Goal: Transaction & Acquisition: Book appointment/travel/reservation

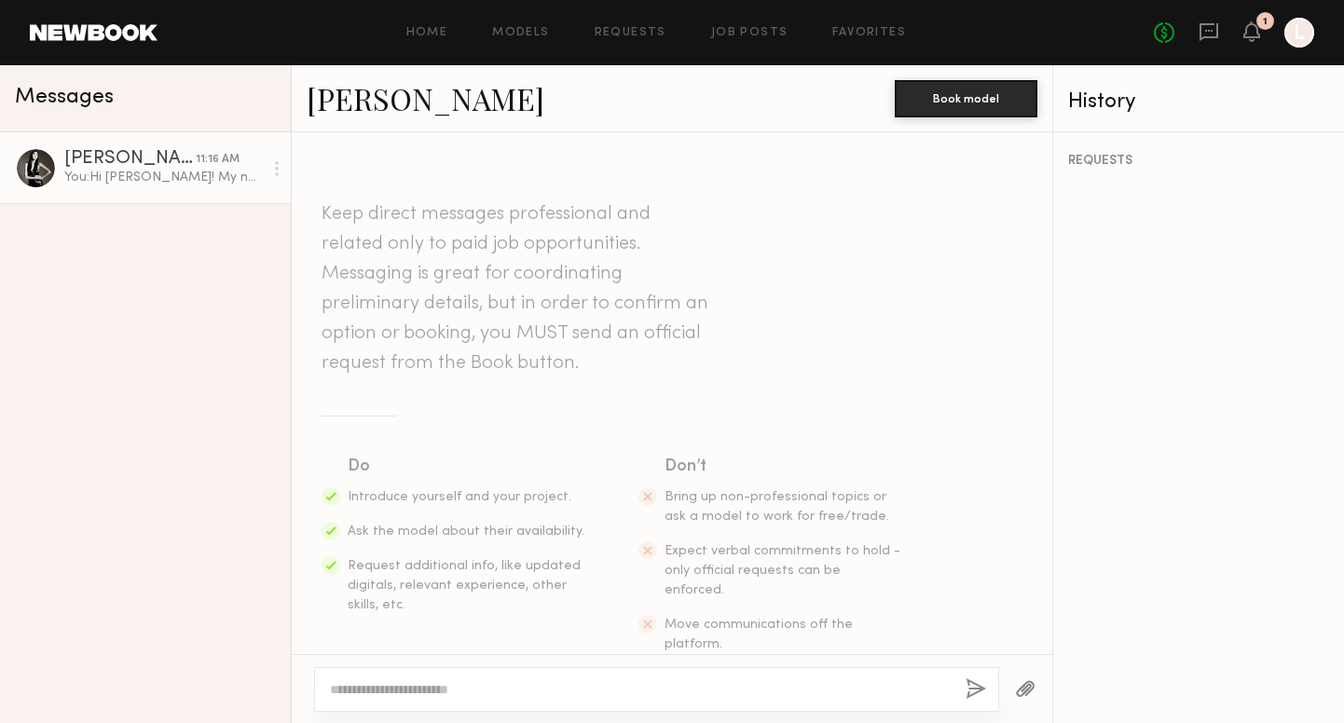
scroll to position [305, 0]
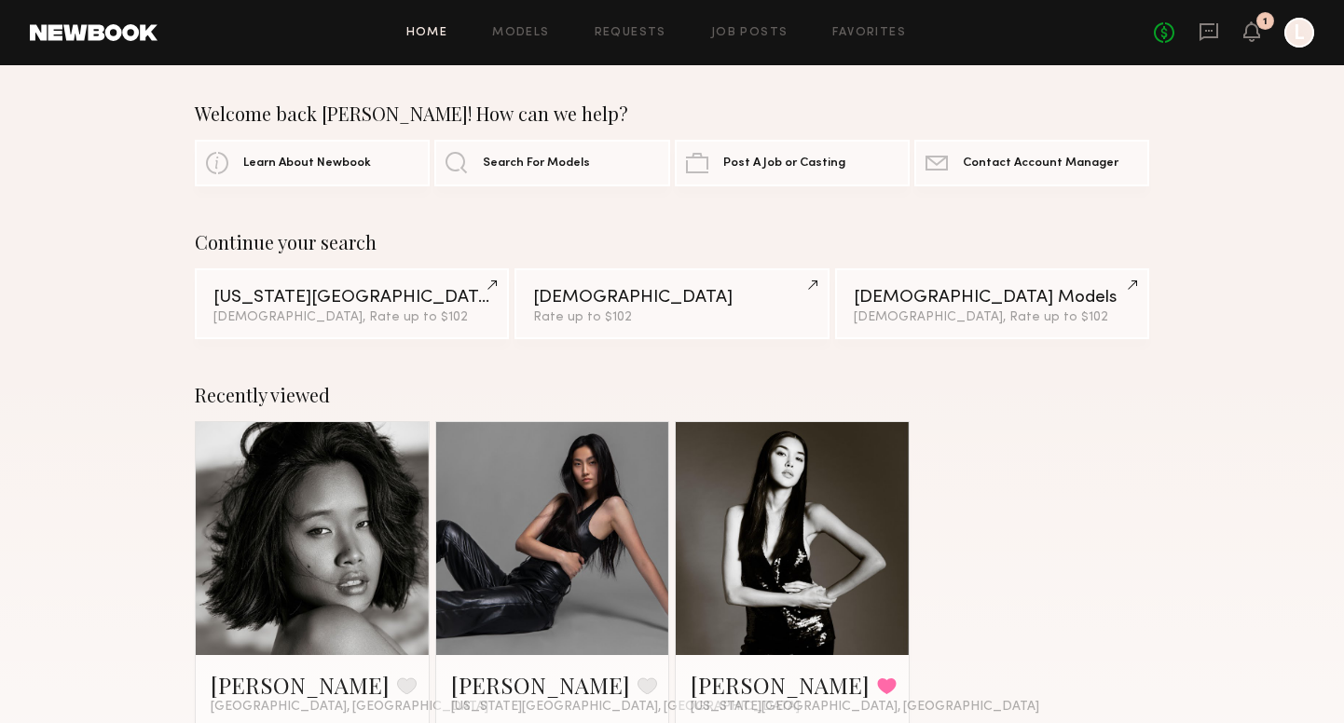
scroll to position [212, 0]
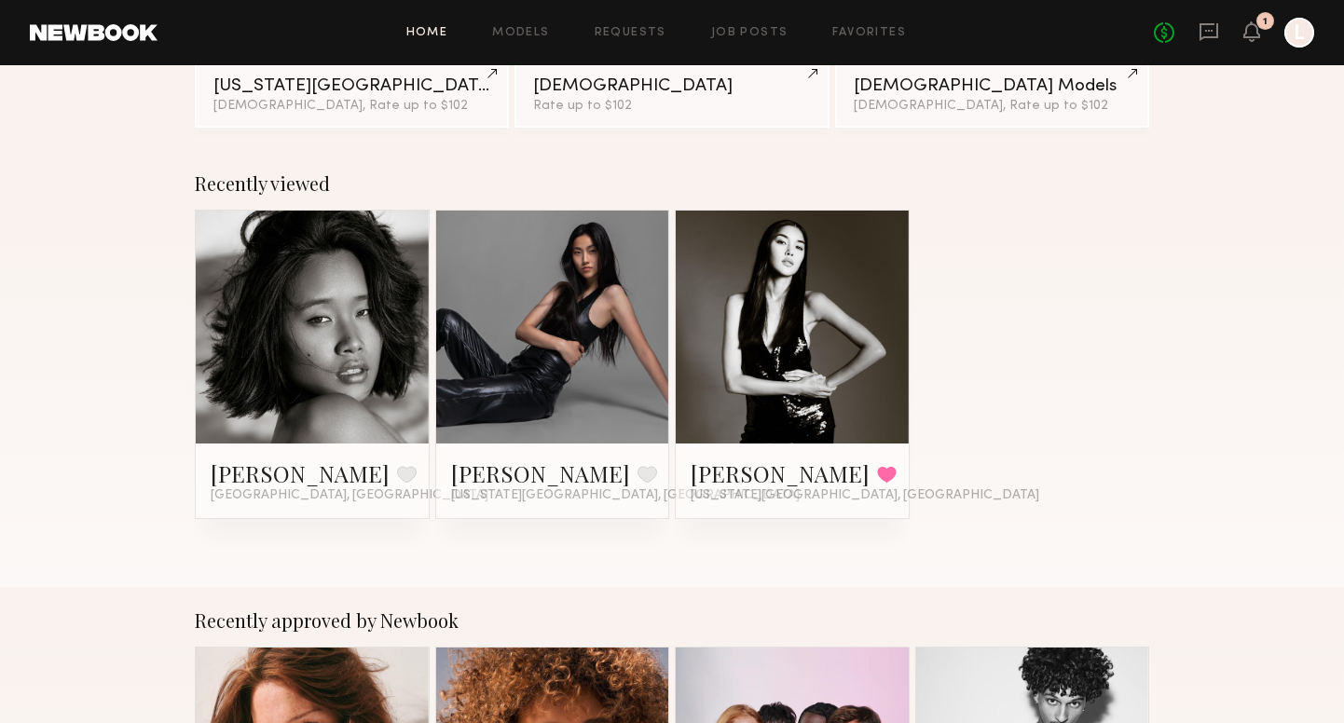
click at [511, 347] on link at bounding box center [553, 327] width 114 height 233
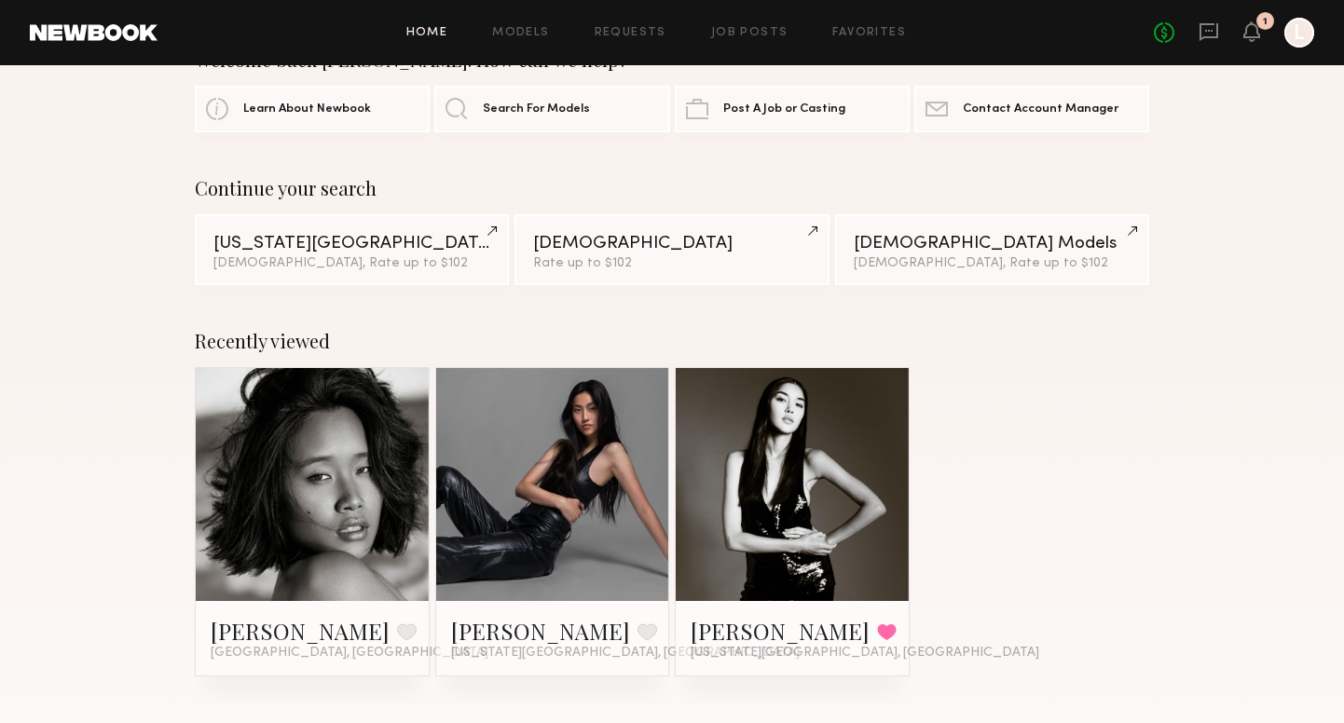
scroll to position [0, 0]
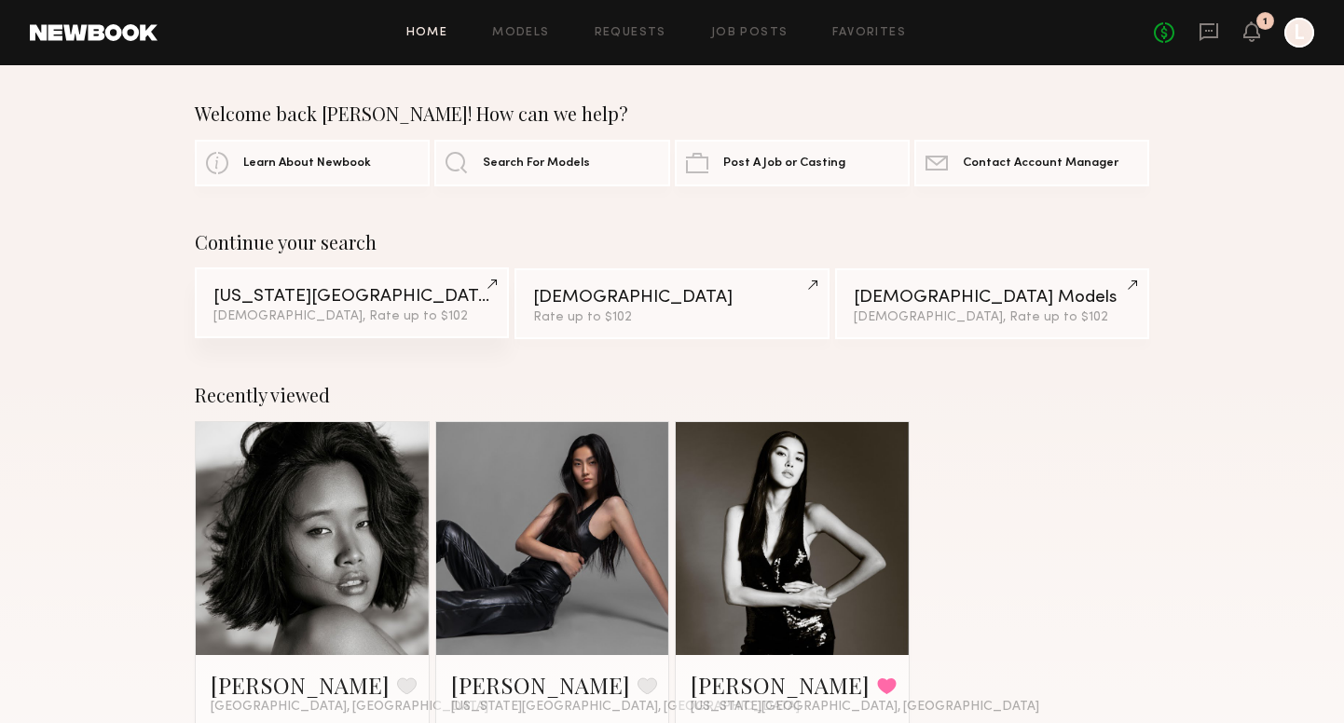
click at [417, 290] on div "New York City" at bounding box center [351, 297] width 277 height 18
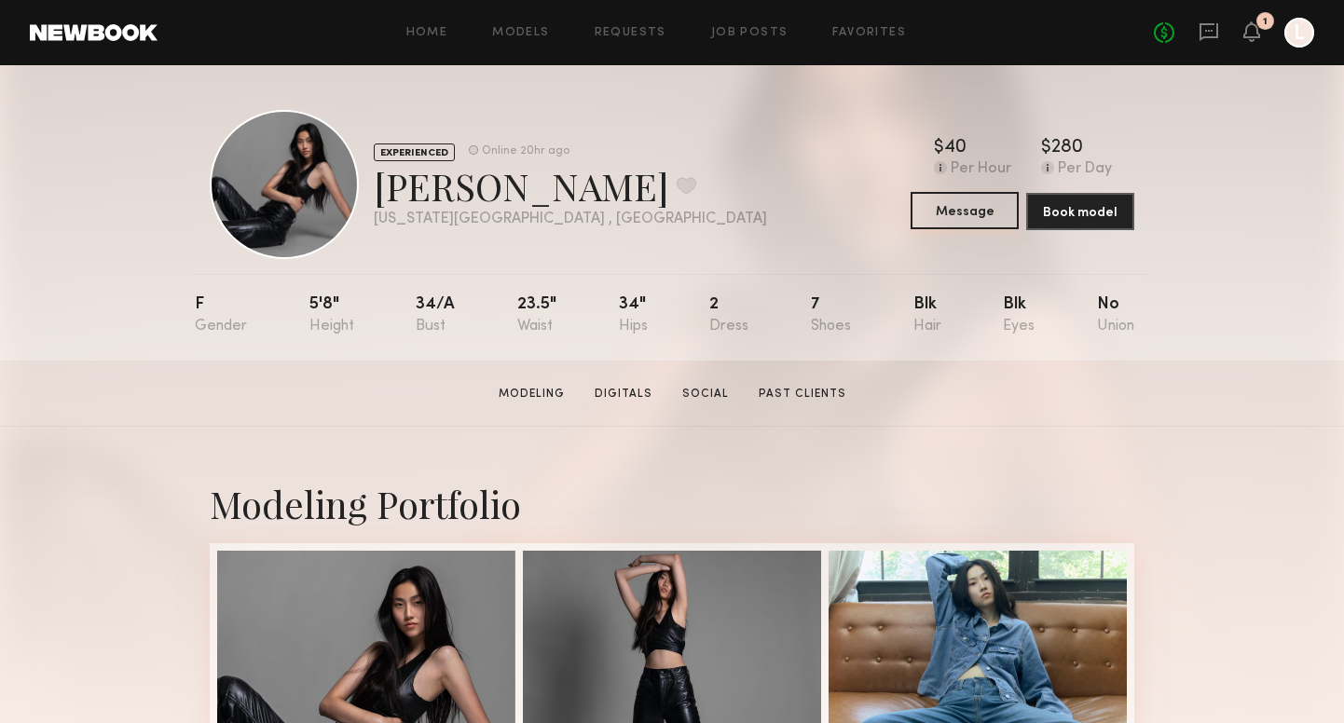
click at [946, 216] on button "Message" at bounding box center [965, 210] width 108 height 37
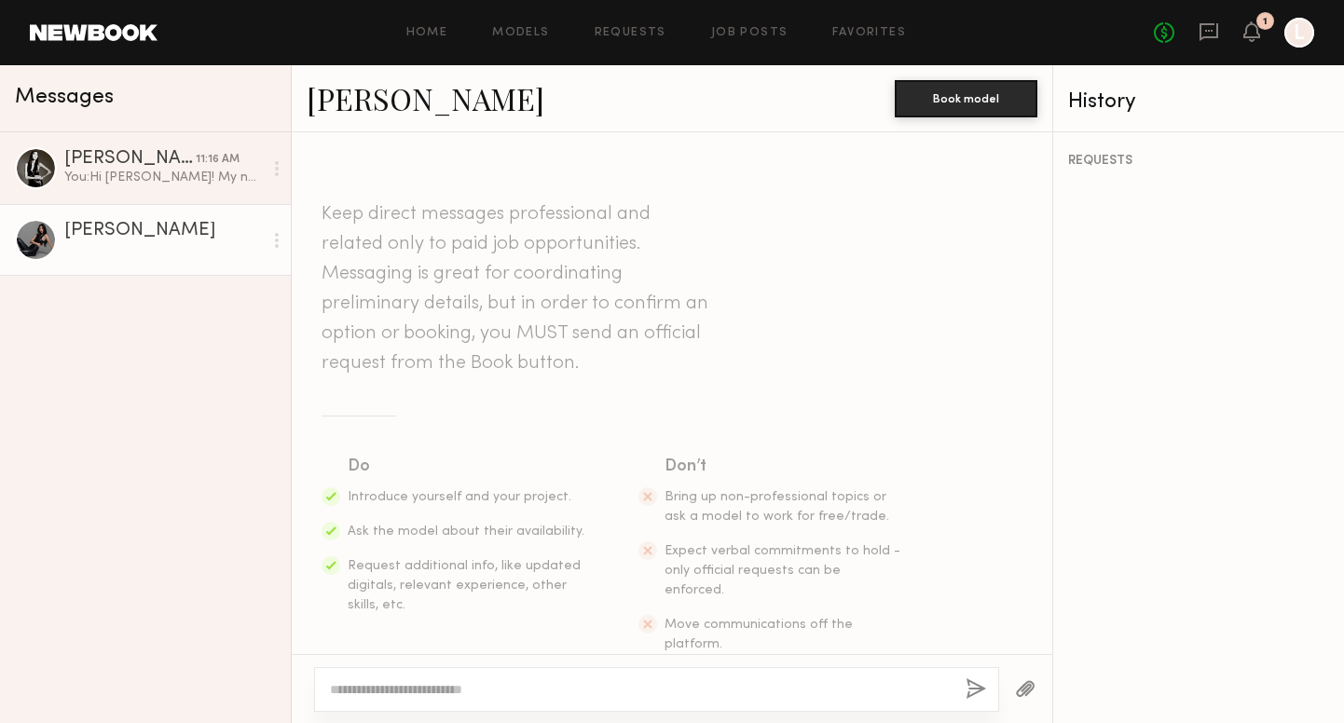
click at [587, 690] on textarea at bounding box center [640, 690] width 621 height 19
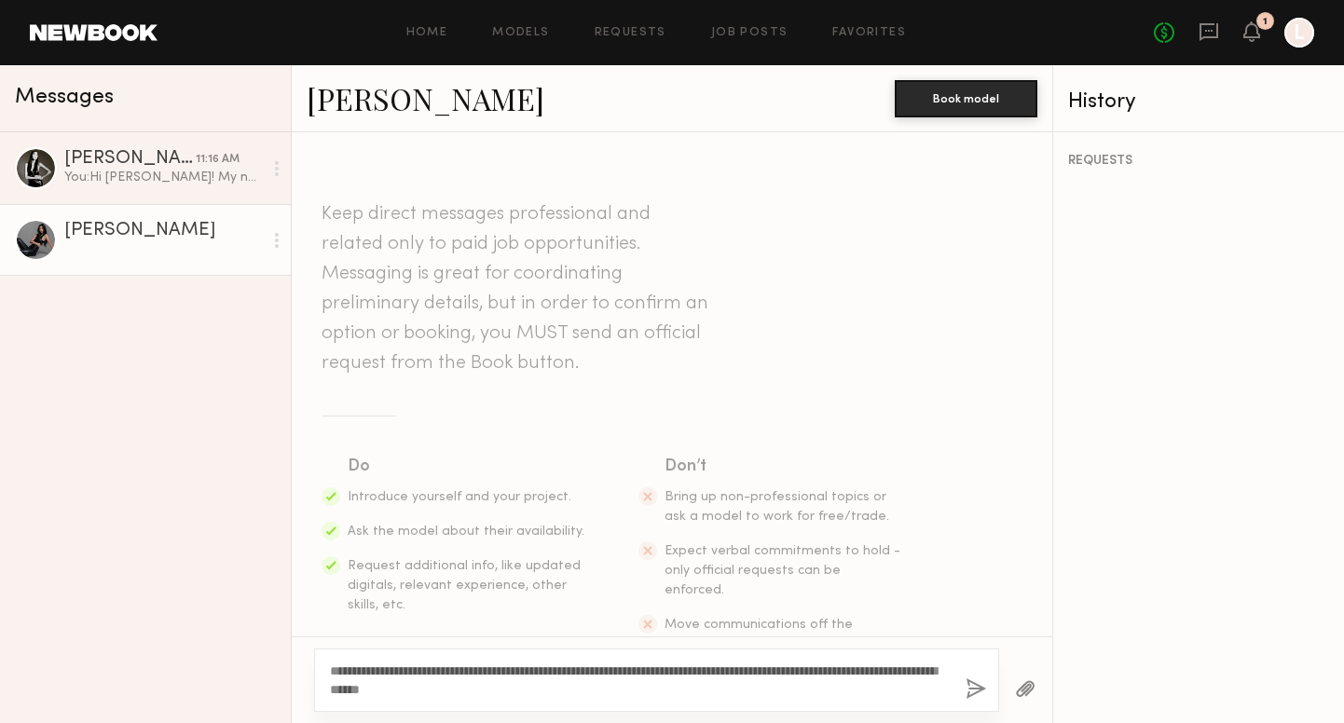
click at [530, 690] on textarea "**********" at bounding box center [640, 680] width 621 height 37
click at [536, 692] on textarea "**********" at bounding box center [640, 680] width 621 height 37
type textarea "**********"
click at [973, 687] on button "button" at bounding box center [976, 690] width 21 height 23
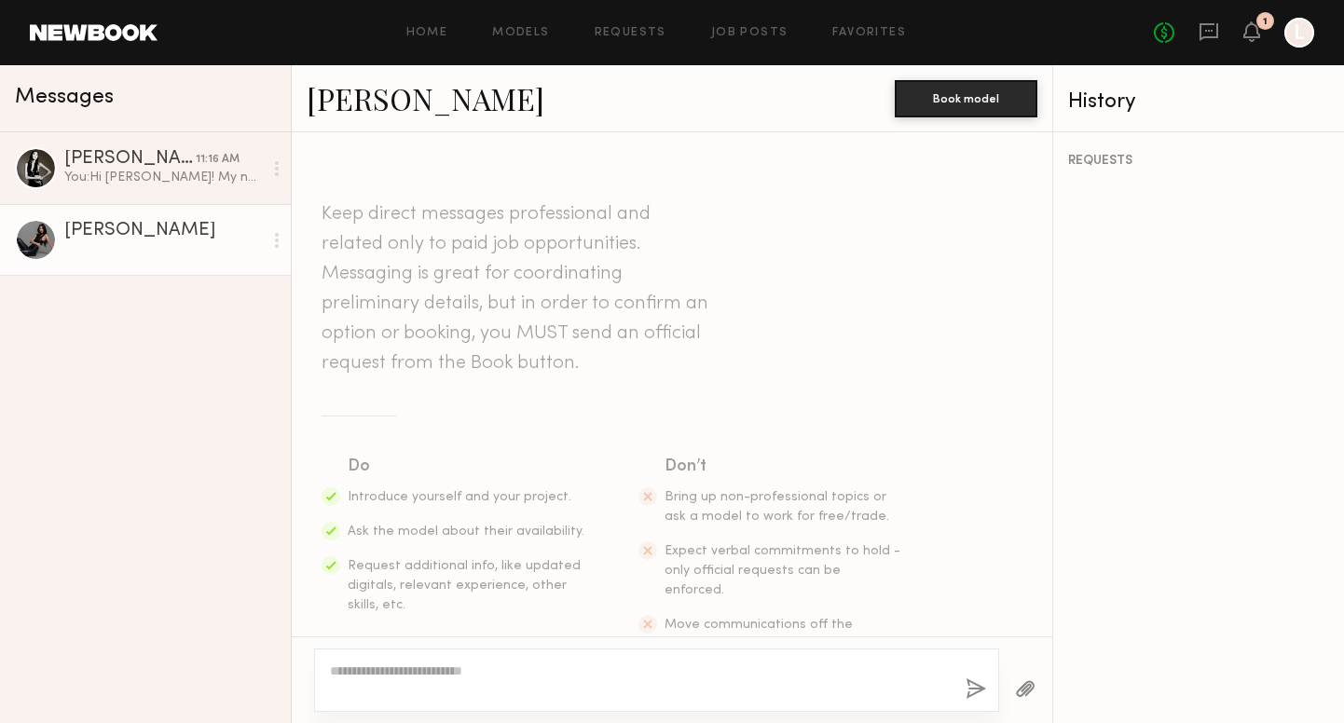
scroll to position [305, 0]
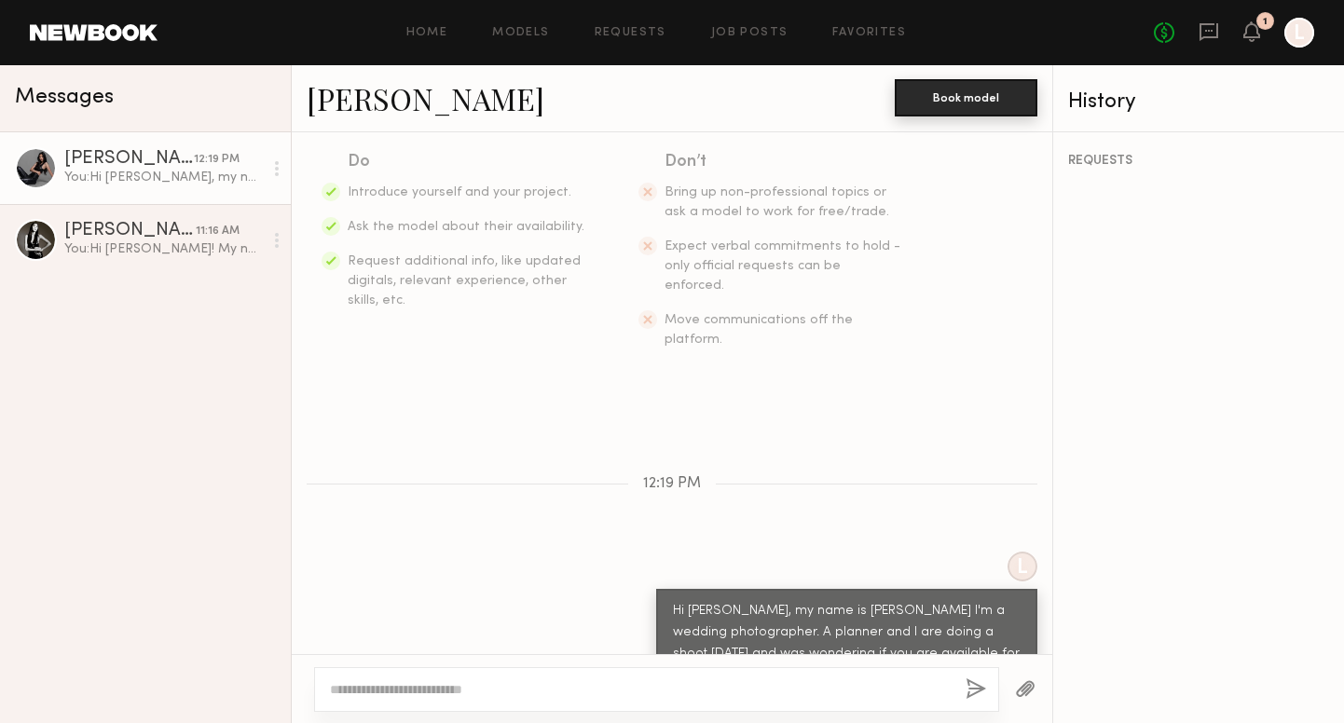
click at [951, 107] on button "Book model" at bounding box center [966, 97] width 143 height 37
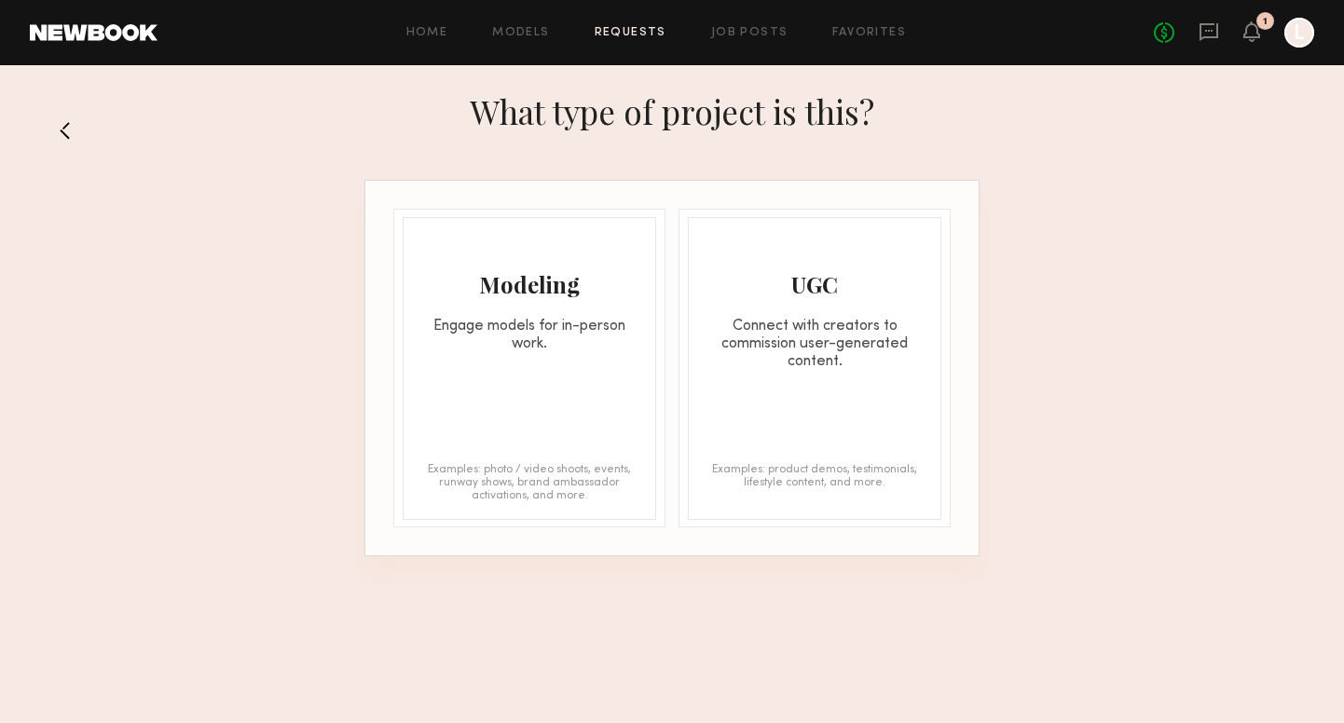
click at [571, 410] on div "Modeling Engage models for in-person work. Examples: photo / video shoots, even…" at bounding box center [530, 368] width 254 height 303
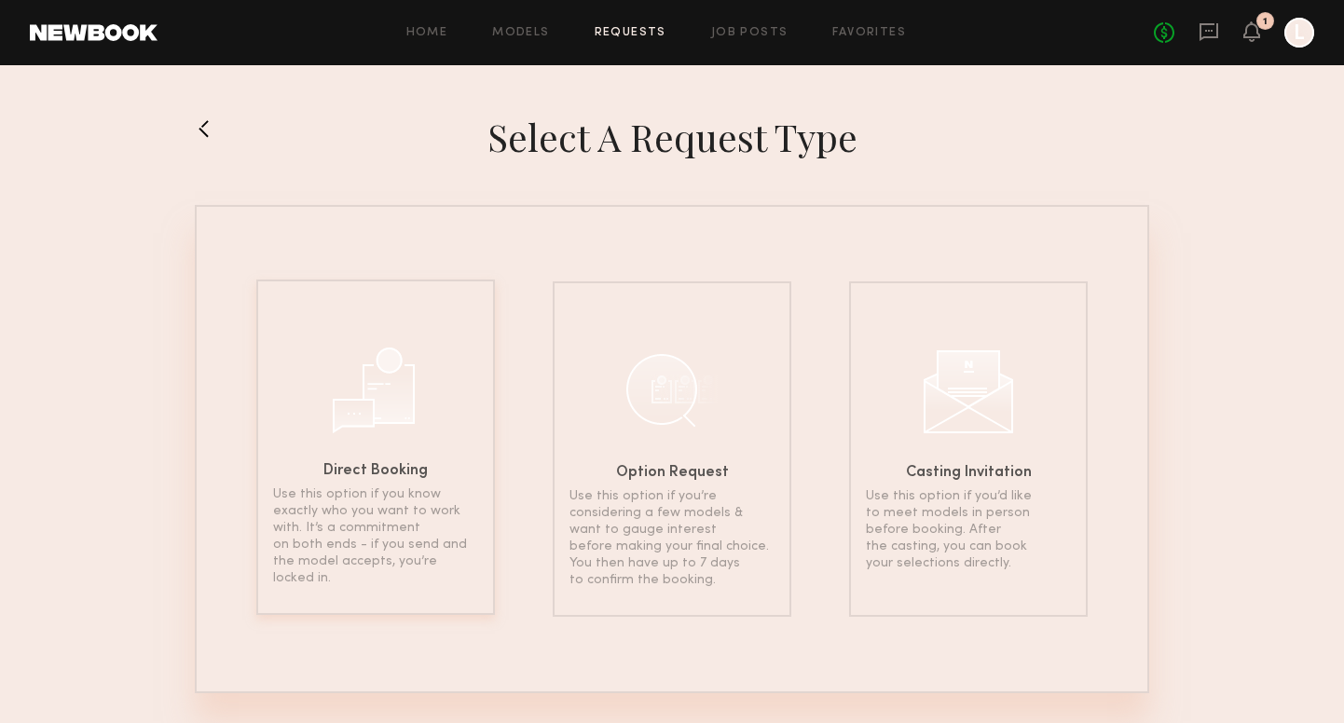
click at [424, 420] on div "Direct Booking Use this option if you know exactly who you want to work with. I…" at bounding box center [375, 448] width 239 height 336
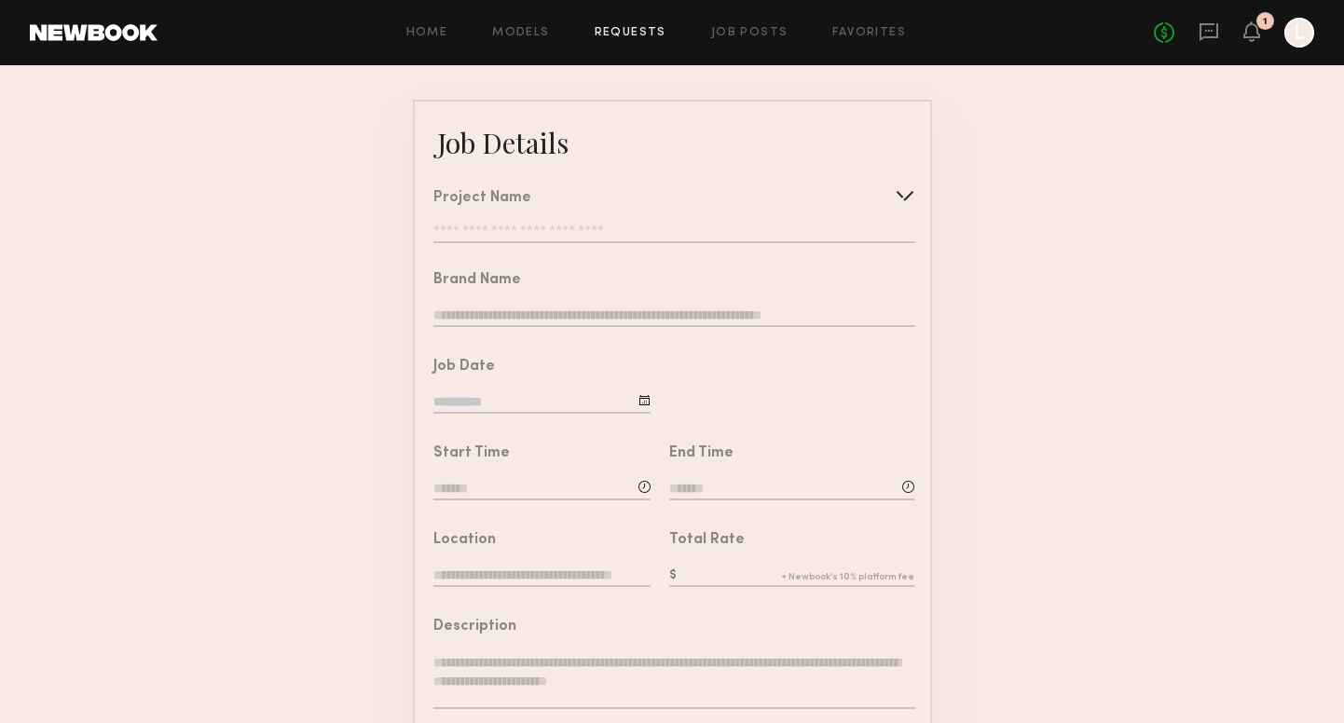
scroll to position [80, 0]
click at [626, 228] on input "text" at bounding box center [674, 231] width 481 height 19
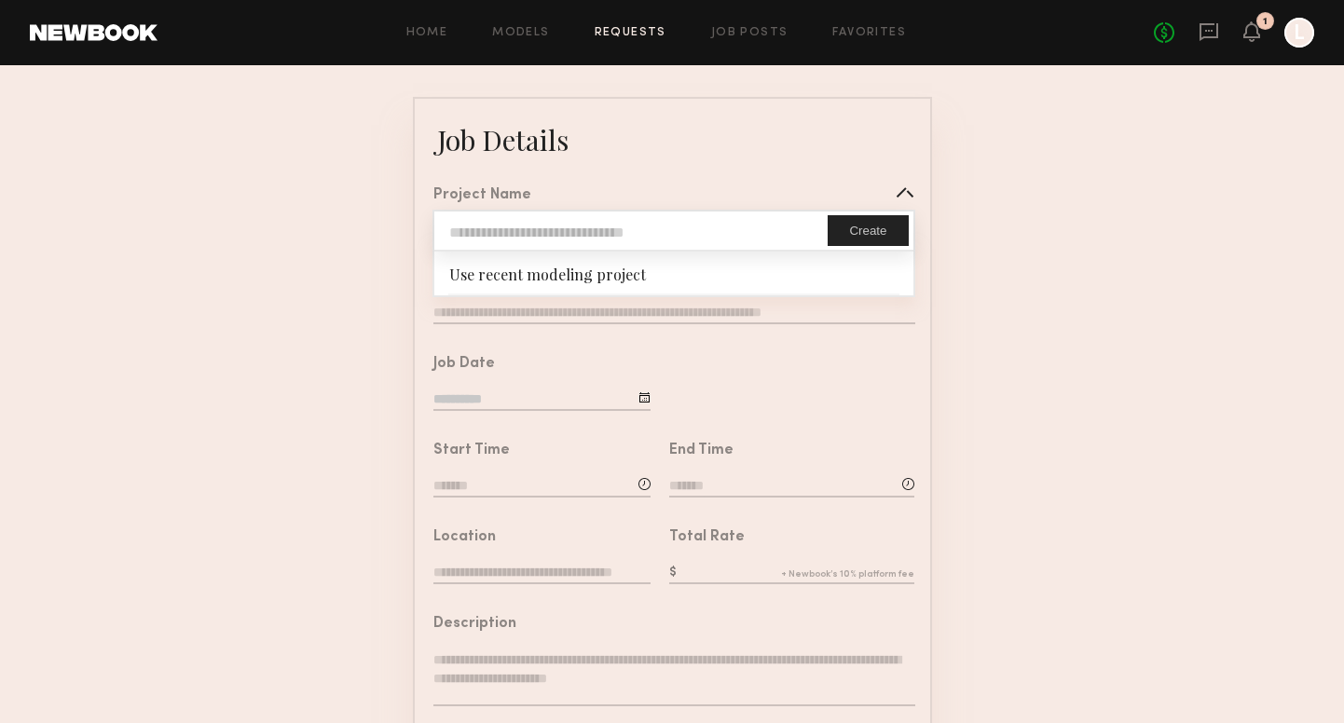
click at [344, 466] on form "Job Details Project Name Create Use recent modeling project Brand Name Job Date…" at bounding box center [672, 616] width 1344 height 1039
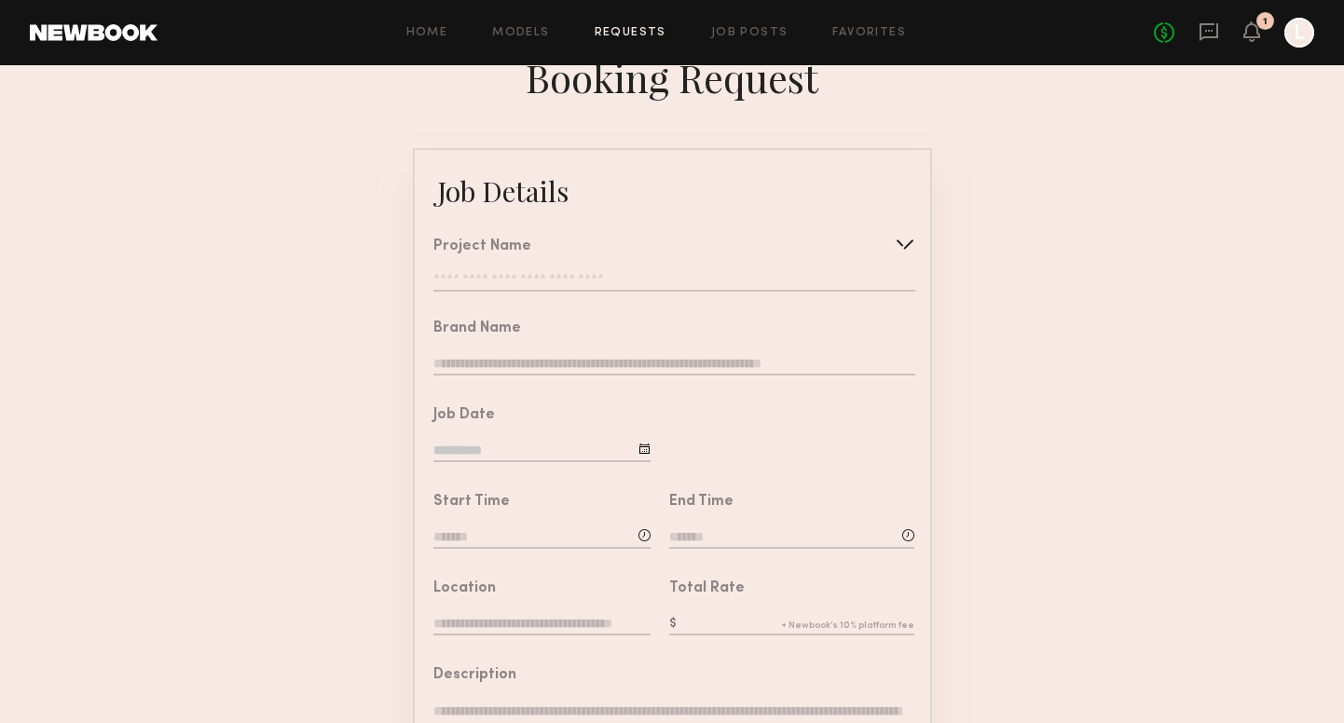
scroll to position [0, 0]
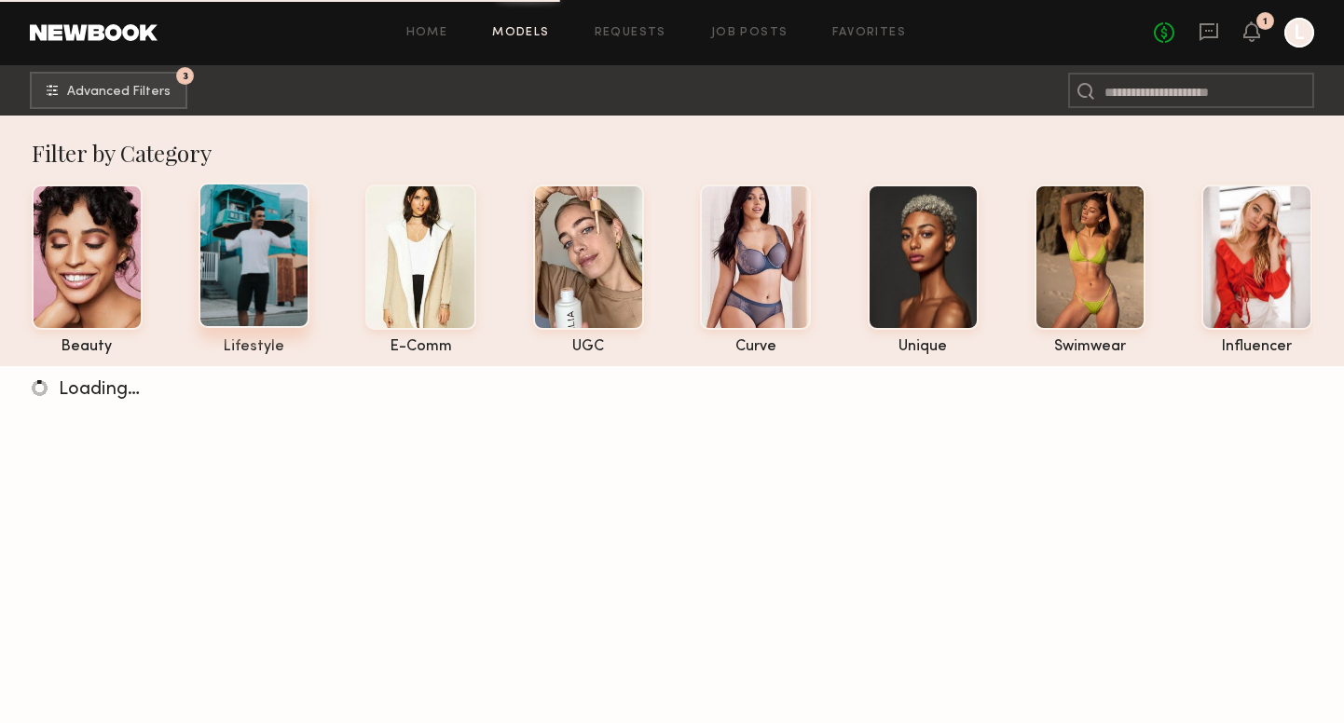
click at [281, 245] on div at bounding box center [254, 255] width 111 height 145
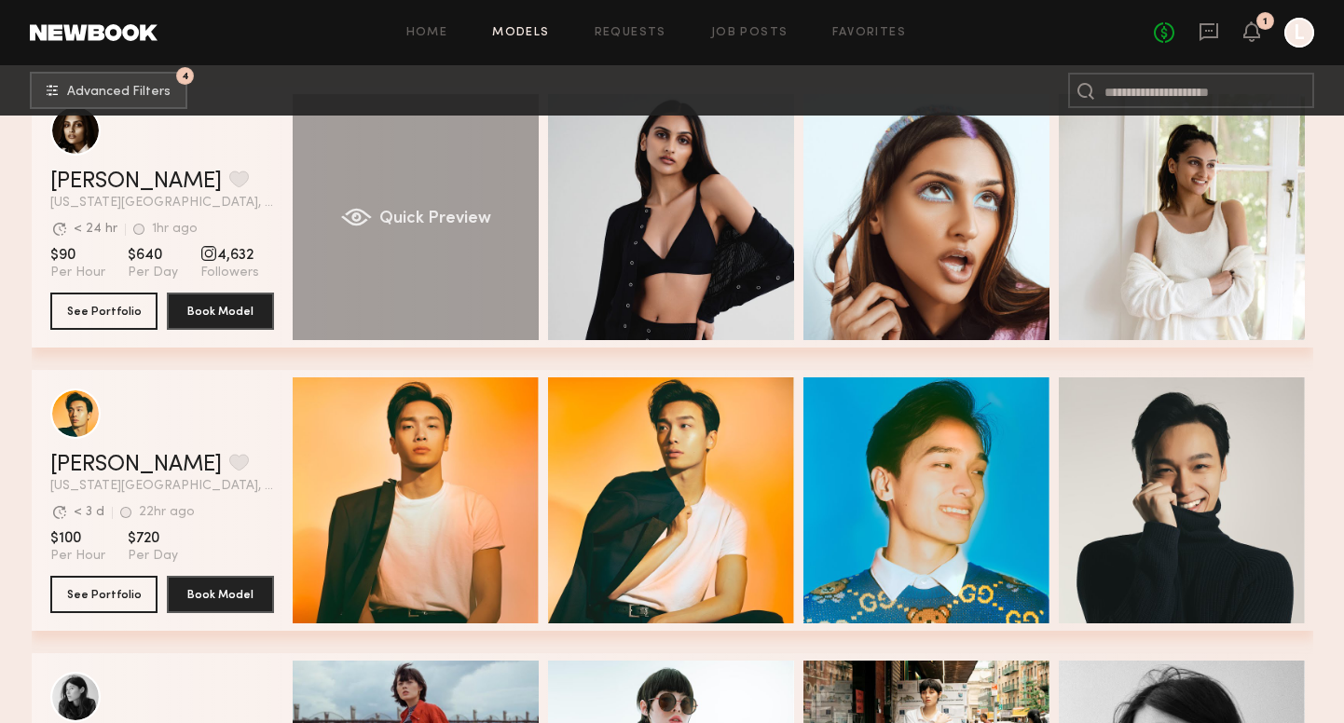
scroll to position [351, 0]
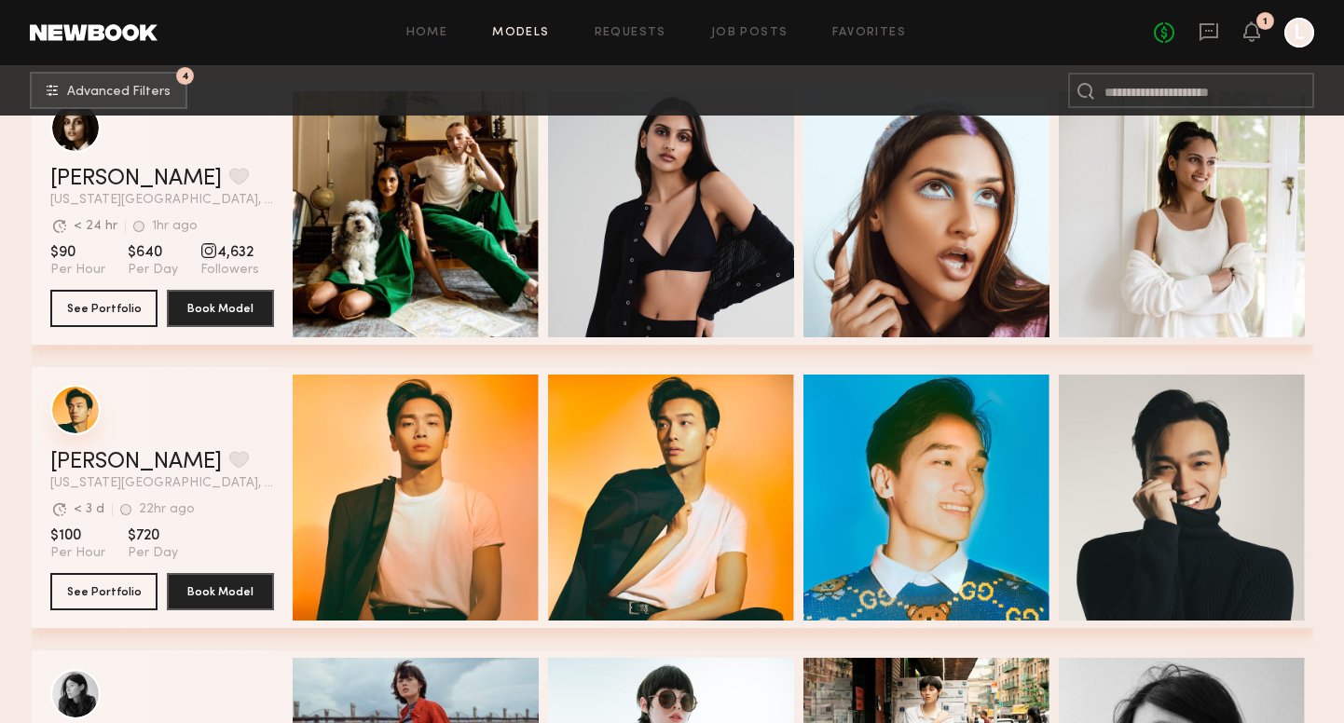
click at [84, 412] on div "grid" at bounding box center [75, 410] width 50 height 50
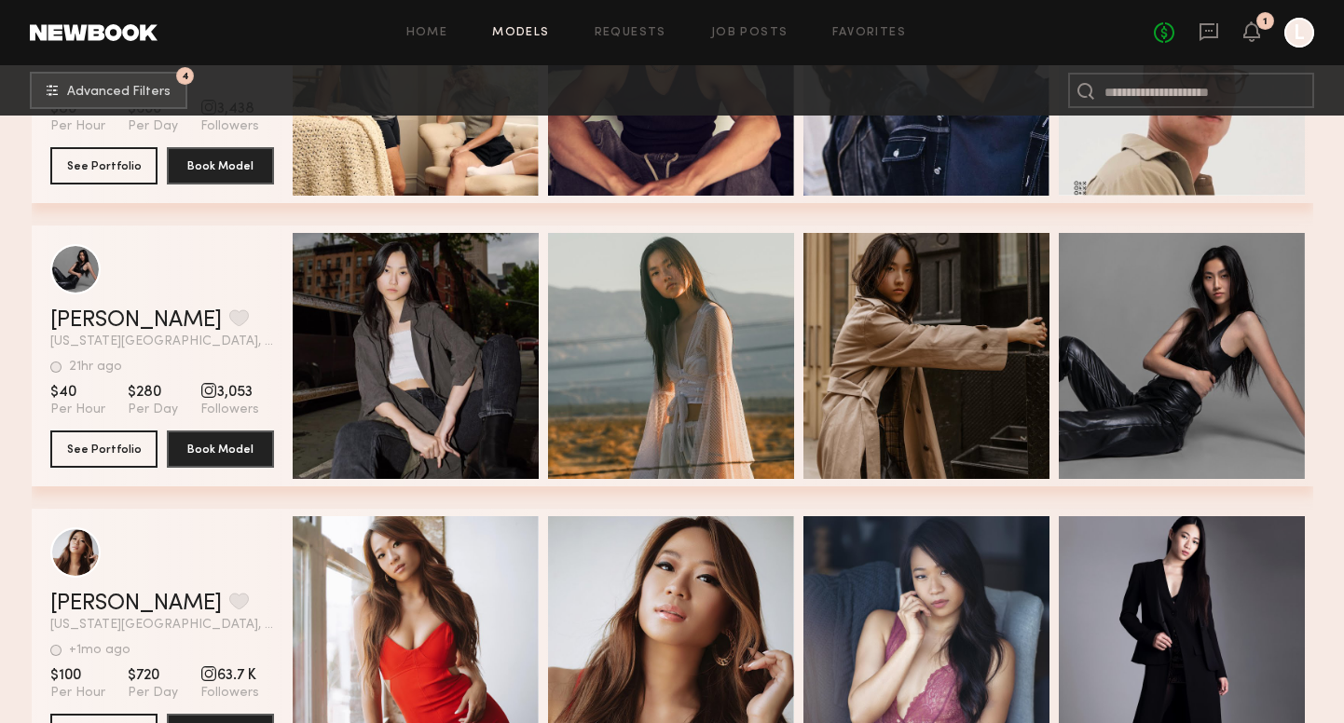
scroll to position [1917, 0]
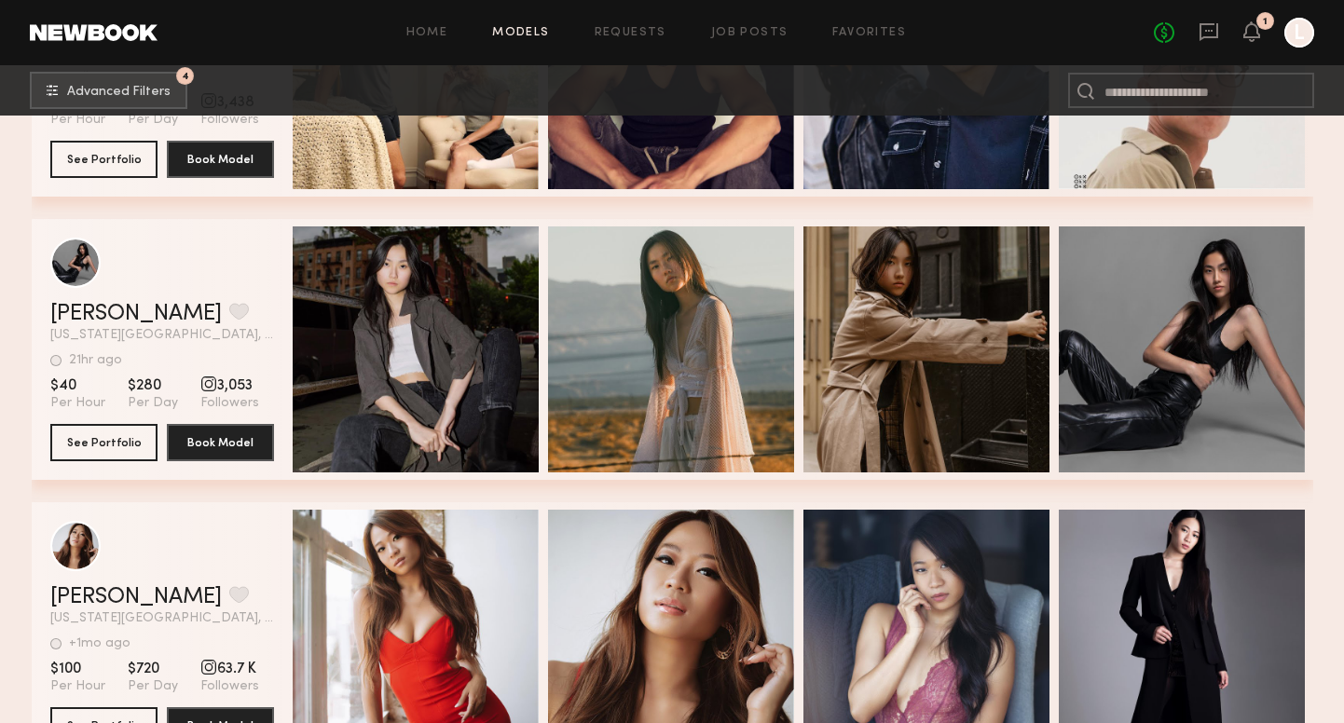
click at [226, 388] on span "3,053" at bounding box center [229, 386] width 59 height 19
click at [128, 449] on button "See Portfolio" at bounding box center [103, 441] width 107 height 37
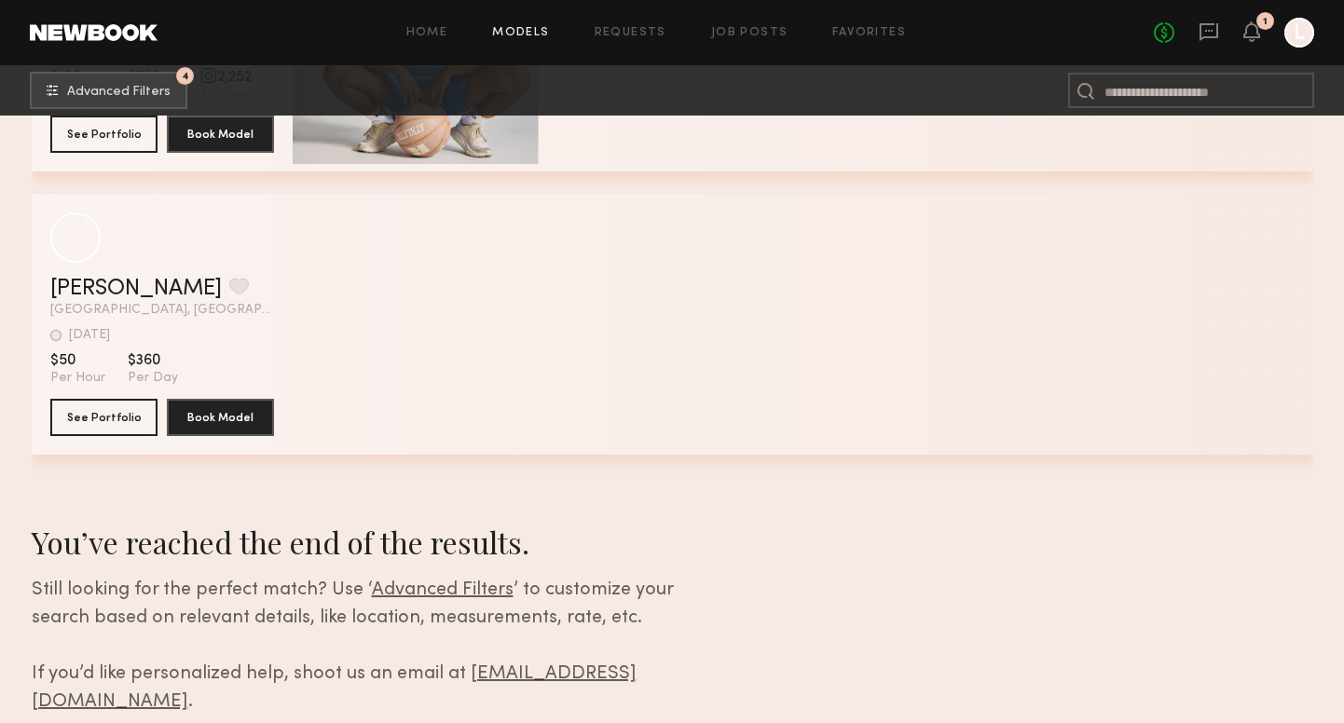
scroll to position [5107, 0]
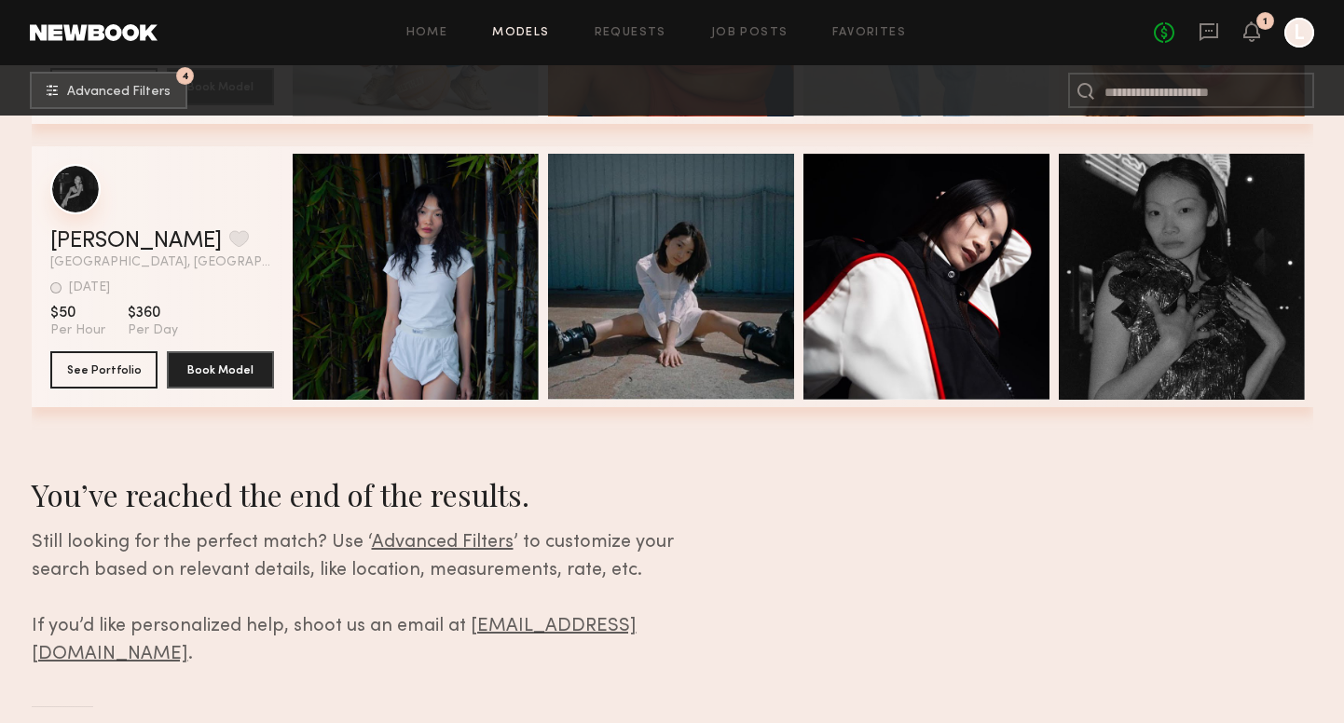
click at [70, 186] on div "grid" at bounding box center [75, 189] width 50 height 50
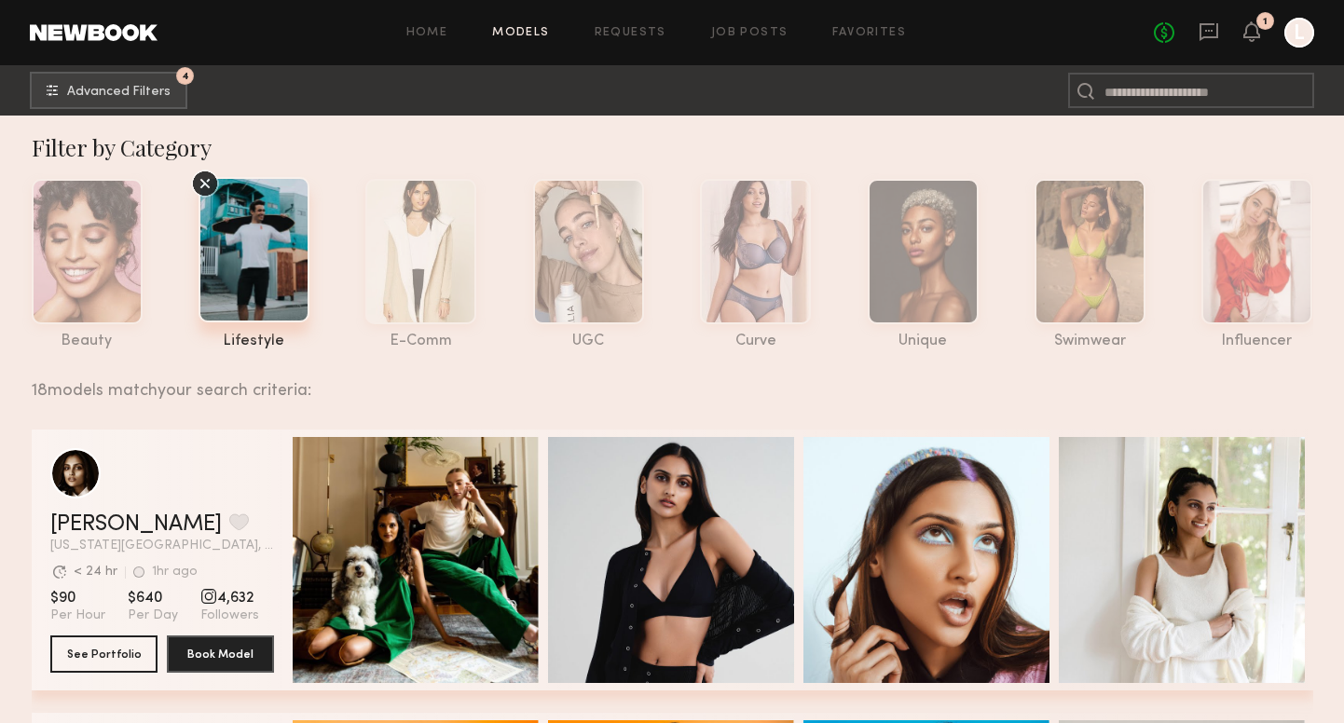
scroll to position [0, 0]
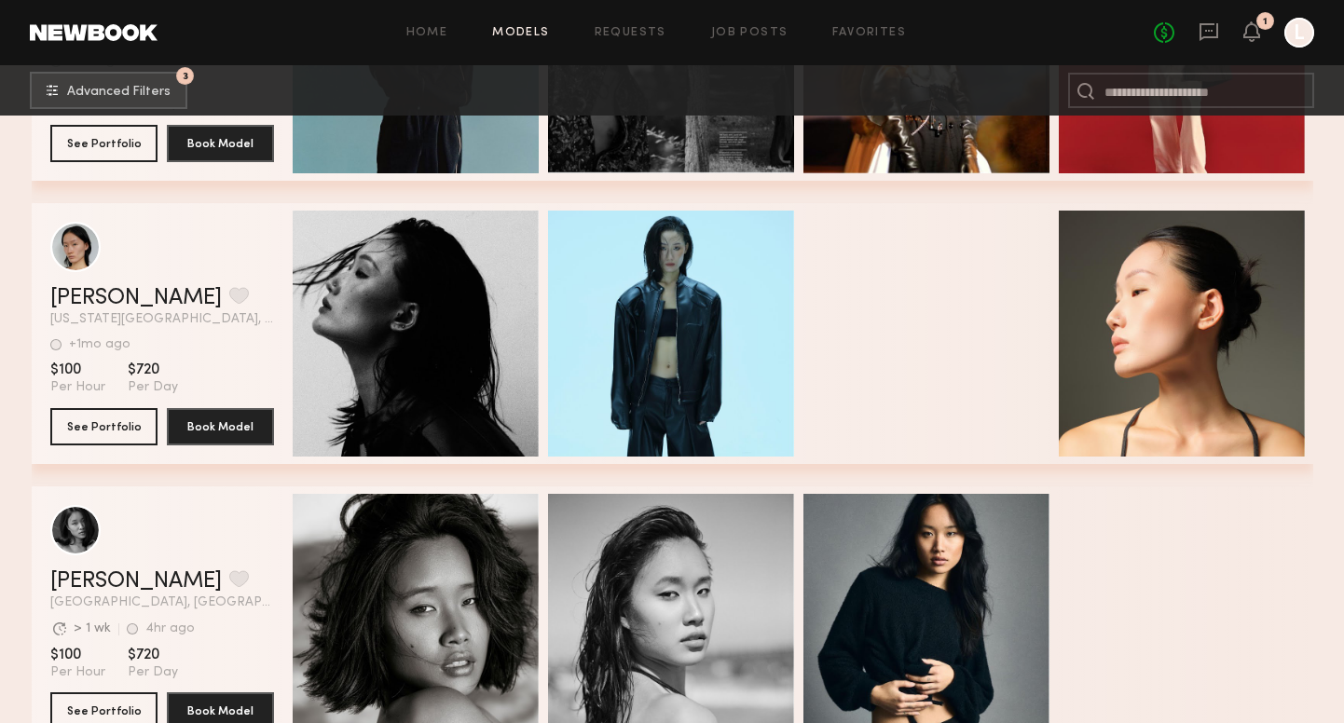
scroll to position [3850, 0]
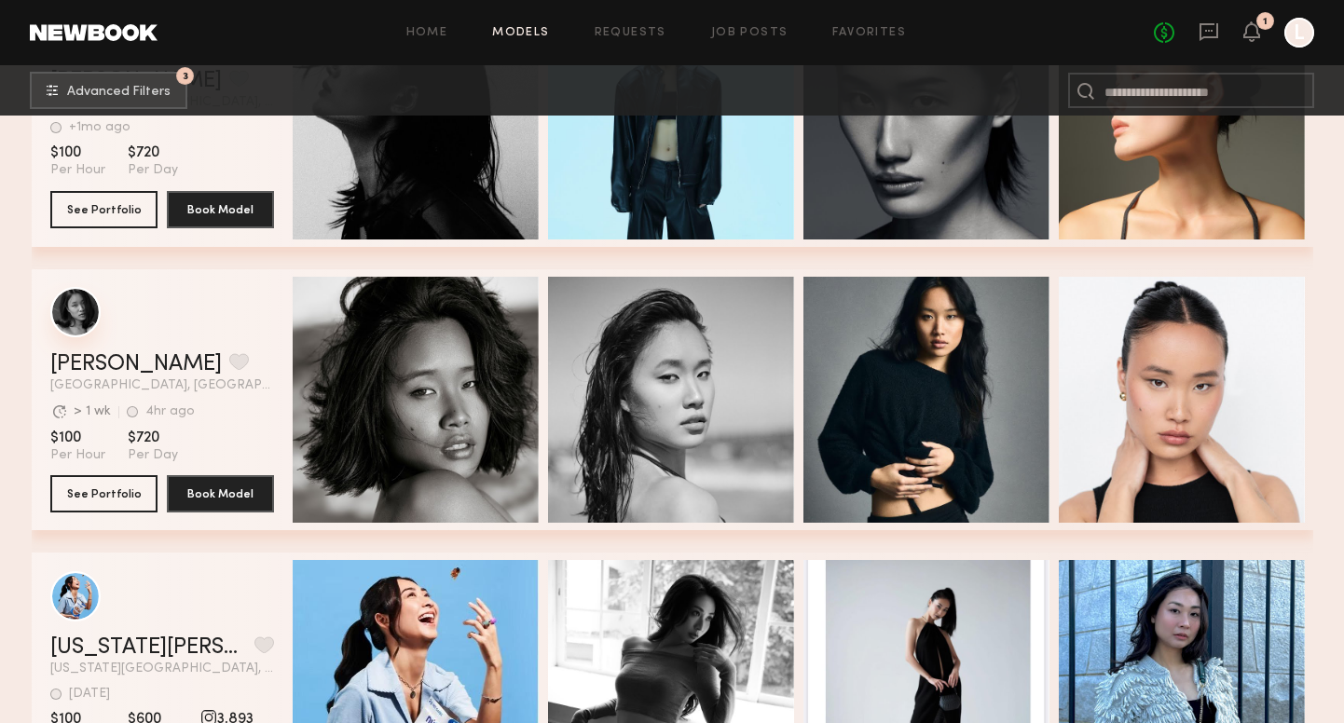
click at [79, 315] on div "grid" at bounding box center [75, 312] width 50 height 50
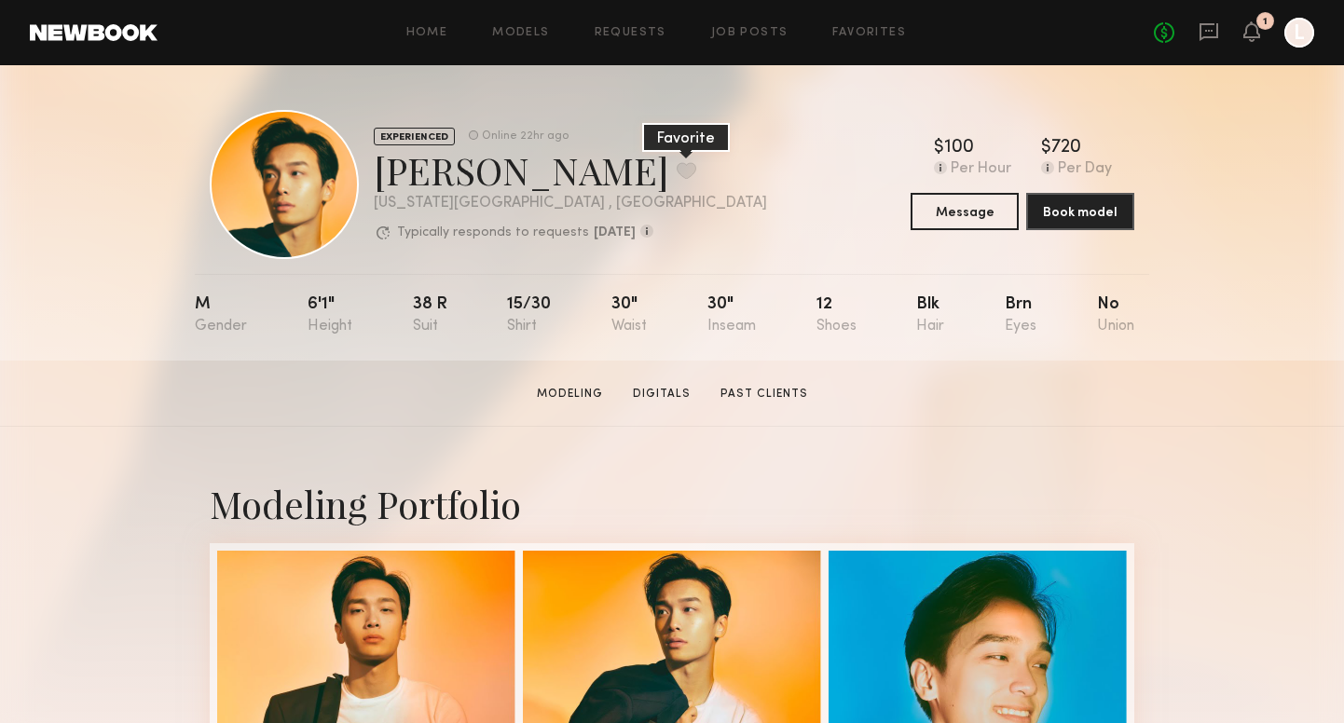
click at [677, 168] on button at bounding box center [687, 170] width 20 height 17
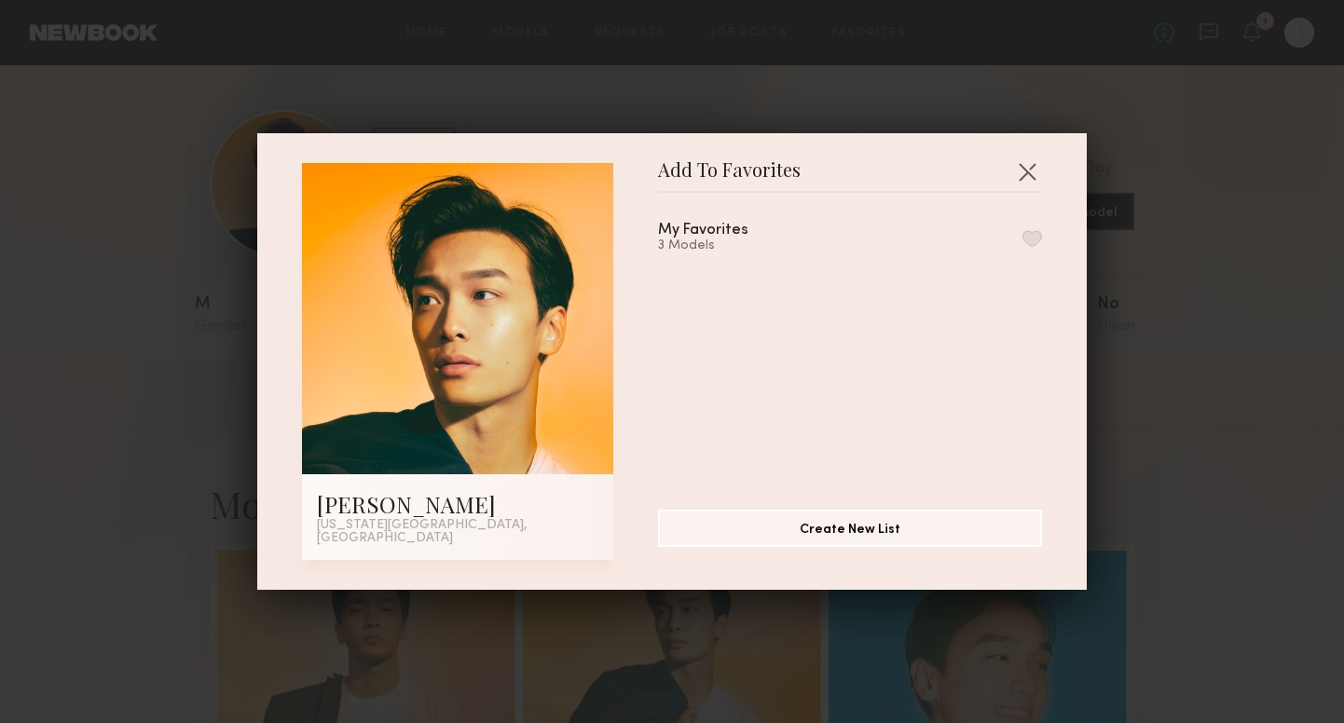
click at [1028, 246] on button "button" at bounding box center [1033, 238] width 20 height 17
click at [1029, 171] on button "button" at bounding box center [1027, 172] width 30 height 30
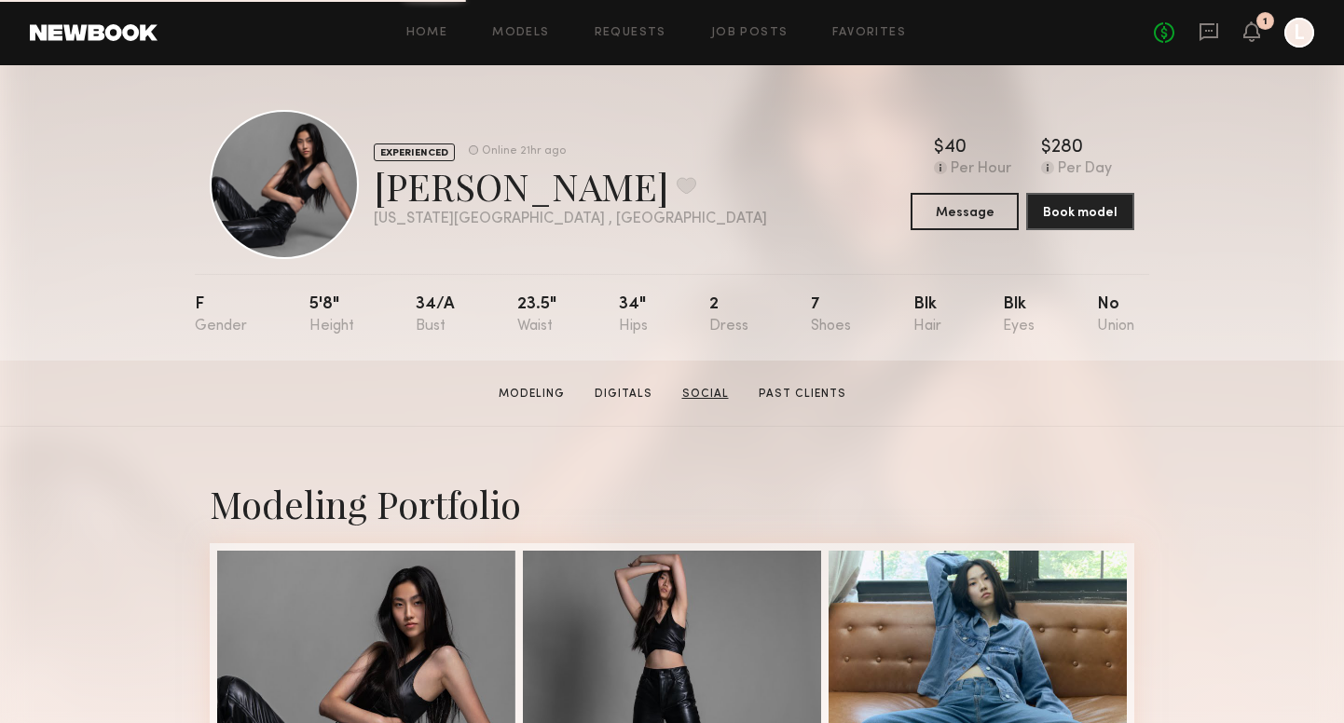
click at [682, 394] on link "Social" at bounding box center [706, 394] width 62 height 17
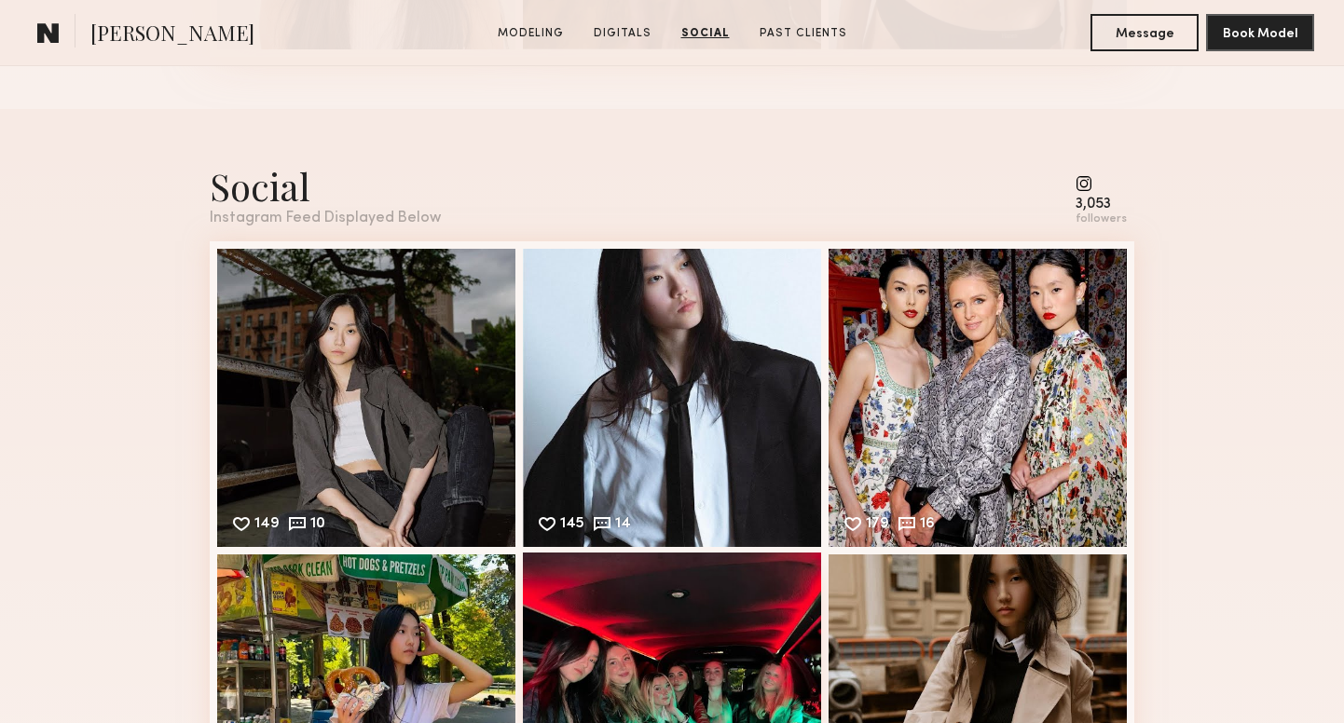
scroll to position [2503, 0]
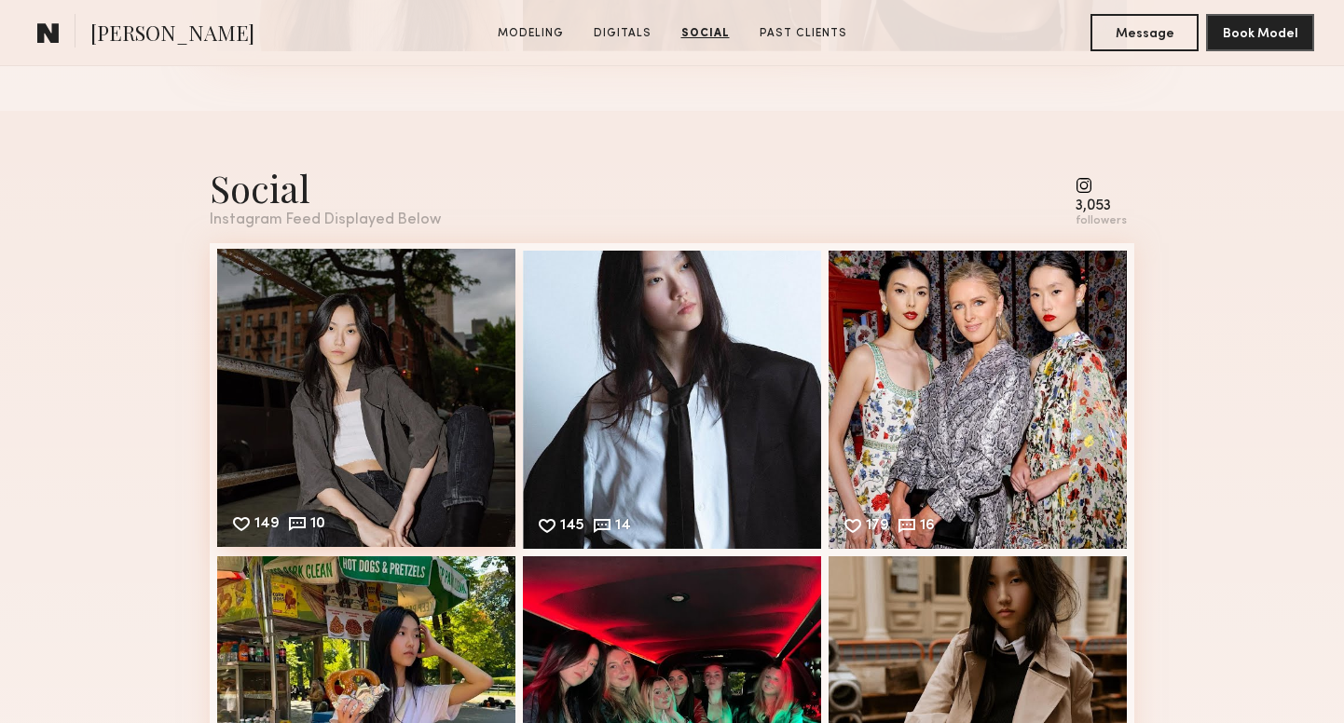
click at [451, 425] on div "149 10 Likes & comments displayed to show model’s engagement" at bounding box center [366, 398] width 298 height 298
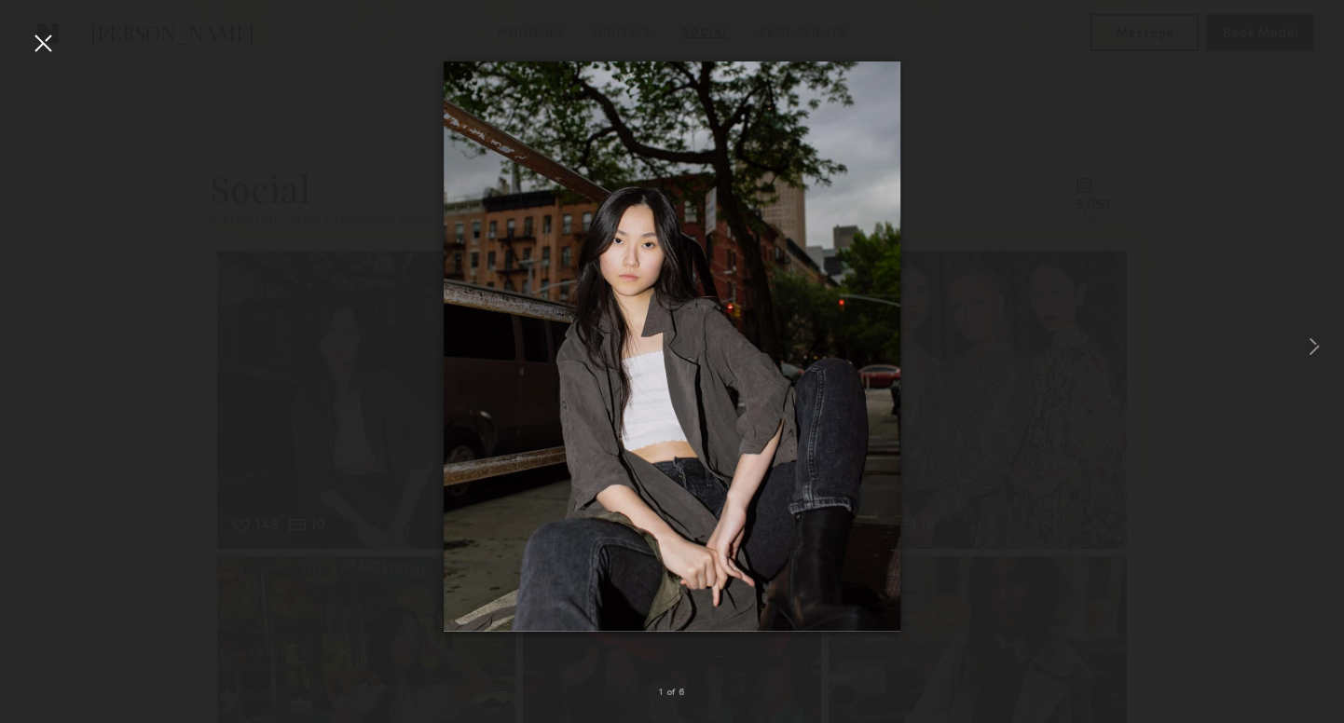
click at [51, 44] on div at bounding box center [43, 43] width 30 height 30
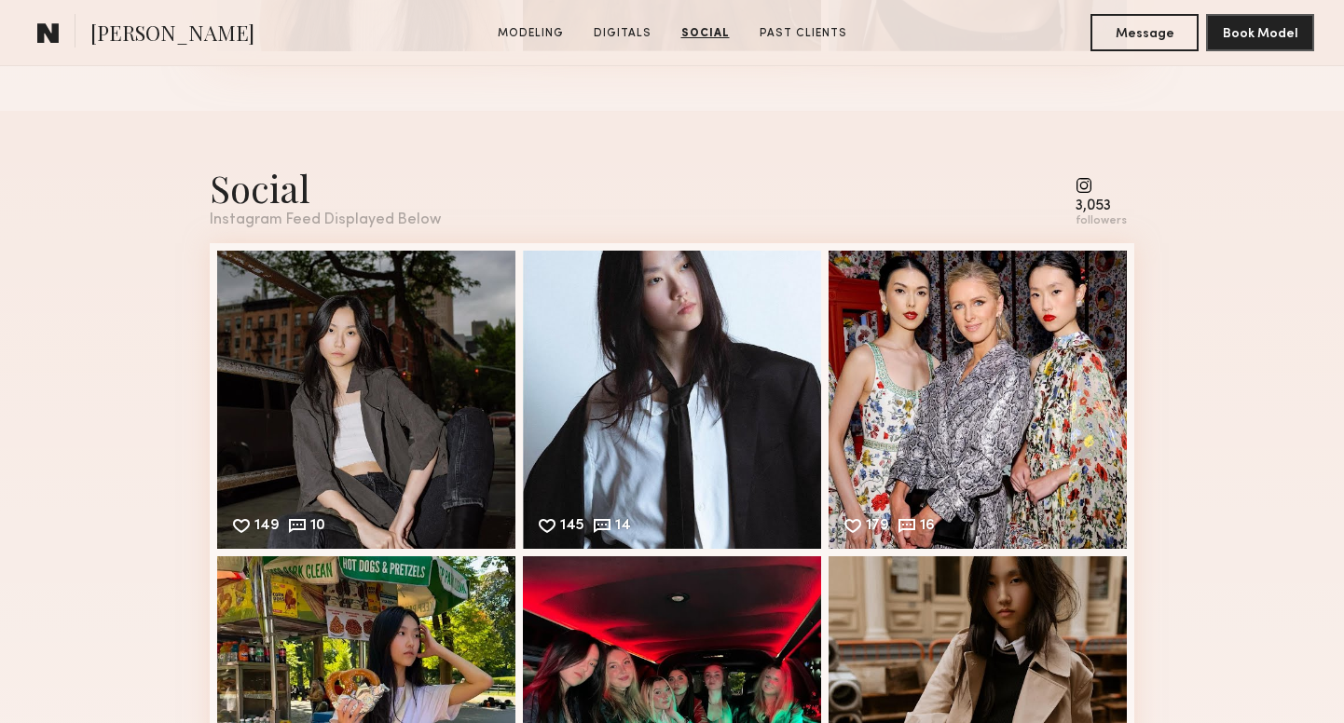
click at [1083, 179] on common-icon at bounding box center [1101, 185] width 51 height 17
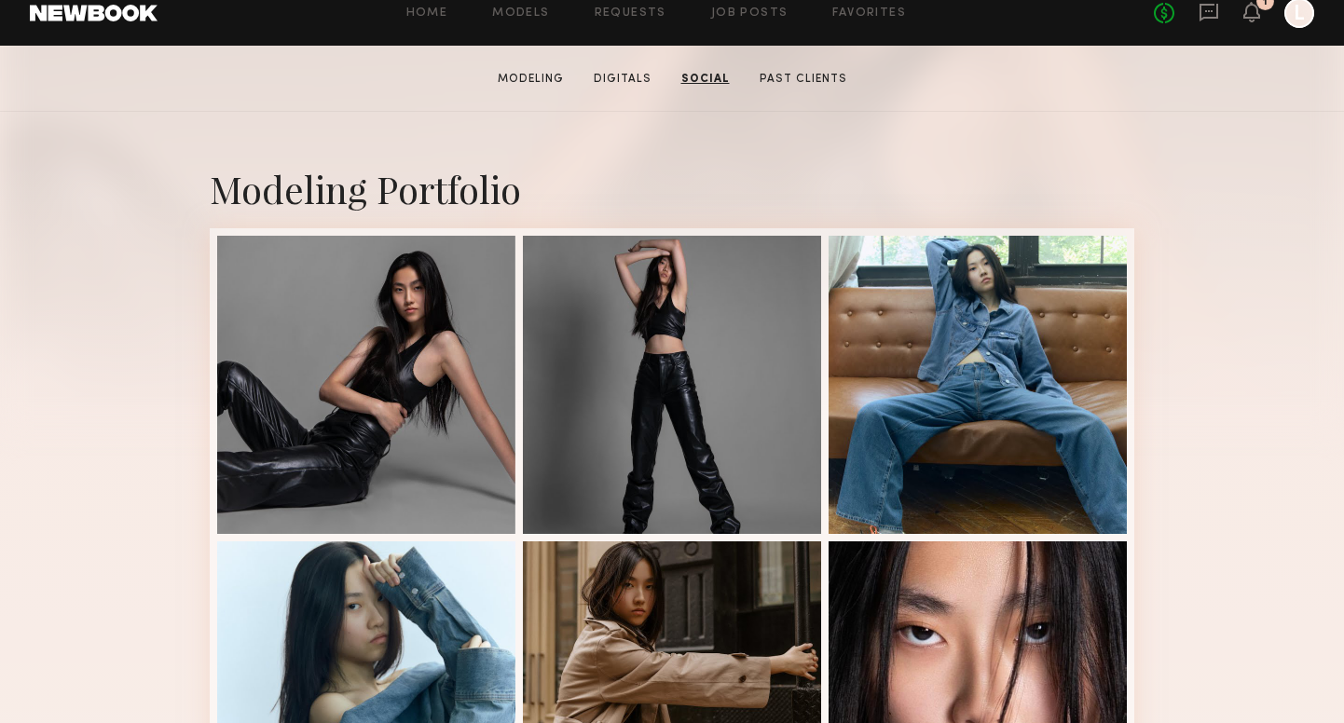
scroll to position [258, 0]
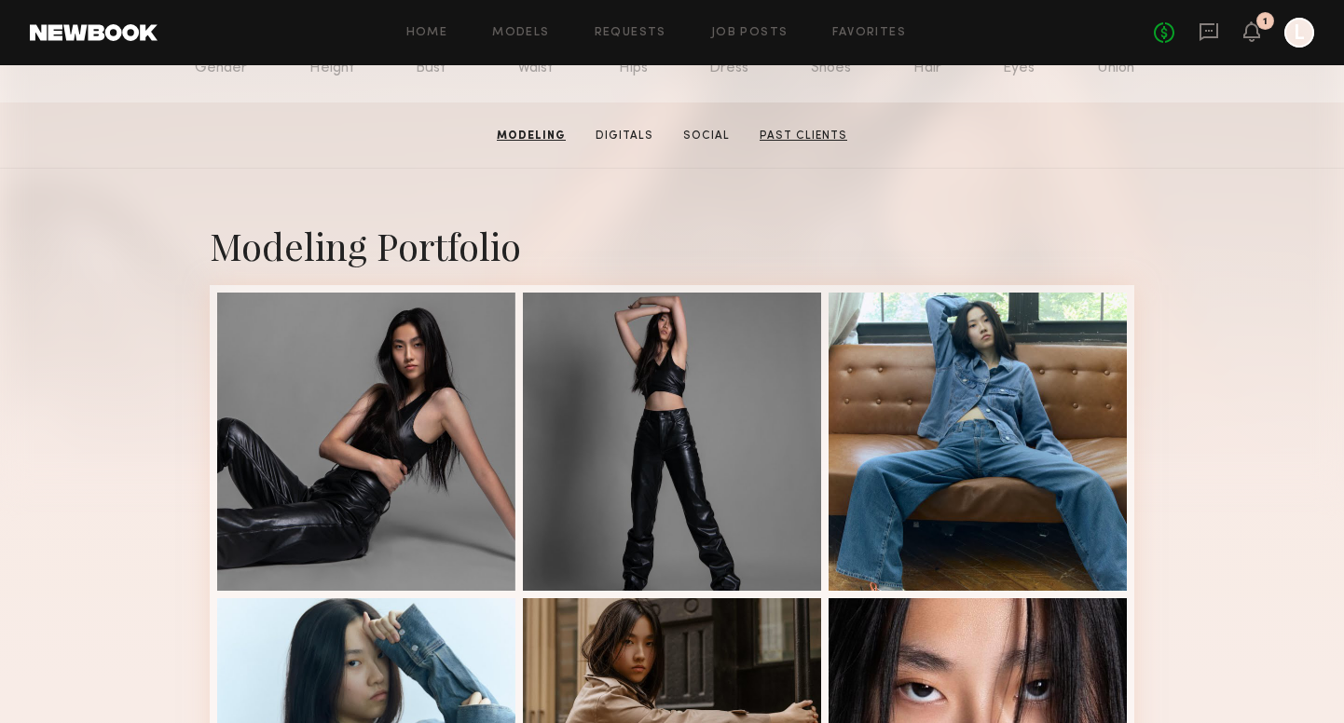
click at [788, 129] on link "Past Clients" at bounding box center [803, 136] width 103 height 17
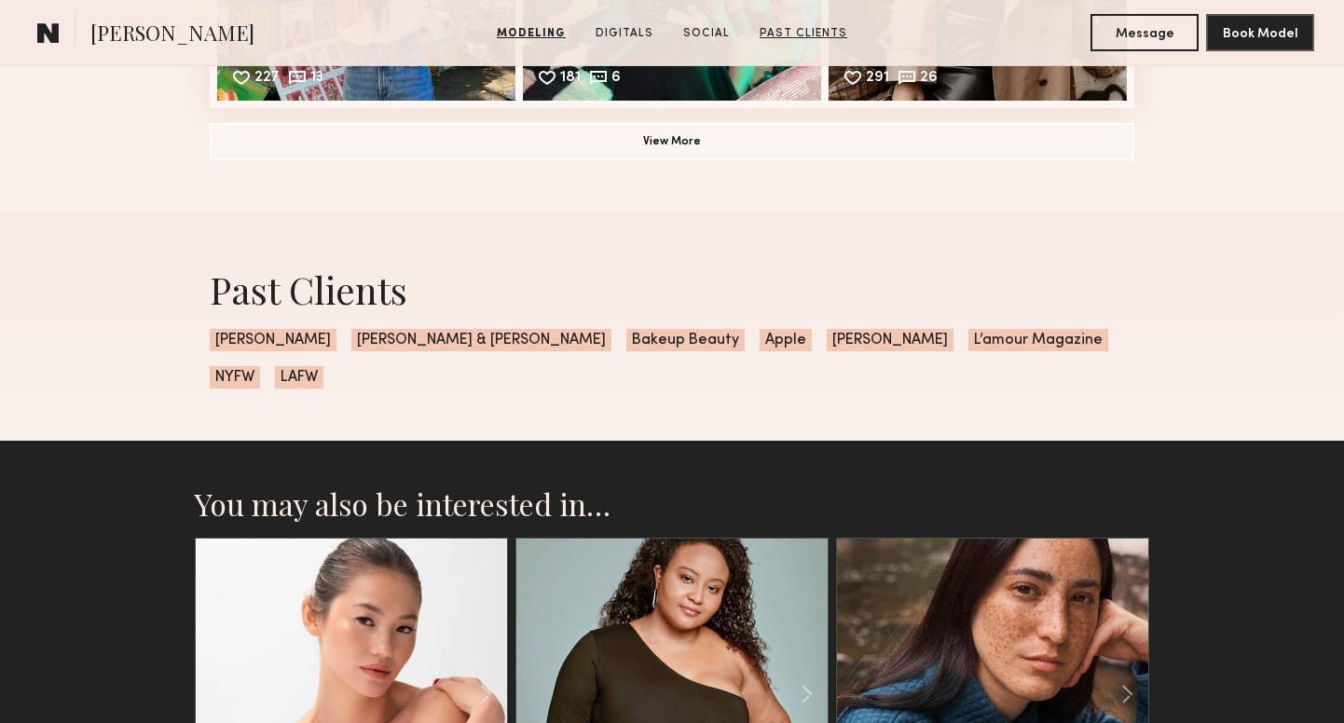
scroll to position [3357, 0]
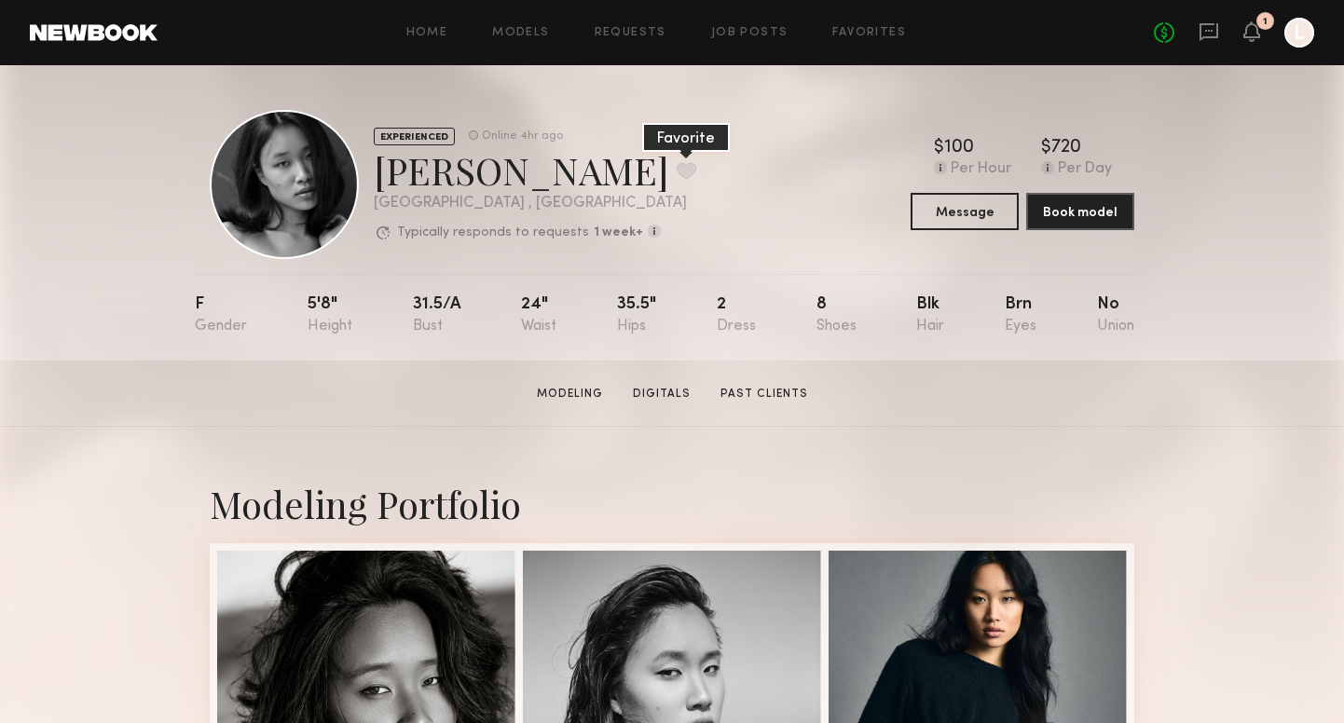
click at [677, 173] on button at bounding box center [687, 170] width 20 height 17
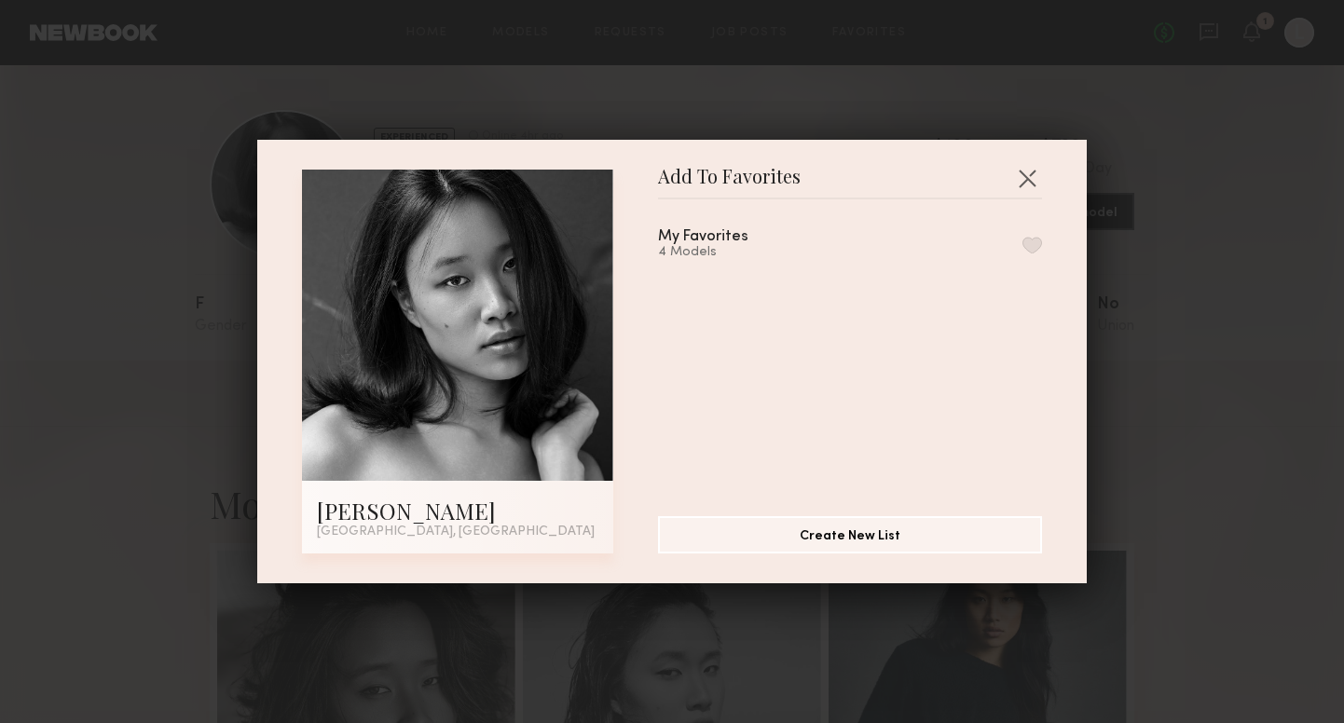
click at [1033, 242] on button "button" at bounding box center [1033, 245] width 20 height 17
click at [1031, 171] on button "button" at bounding box center [1027, 178] width 30 height 30
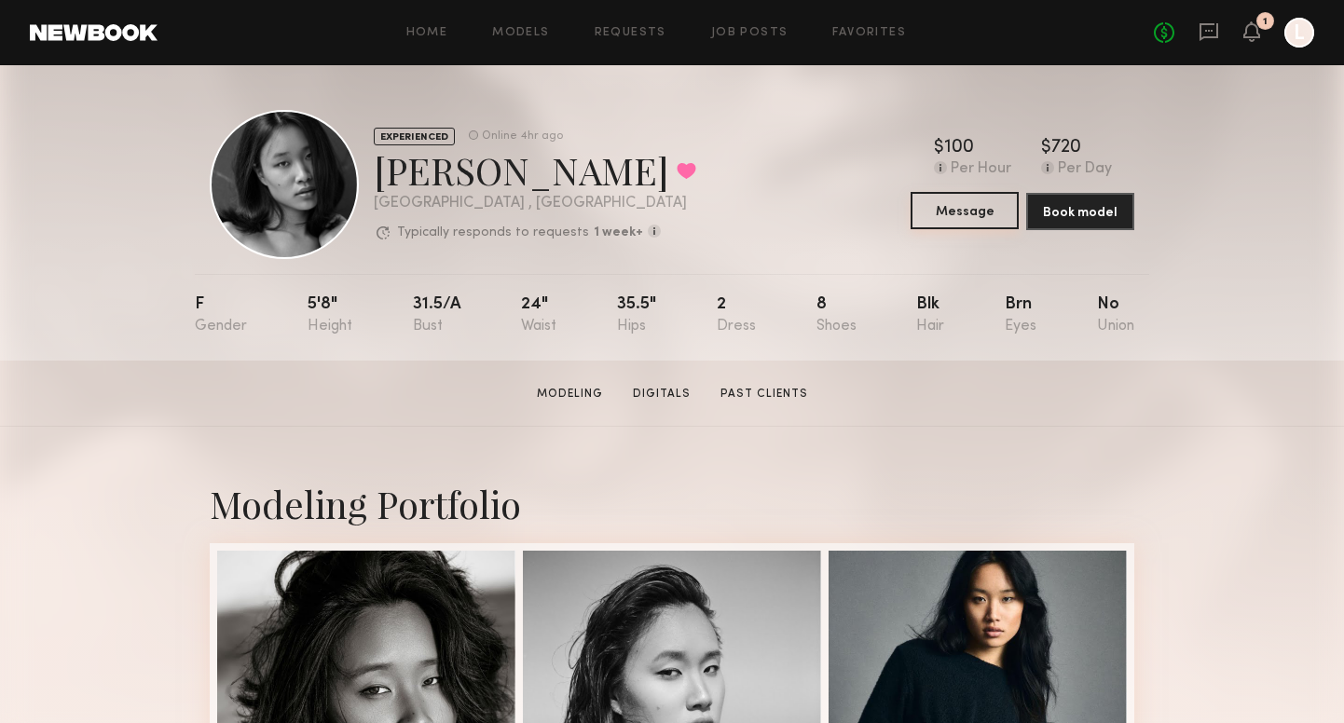
click at [972, 205] on button "Message" at bounding box center [965, 210] width 108 height 37
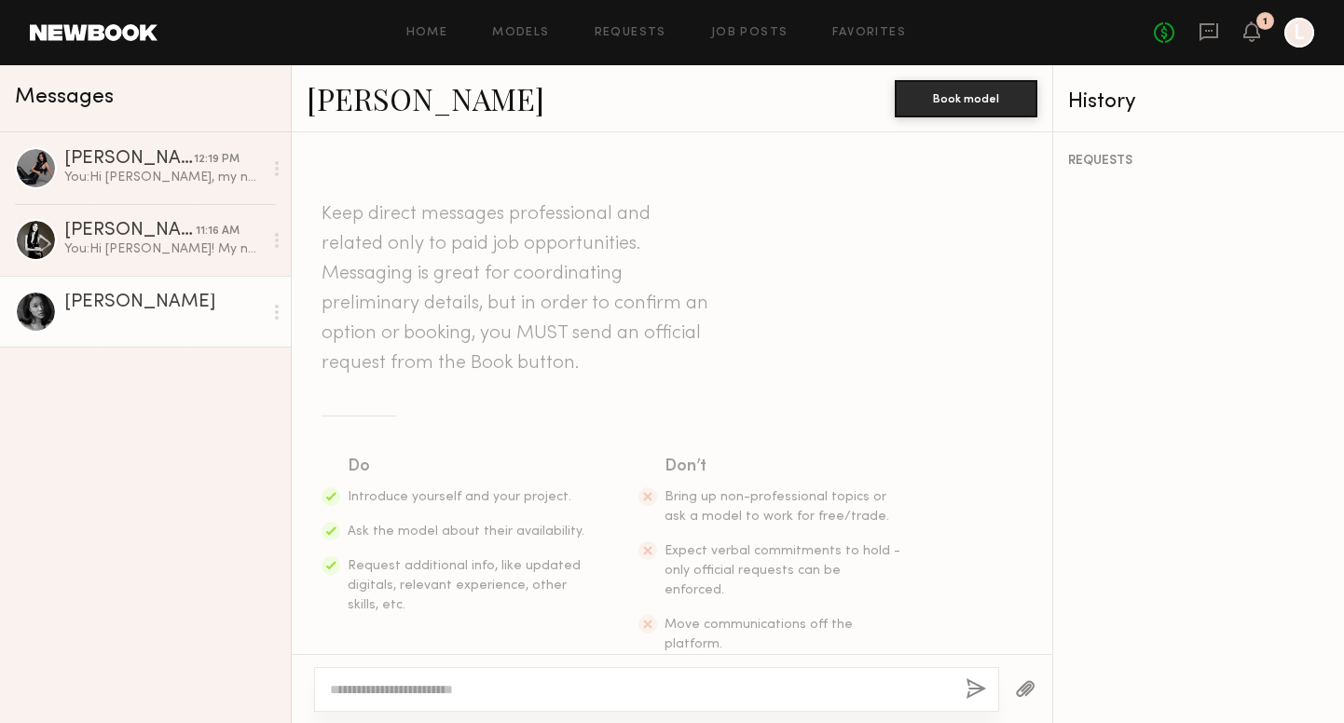
scroll to position [31, 0]
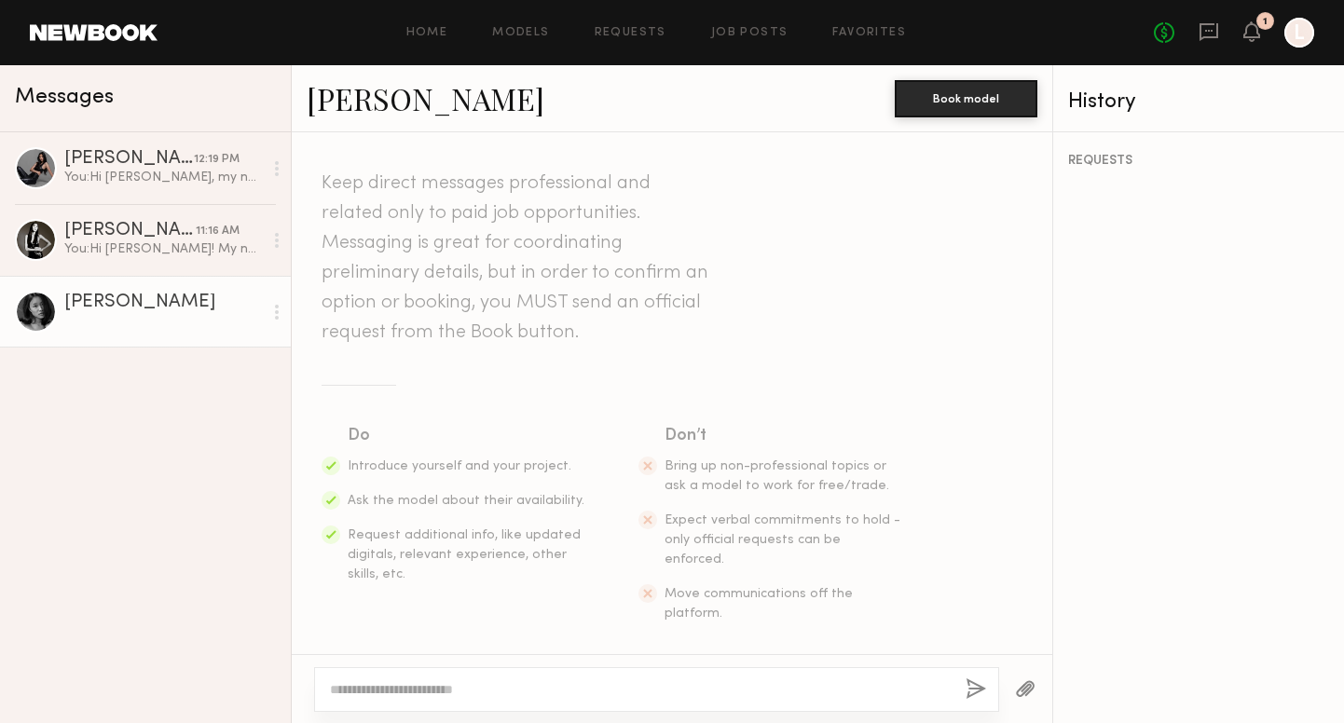
click at [608, 684] on textarea at bounding box center [640, 690] width 621 height 19
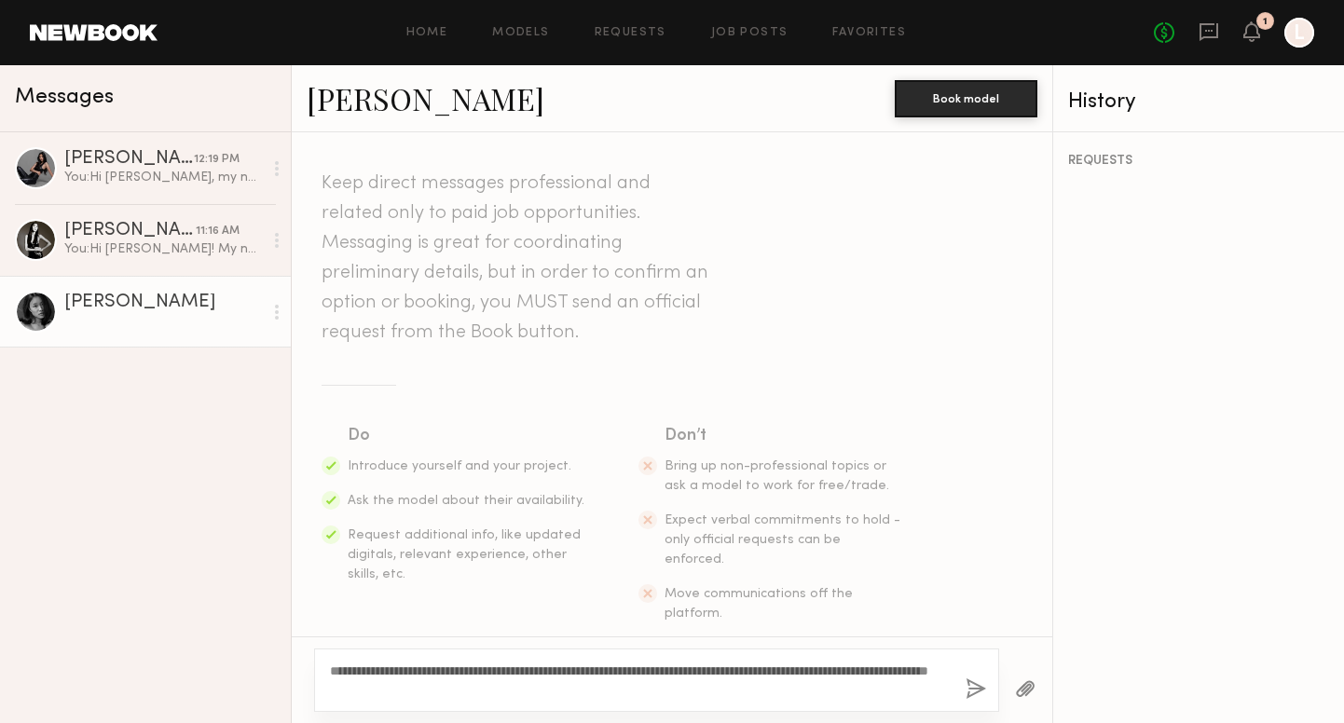
click at [484, 693] on textarea "**********" at bounding box center [640, 680] width 621 height 37
click at [488, 686] on textarea "**********" at bounding box center [640, 680] width 621 height 37
type textarea "**********"
click at [973, 689] on button "button" at bounding box center [976, 690] width 21 height 23
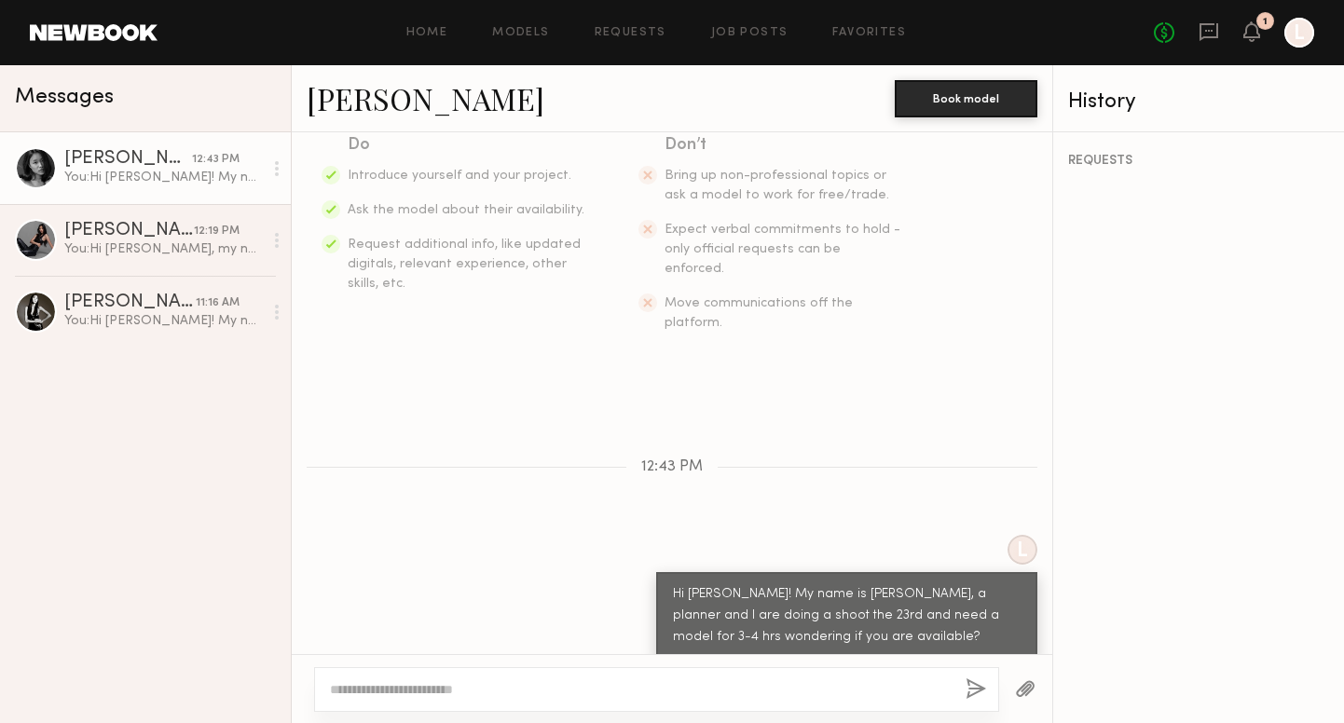
scroll to position [357, 0]
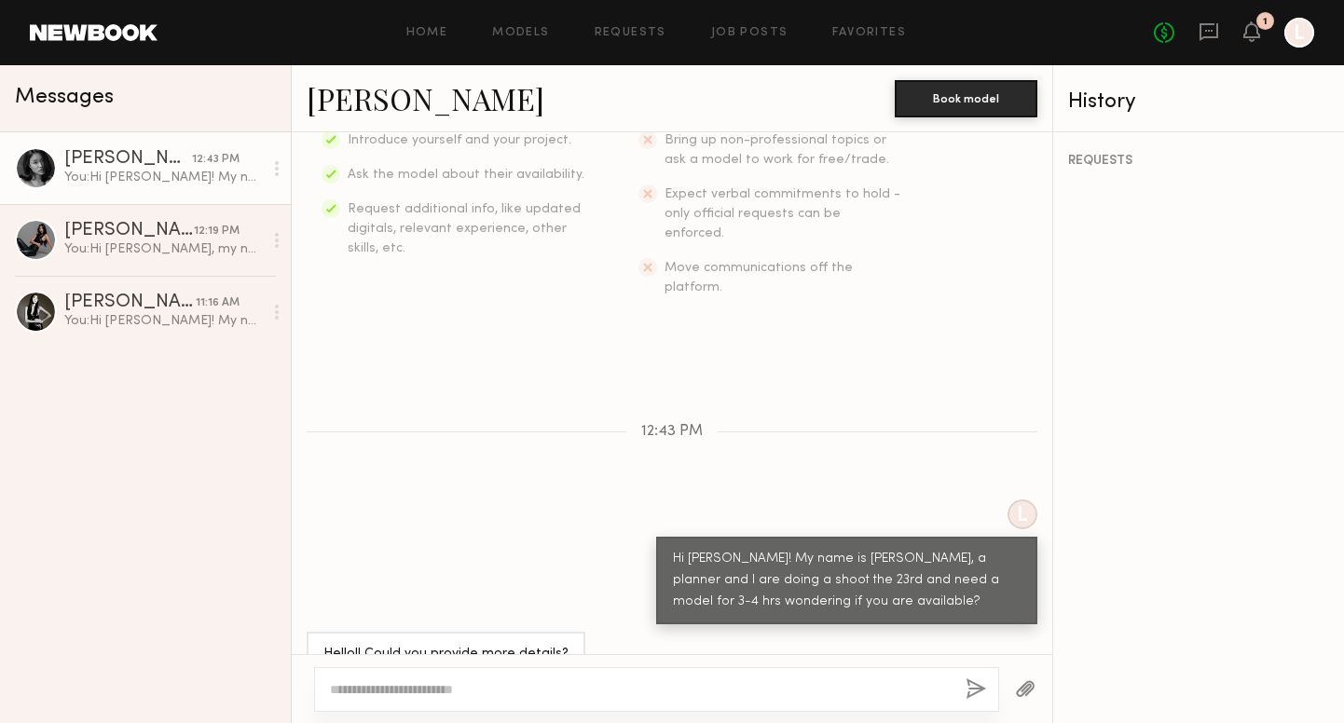
click at [457, 694] on textarea at bounding box center [640, 690] width 621 height 19
click at [603, 690] on textarea "**********" at bounding box center [640, 690] width 621 height 19
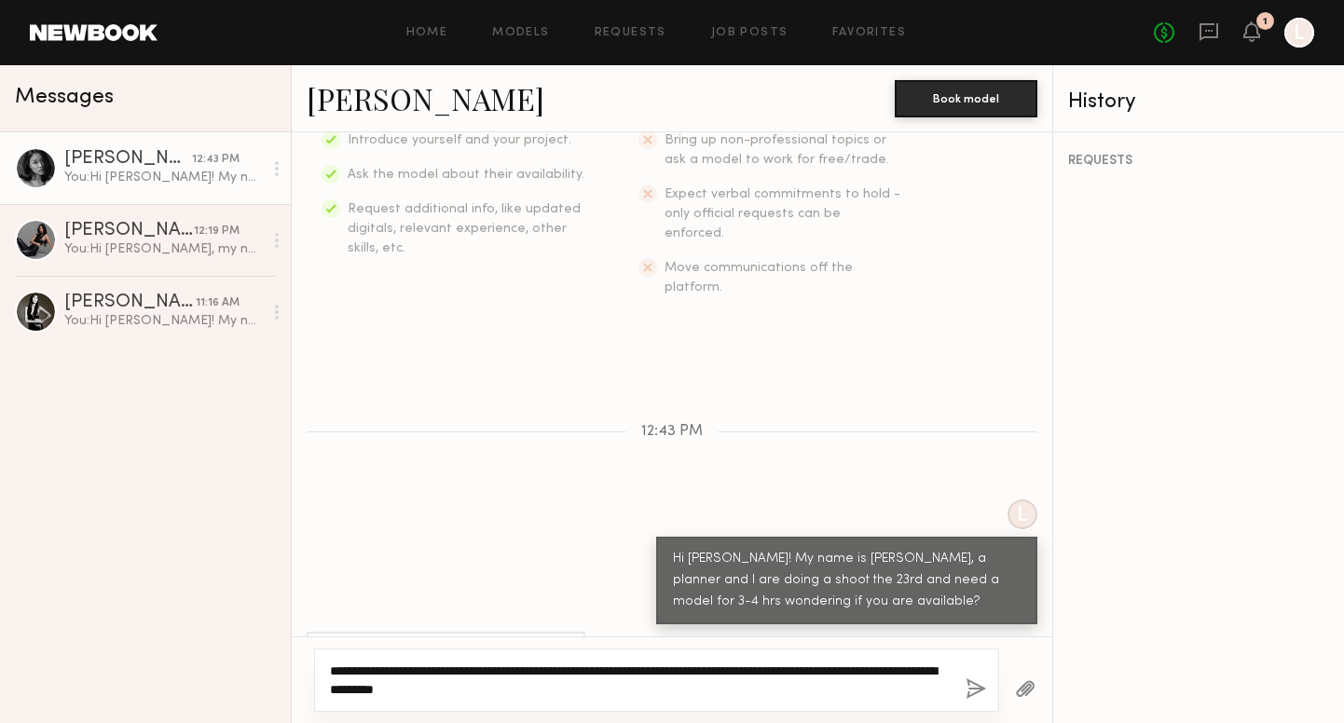
click at [502, 685] on textarea "**********" at bounding box center [640, 680] width 621 height 37
click at [594, 691] on textarea "**********" at bounding box center [640, 680] width 621 height 37
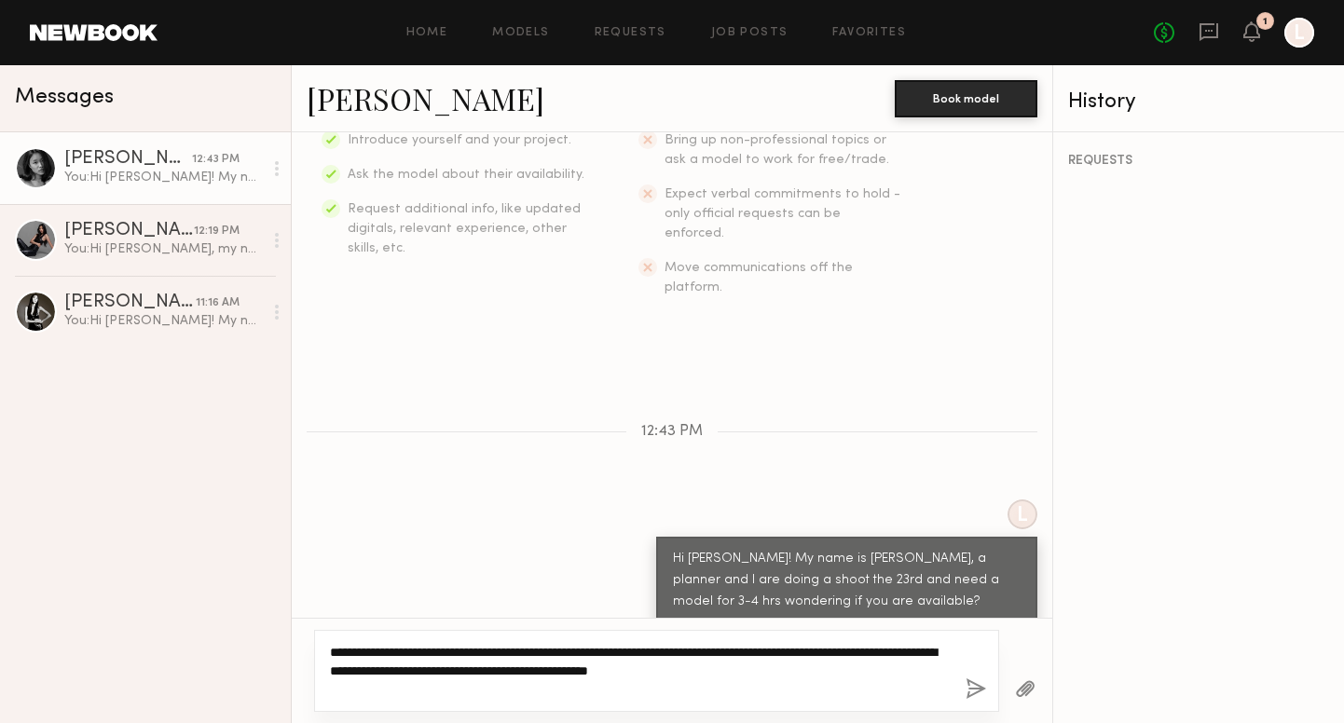
type textarea "**********"
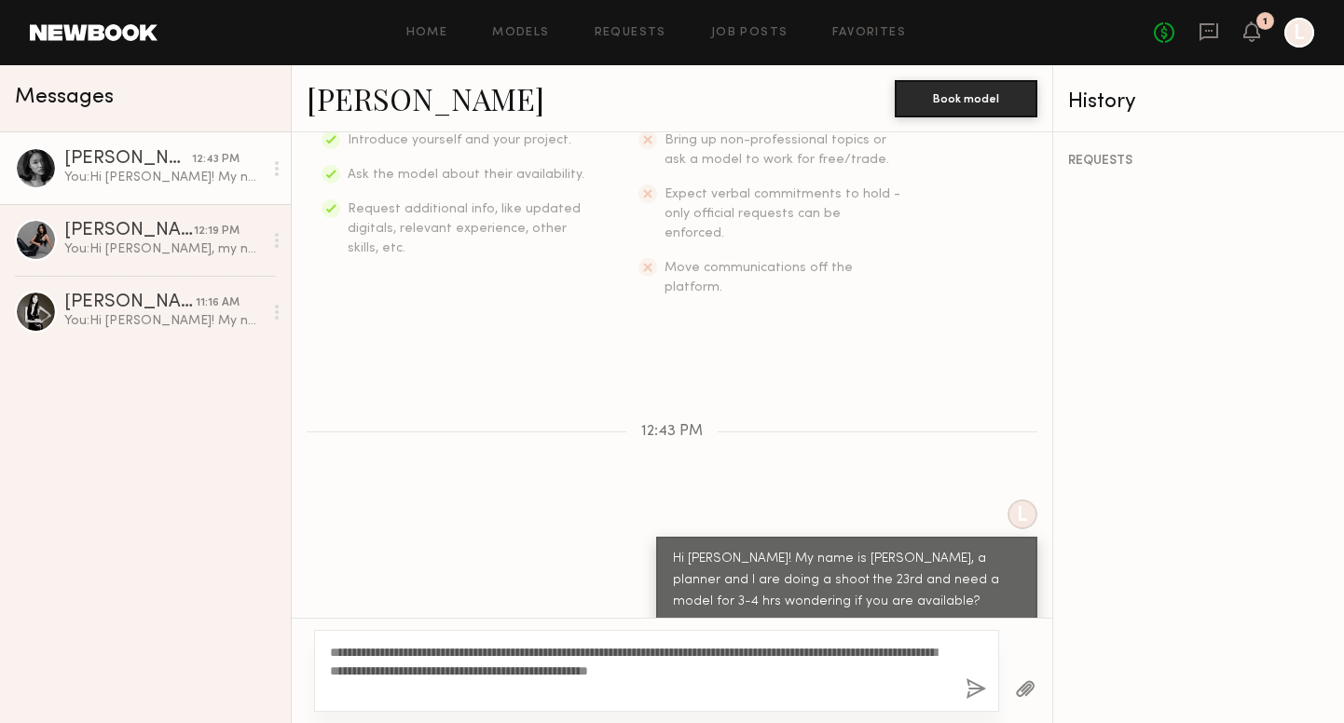
click at [976, 687] on button "button" at bounding box center [976, 690] width 21 height 23
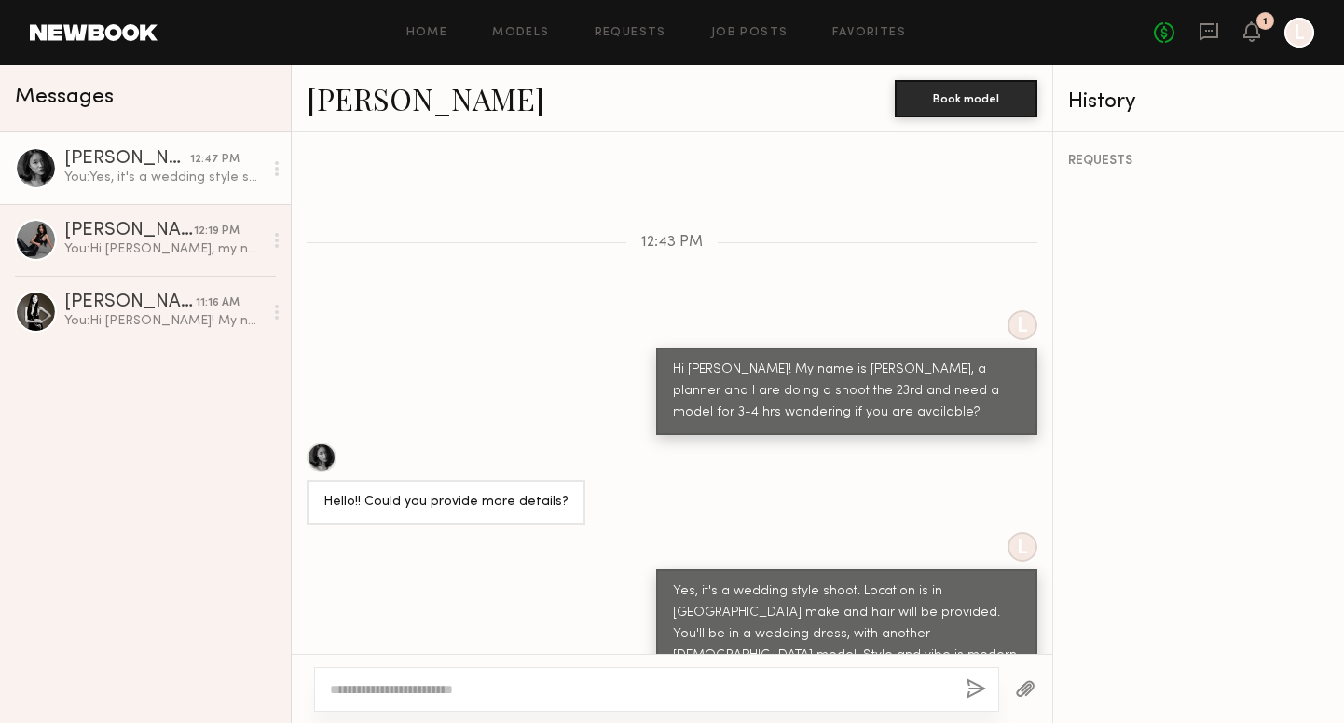
scroll to position [621, 0]
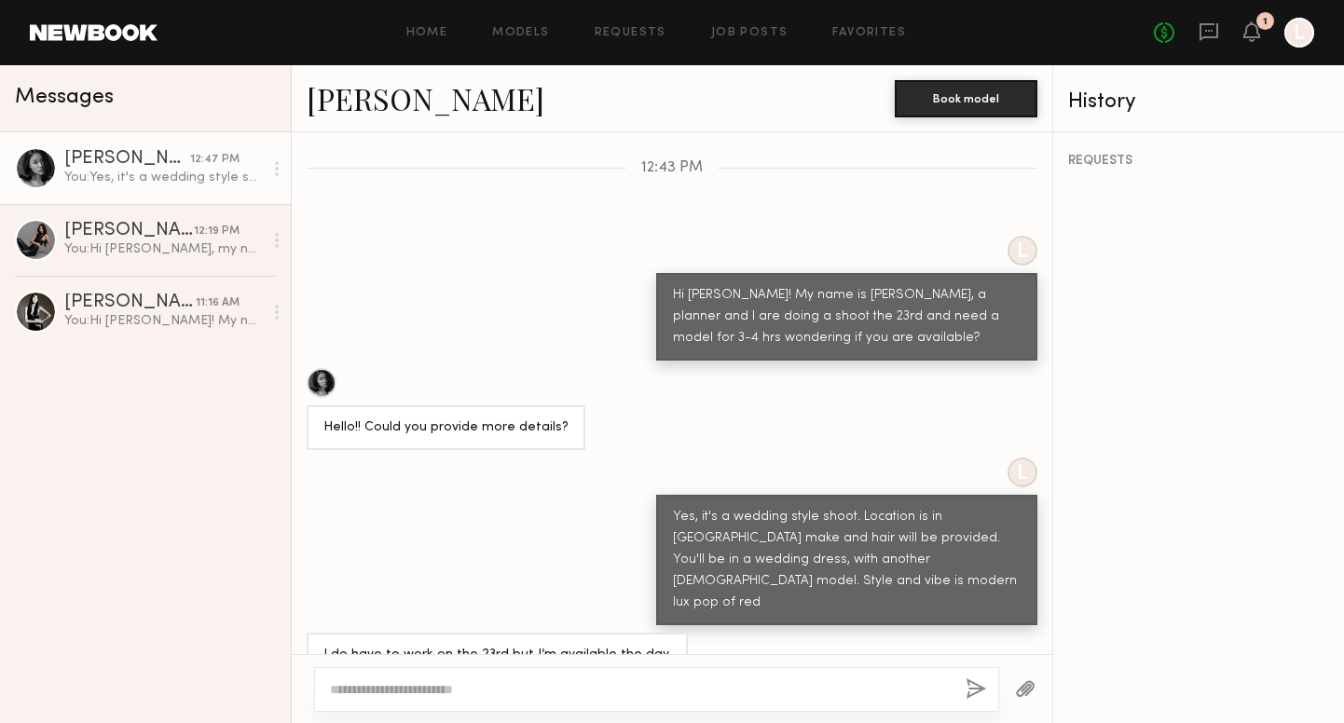
click at [670, 679] on div at bounding box center [656, 689] width 685 height 45
click at [363, 685] on textarea at bounding box center [640, 690] width 621 height 19
type textarea "*"
type textarea "**********"
click at [975, 686] on button "button" at bounding box center [976, 690] width 21 height 23
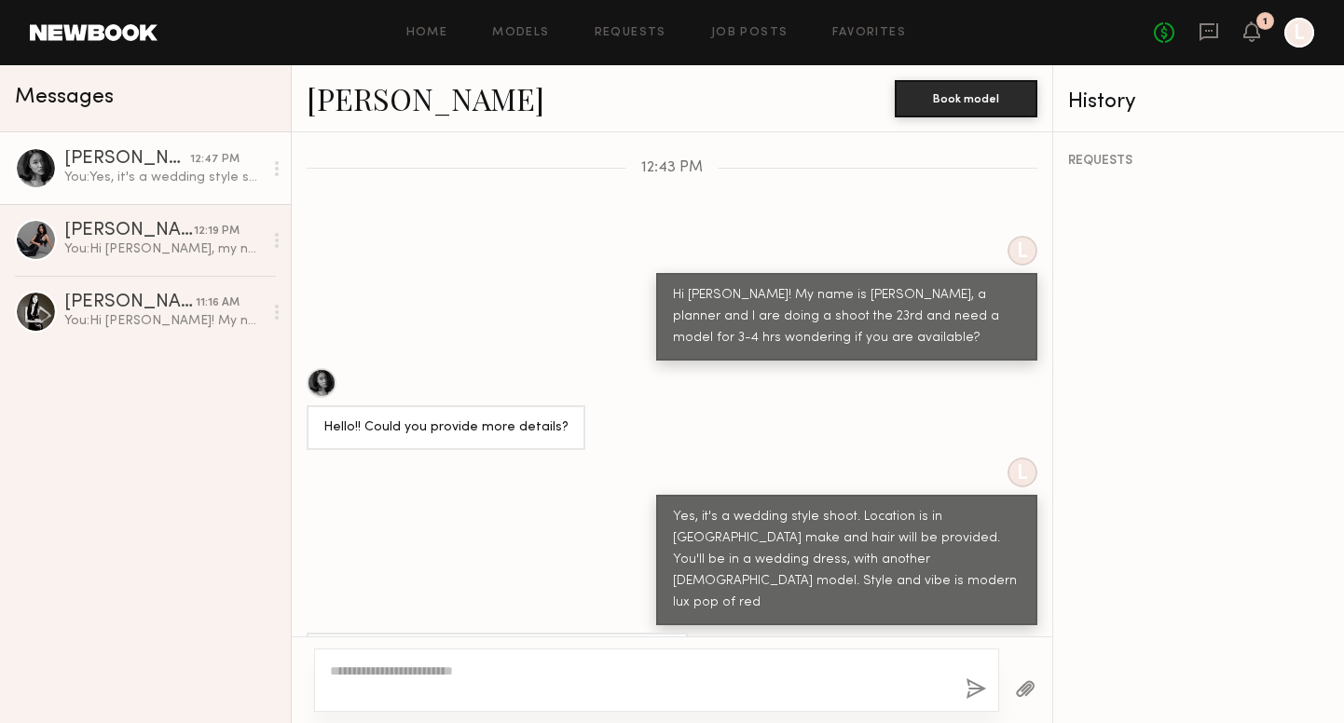
scroll to position [710, 0]
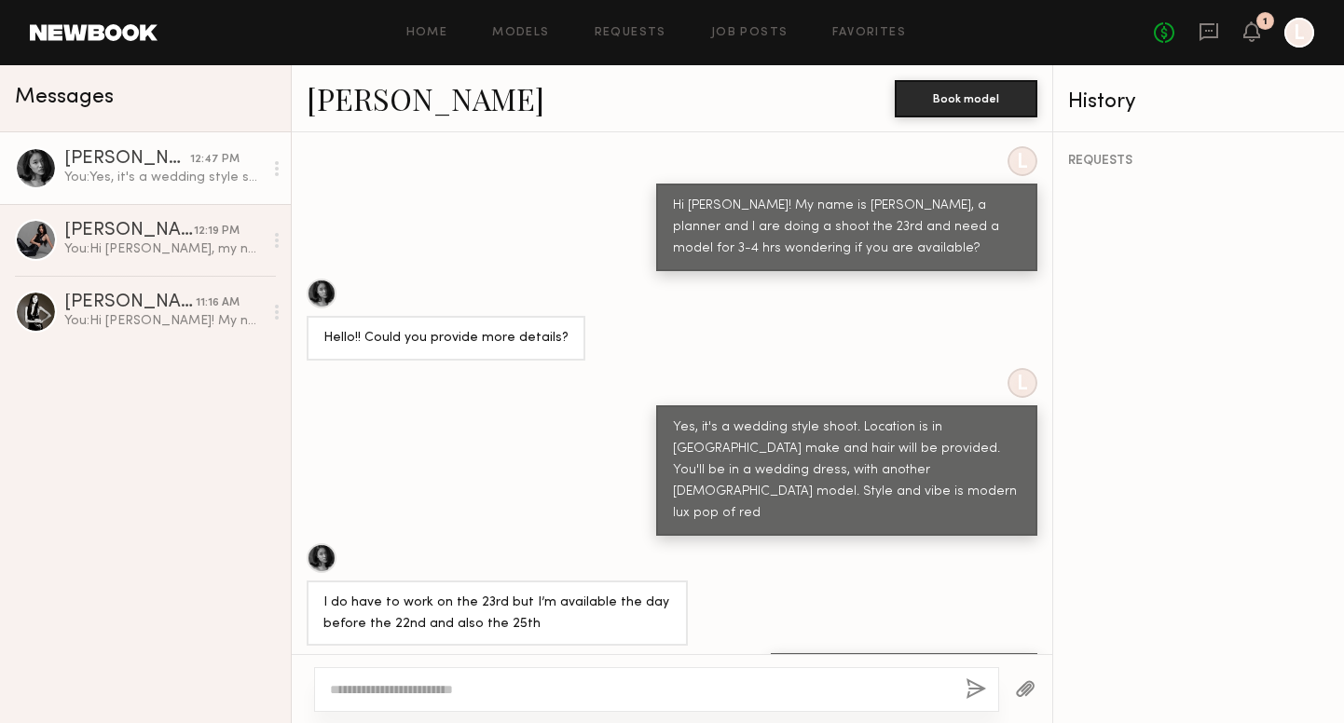
click at [578, 697] on textarea at bounding box center [640, 690] width 621 height 19
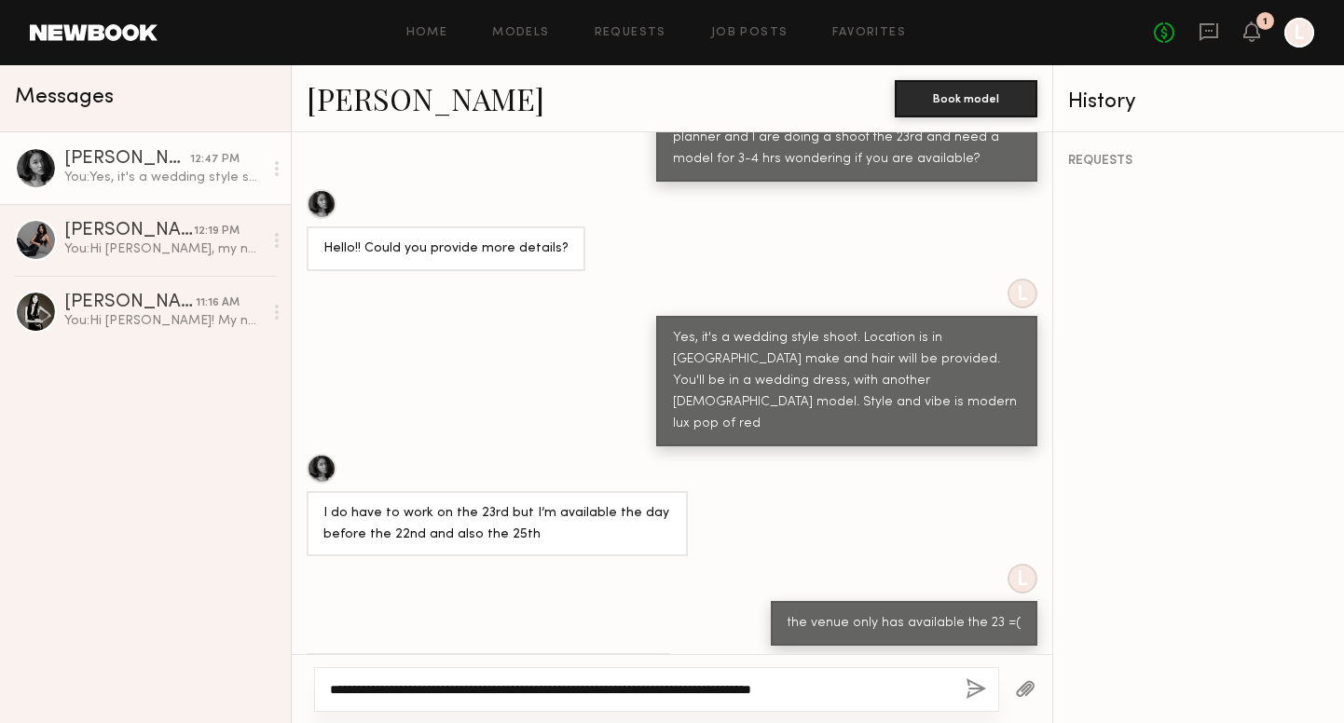
click at [846, 691] on textarea "**********" at bounding box center [640, 690] width 621 height 19
type textarea "**********"
click at [978, 689] on button "button" at bounding box center [976, 690] width 21 height 23
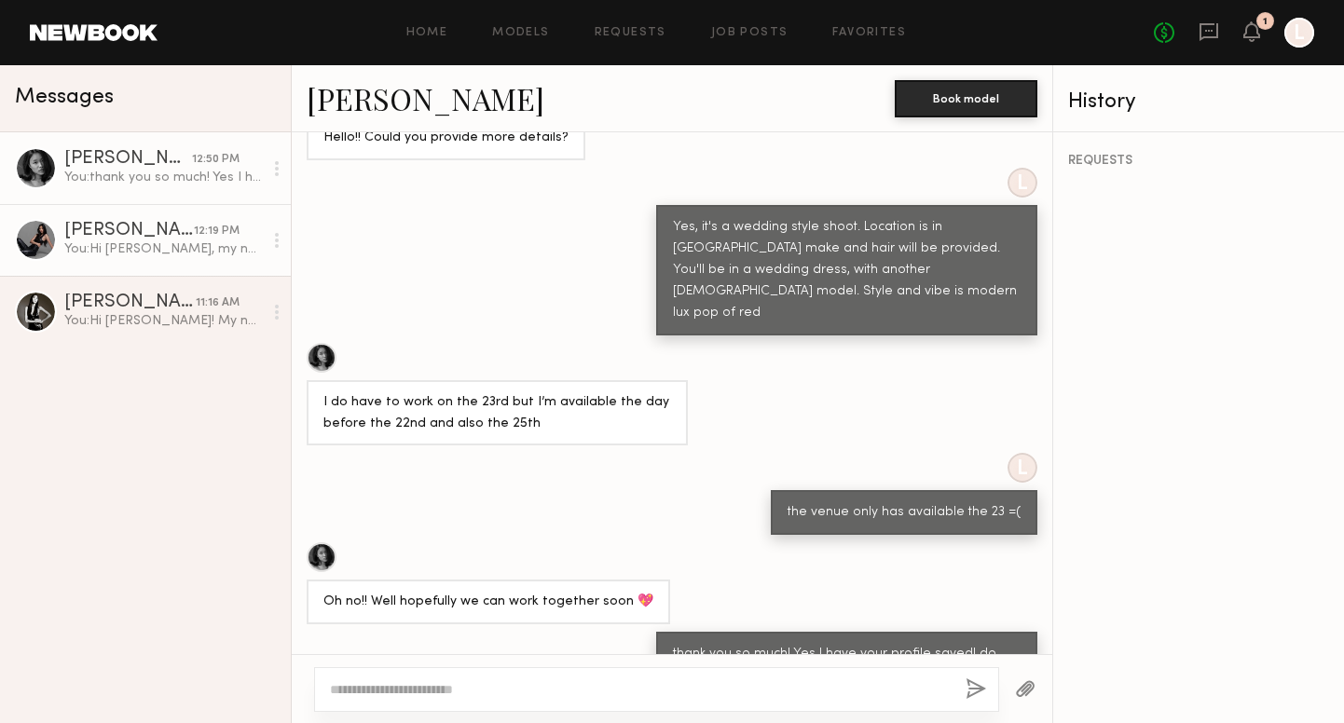
click at [199, 241] on div "You: Hi Michelle, my name is Lety I'm a wedding photographer. A planner and I a…" at bounding box center [163, 250] width 199 height 18
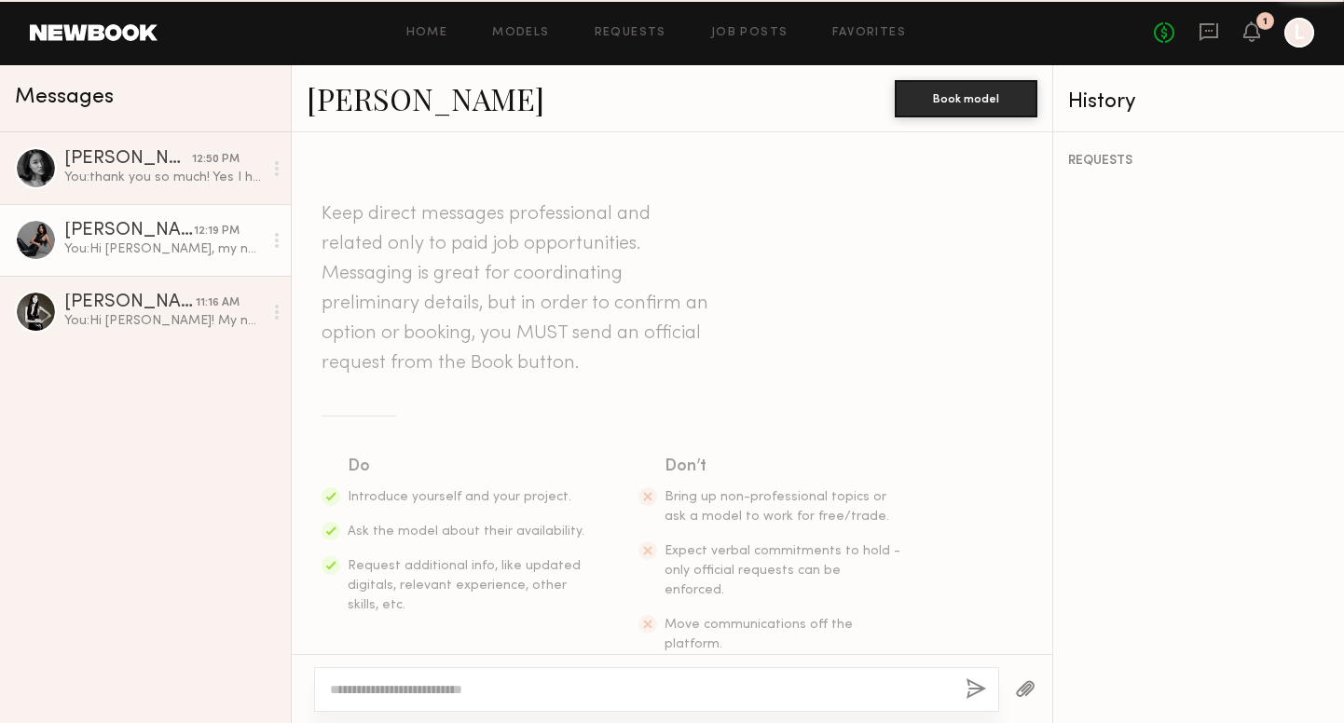
scroll to position [305, 0]
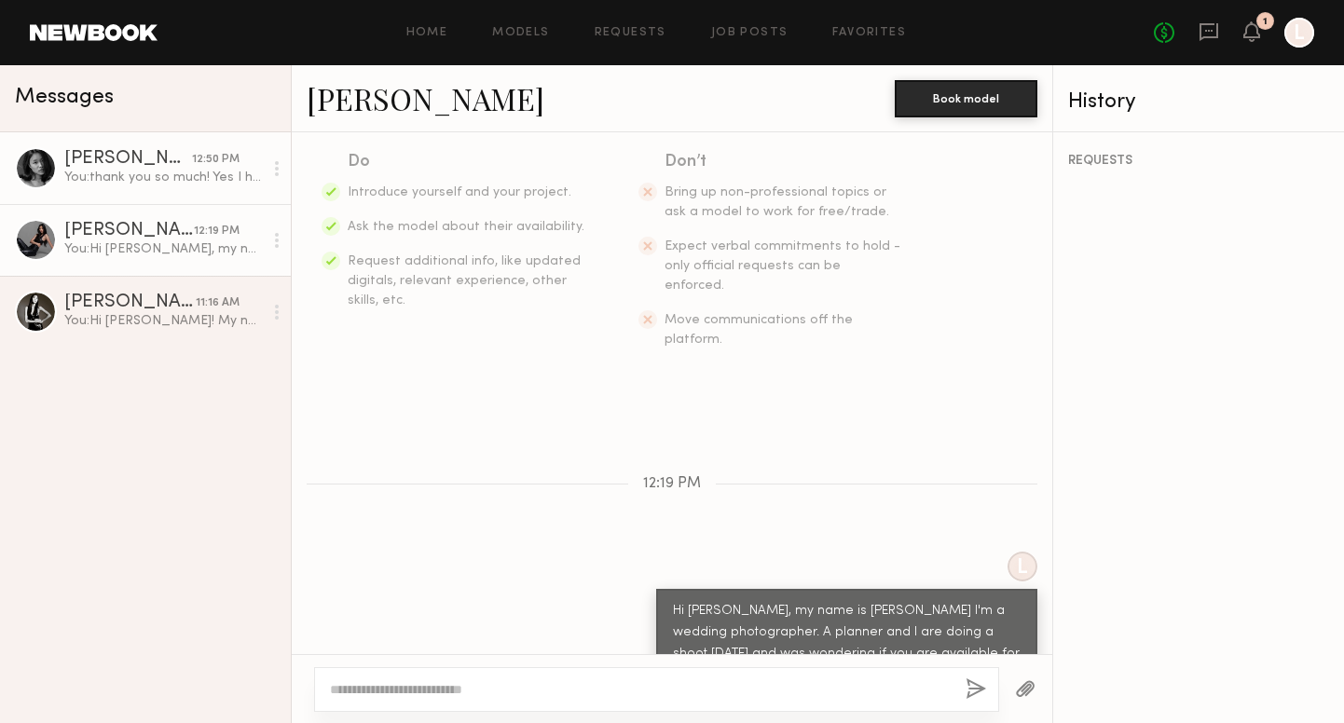
click at [136, 180] on div "You: thank you so much! Yes I have your profile saved! do you know anyone who m…" at bounding box center [163, 178] width 199 height 18
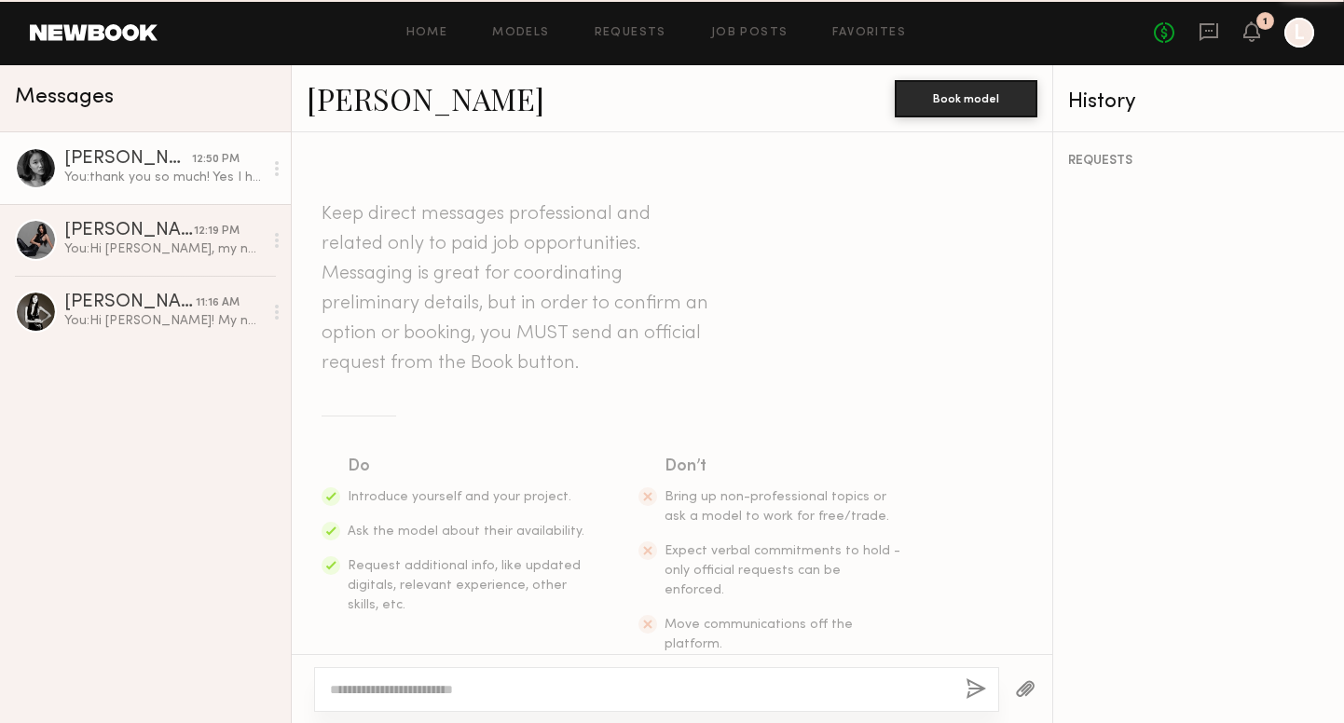
scroll to position [911, 0]
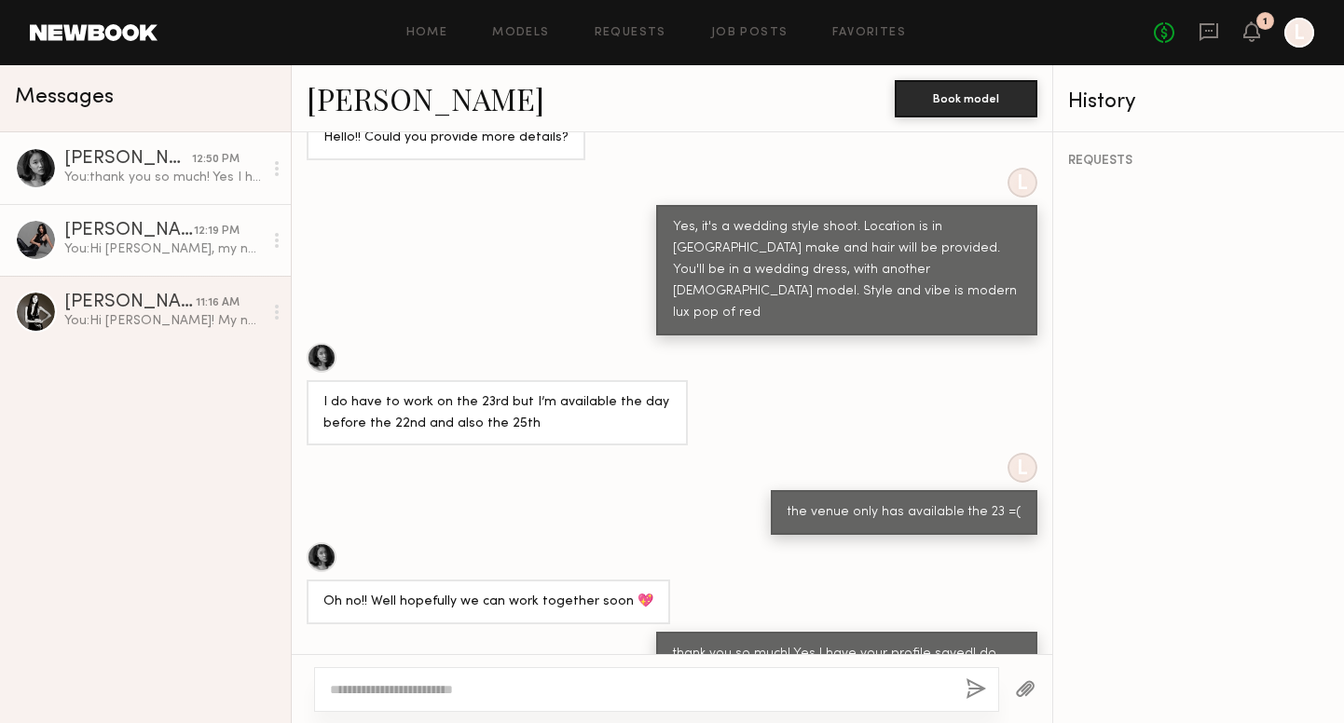
click at [130, 240] on div "Michelle L." at bounding box center [129, 231] width 130 height 19
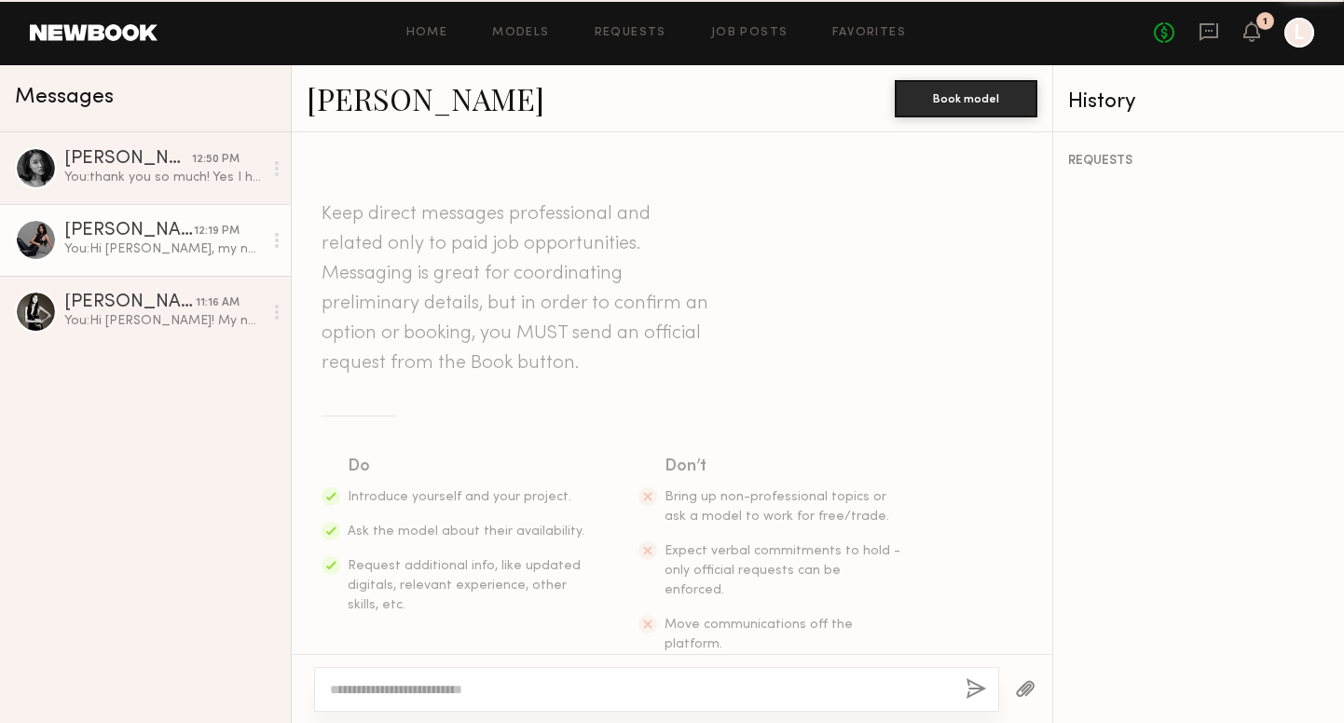
scroll to position [305, 0]
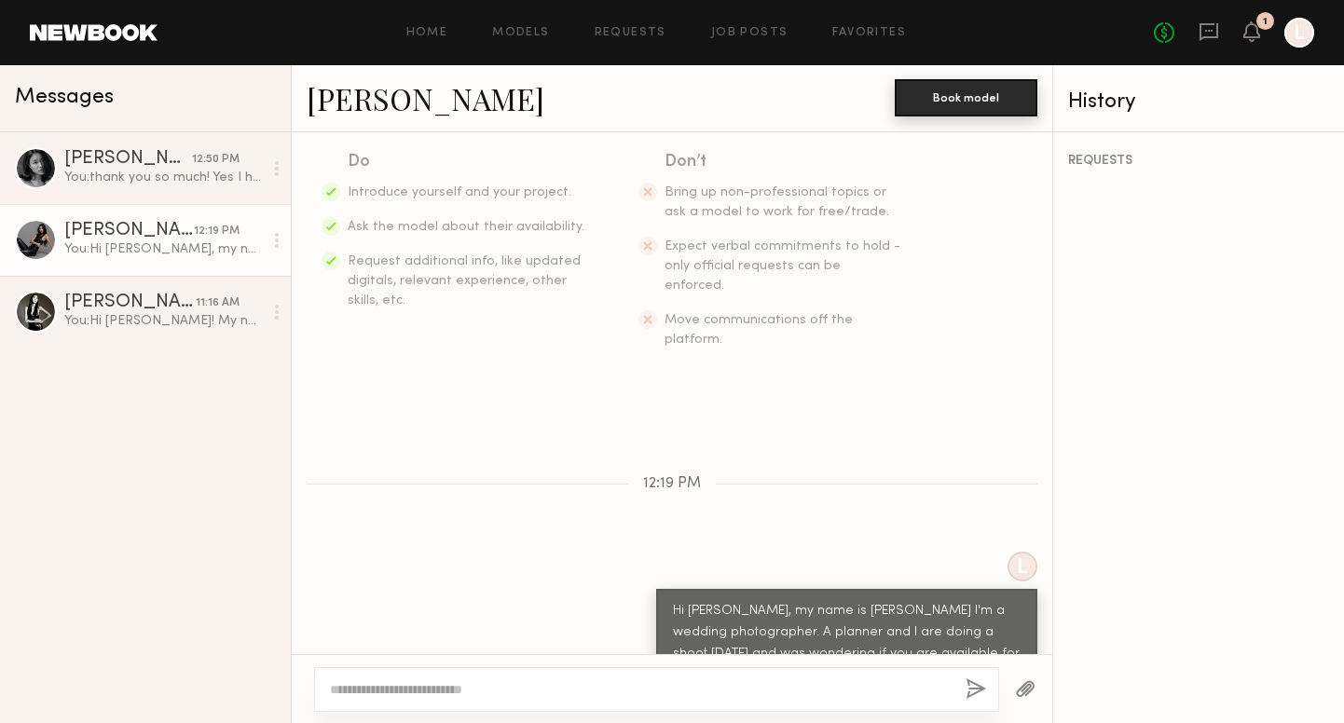
click at [948, 95] on button "Book model" at bounding box center [966, 97] width 143 height 37
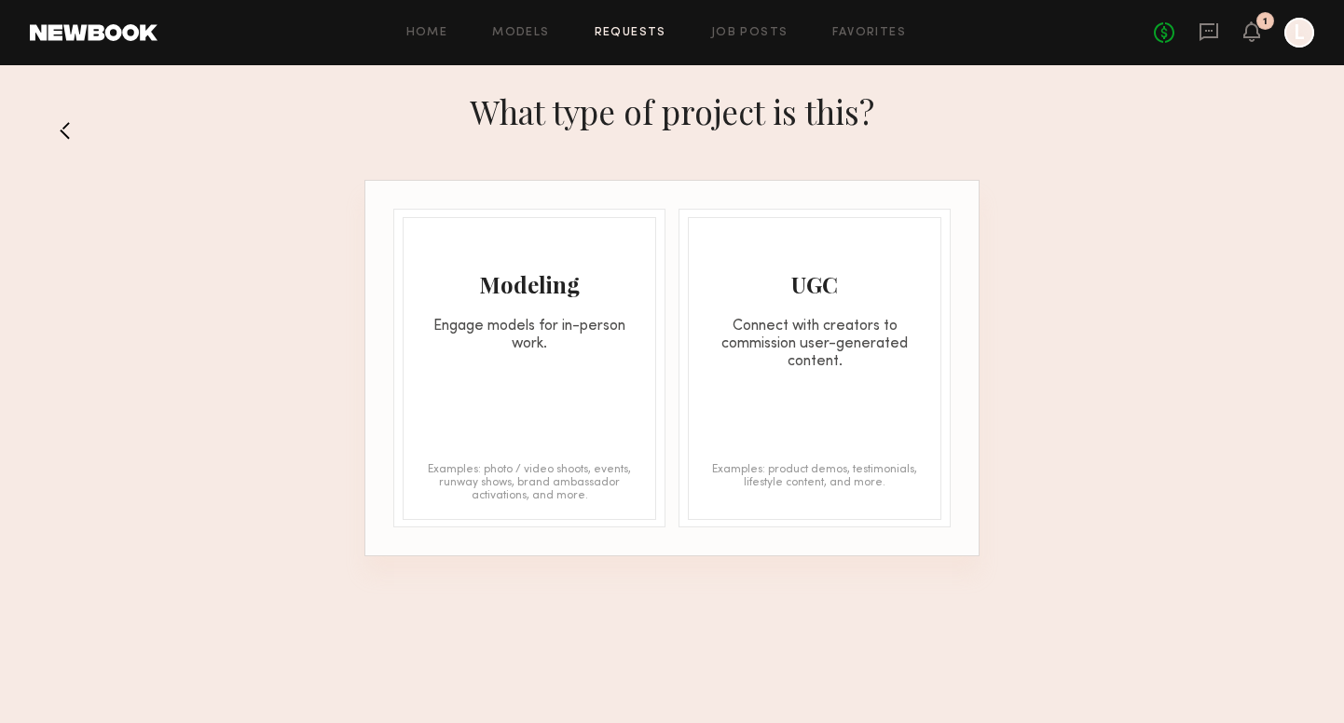
click at [561, 391] on div "Modeling Engage models for in-person work. Examples: photo / video shoots, even…" at bounding box center [530, 368] width 254 height 303
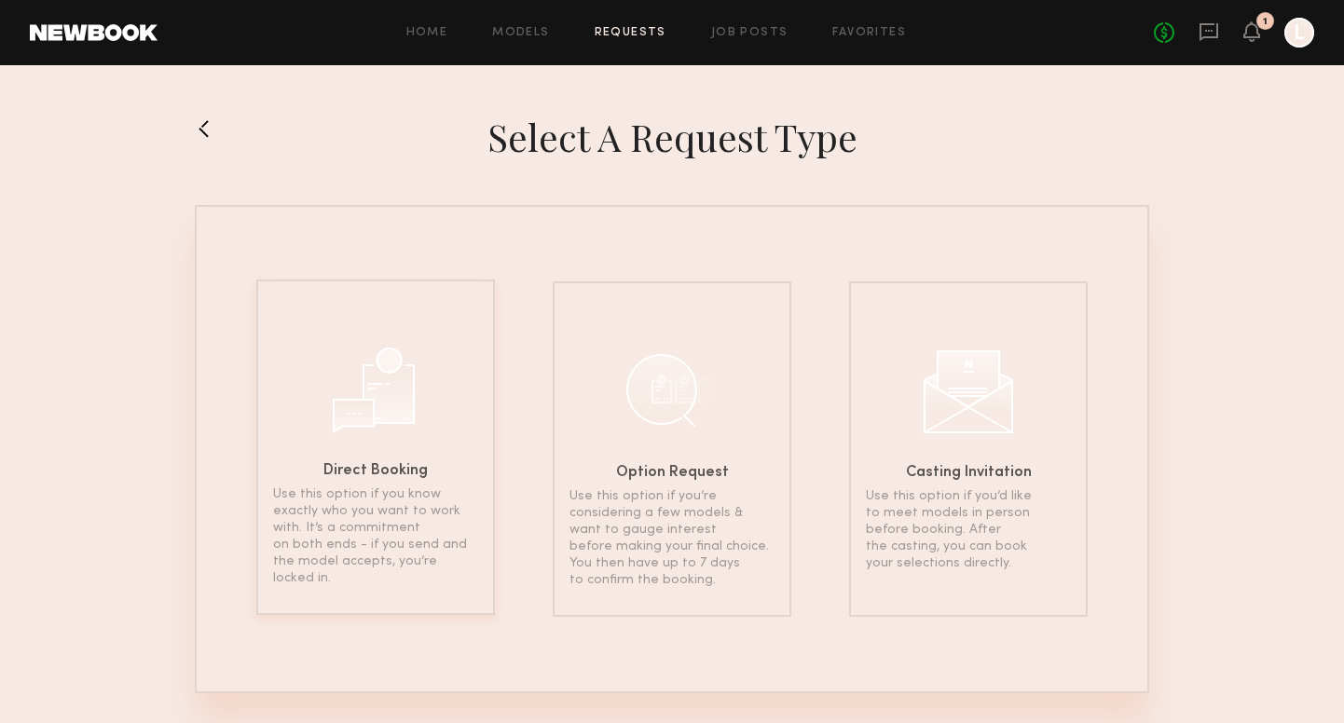
click at [392, 453] on div "Direct Booking Use this option if you know exactly who you want to work with. I…" at bounding box center [375, 448] width 239 height 336
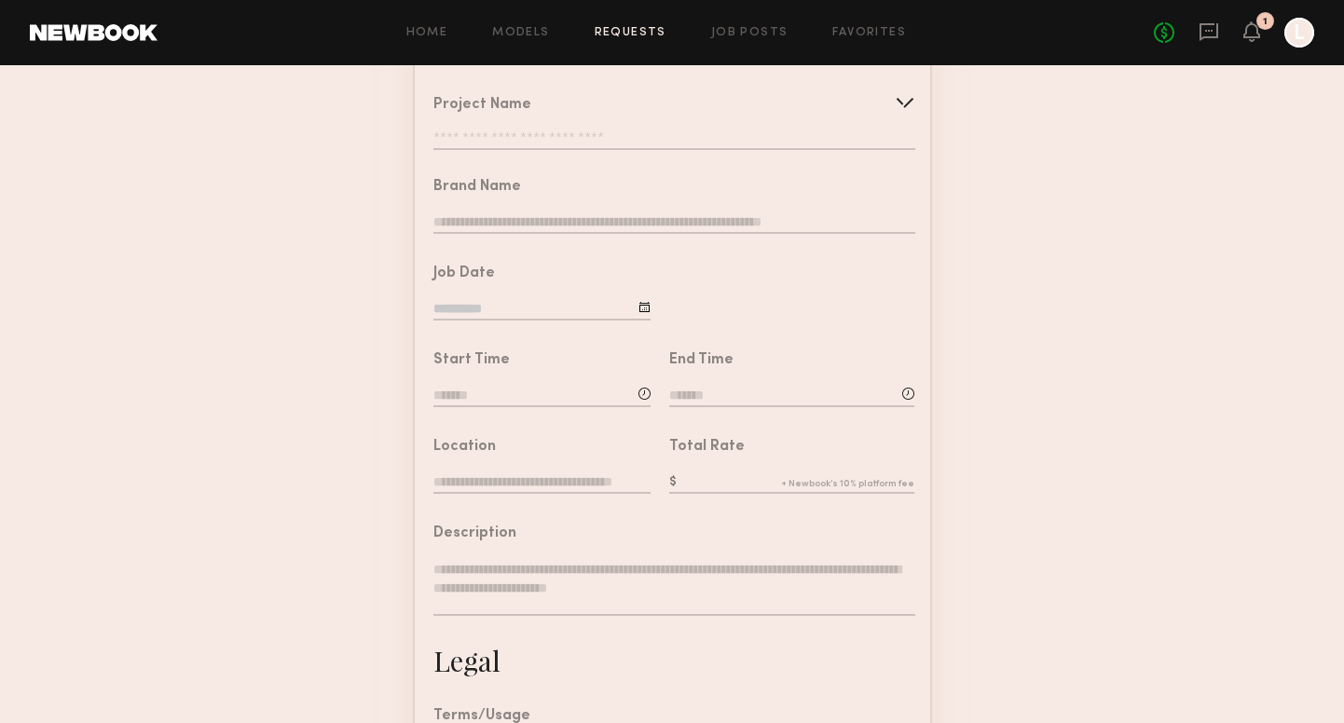
scroll to position [157, 0]
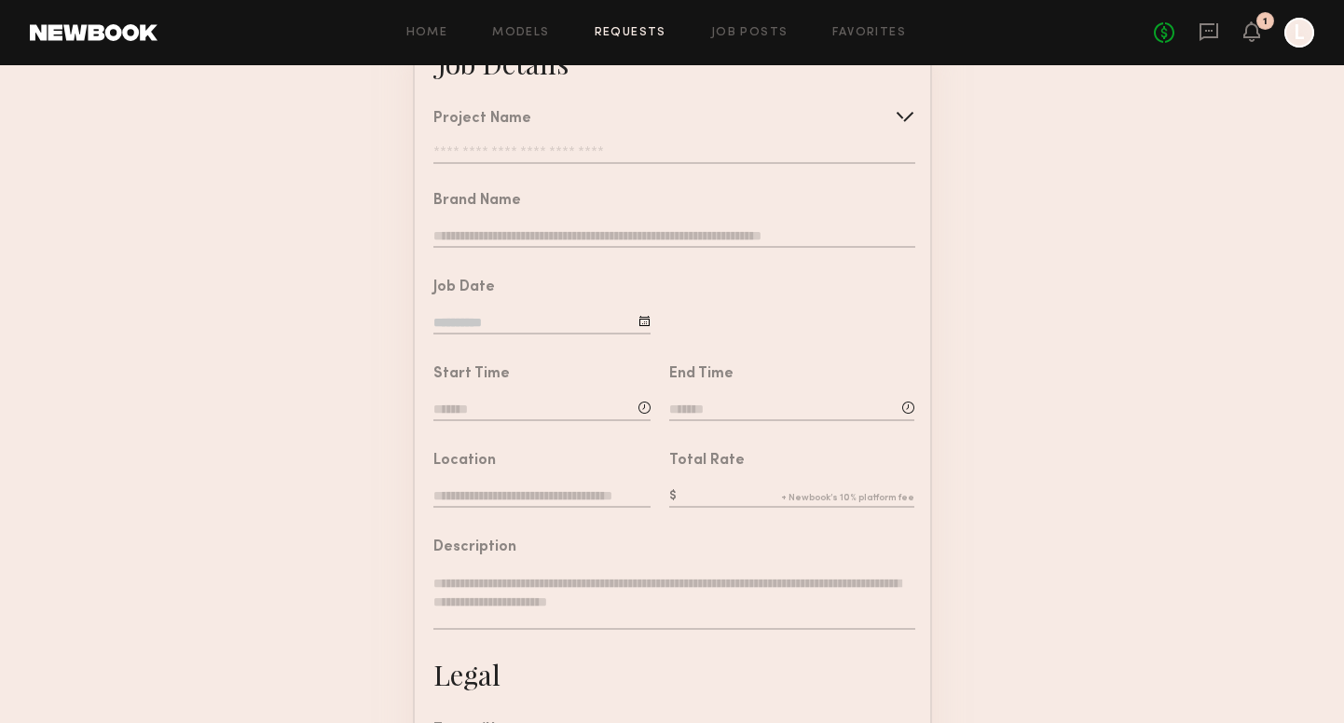
click at [651, 314] on div at bounding box center [791, 301] width 280 height 87
click at [641, 316] on div at bounding box center [645, 321] width 12 height 12
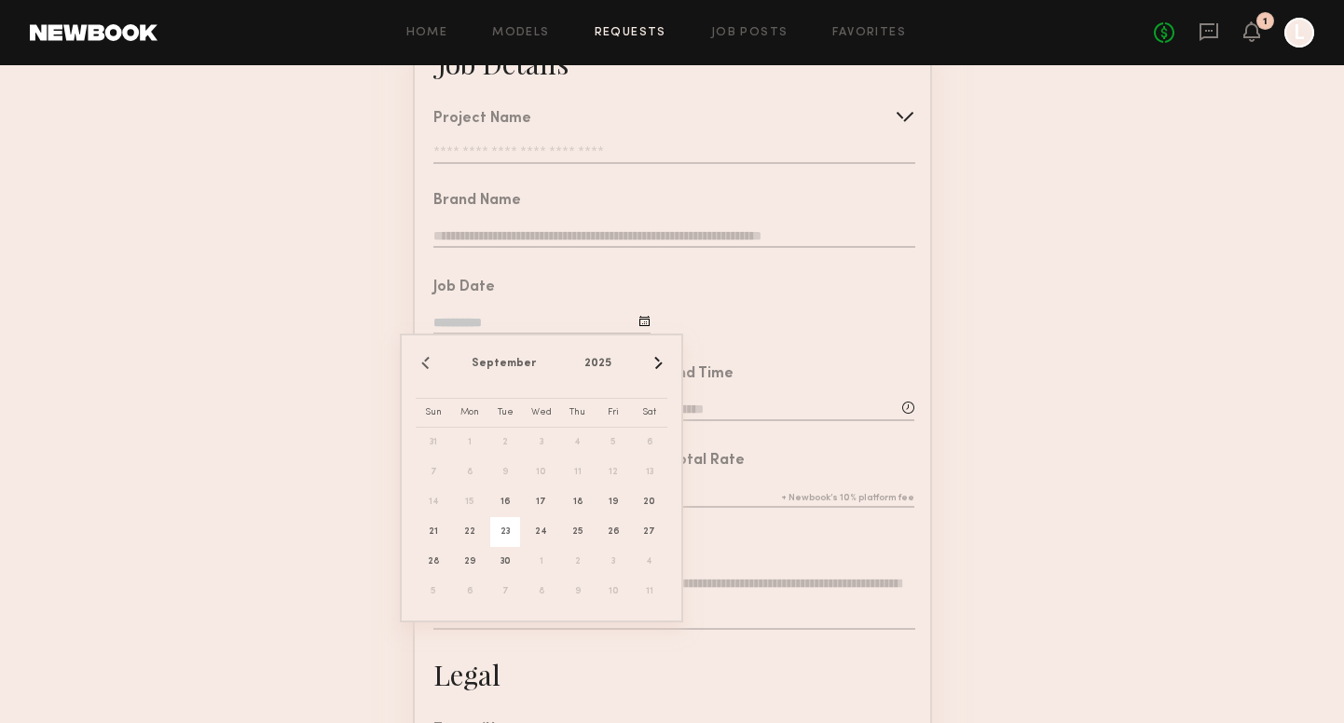
click at [508, 528] on span "23" at bounding box center [505, 532] width 30 height 30
type input "**********"
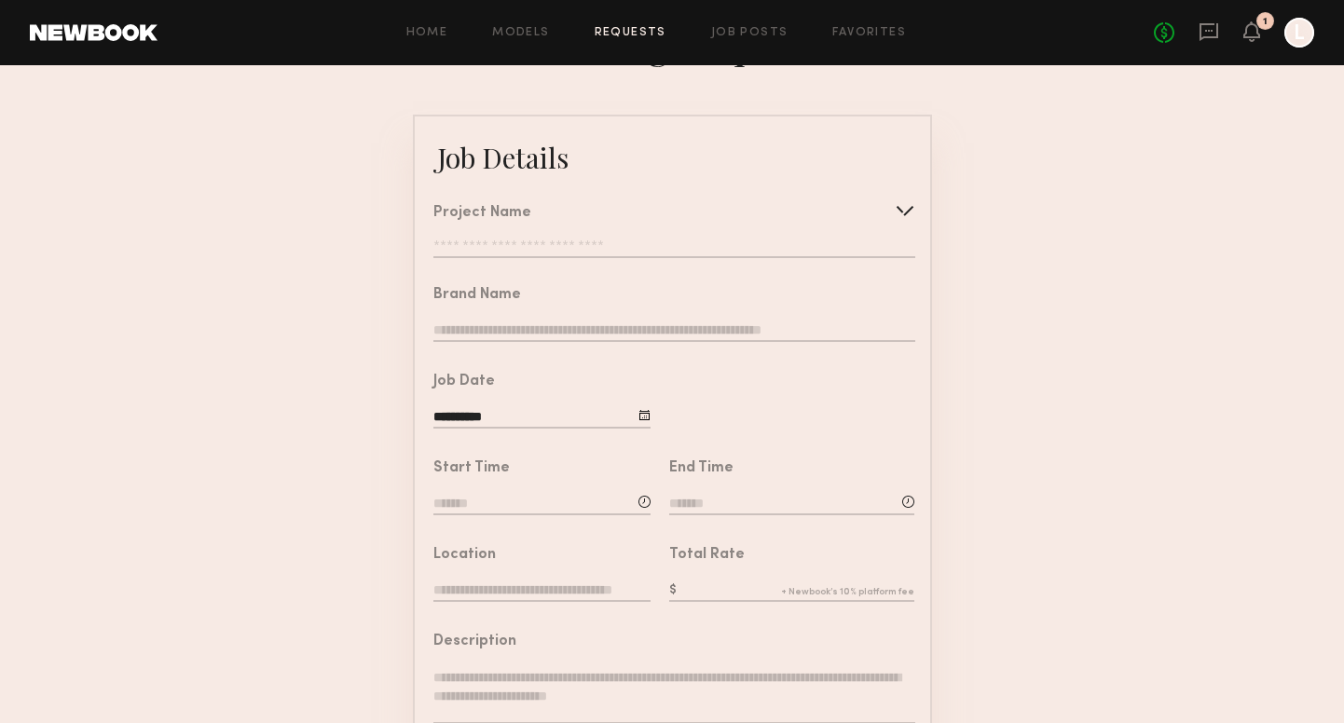
scroll to position [0, 0]
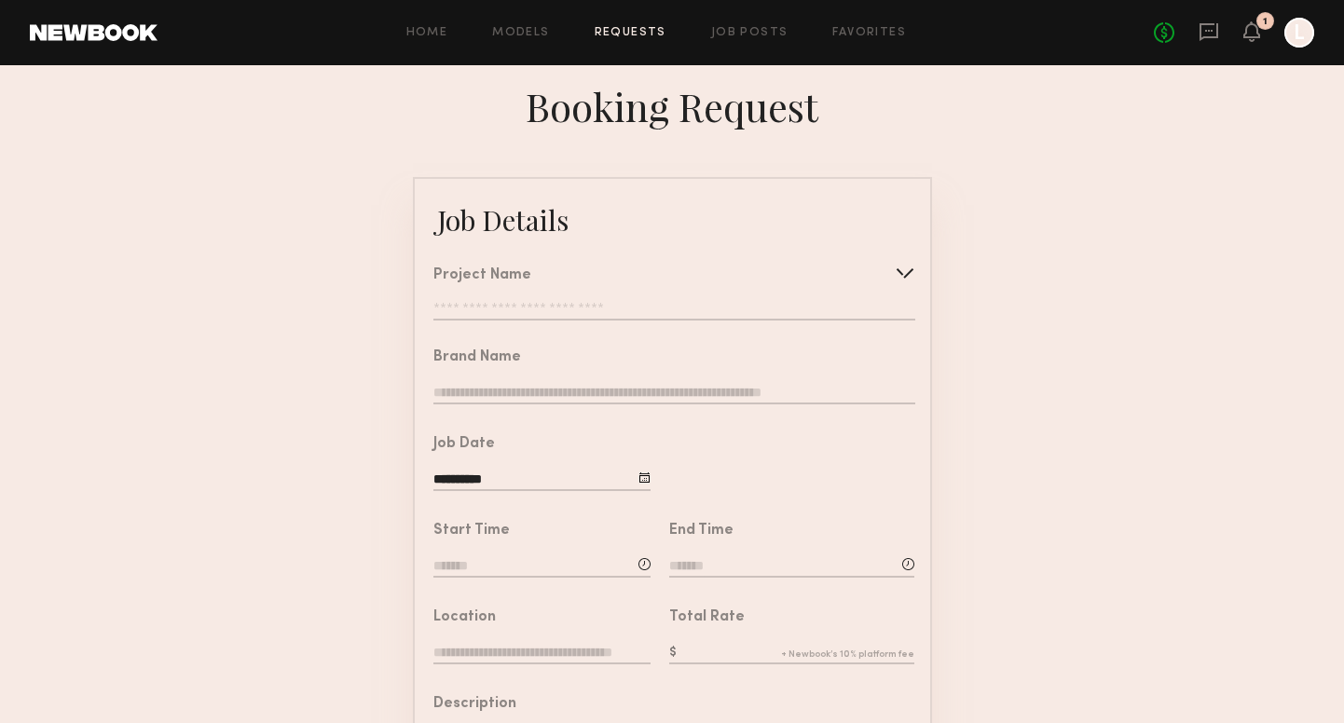
click at [737, 39] on div "Home Models Requests Job Posts Favorites Sign Out No fees up to $5,000 1 L" at bounding box center [736, 33] width 1157 height 30
click at [736, 32] on link "Job Posts" at bounding box center [749, 33] width 77 height 12
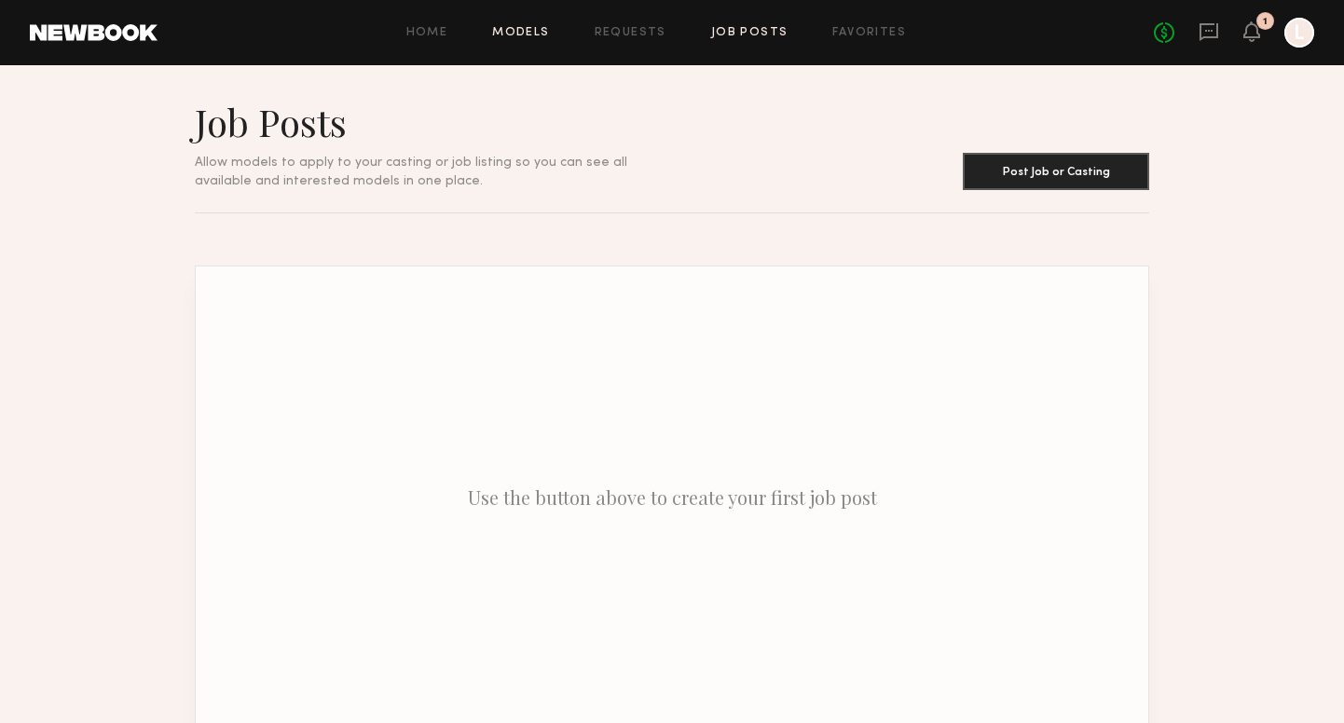
click at [538, 33] on link "Models" at bounding box center [520, 33] width 57 height 12
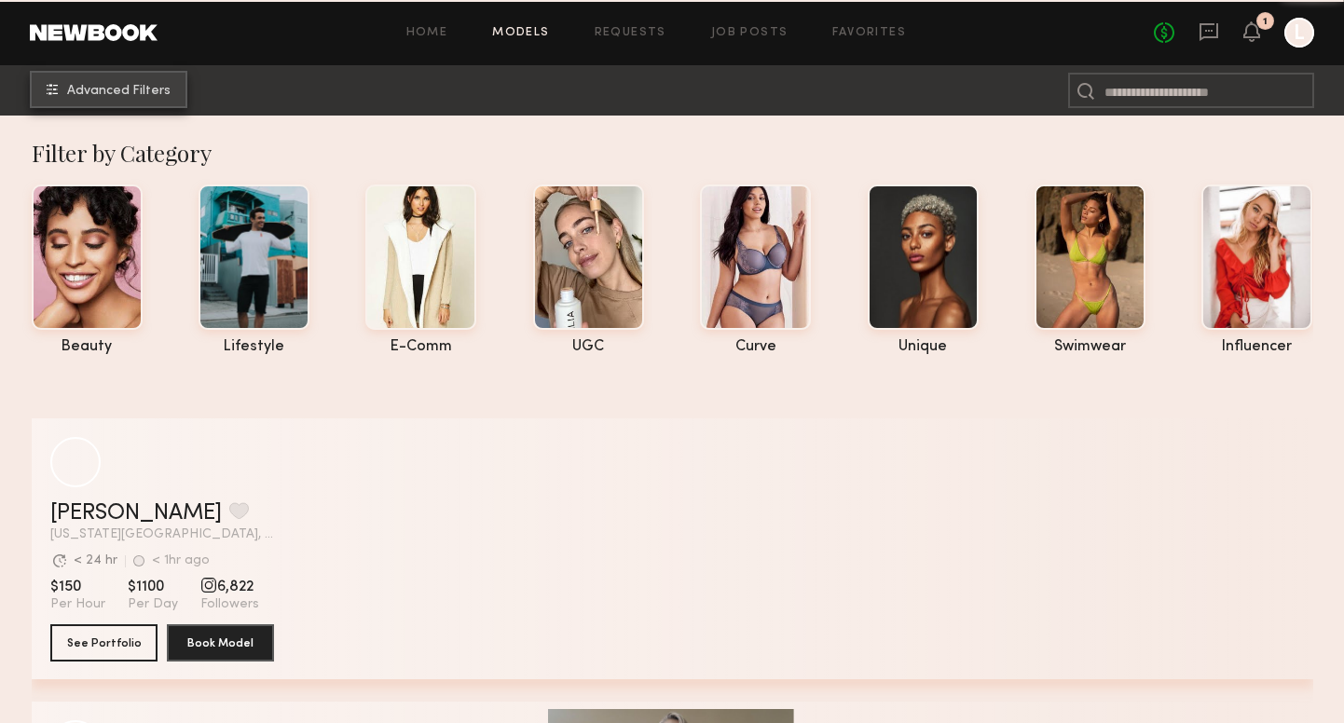
click at [158, 89] on span "Advanced Filters" at bounding box center [118, 91] width 103 height 13
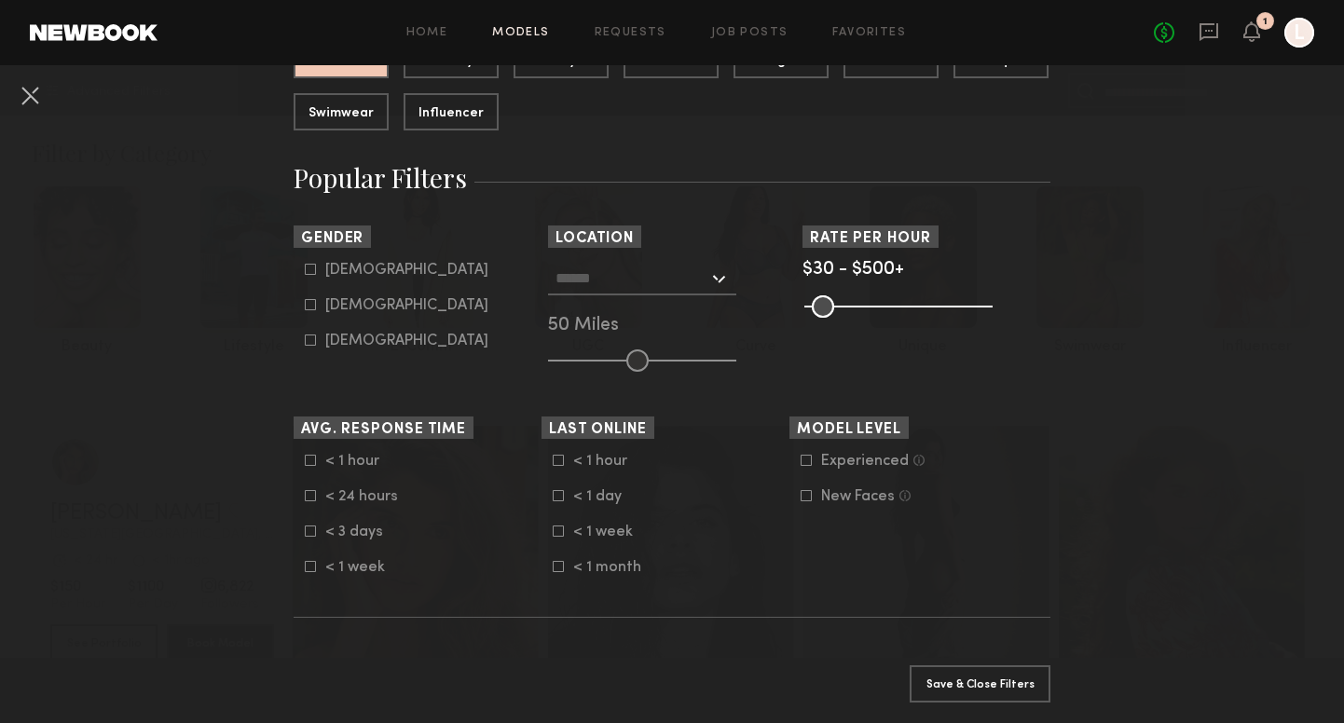
scroll to position [246, 0]
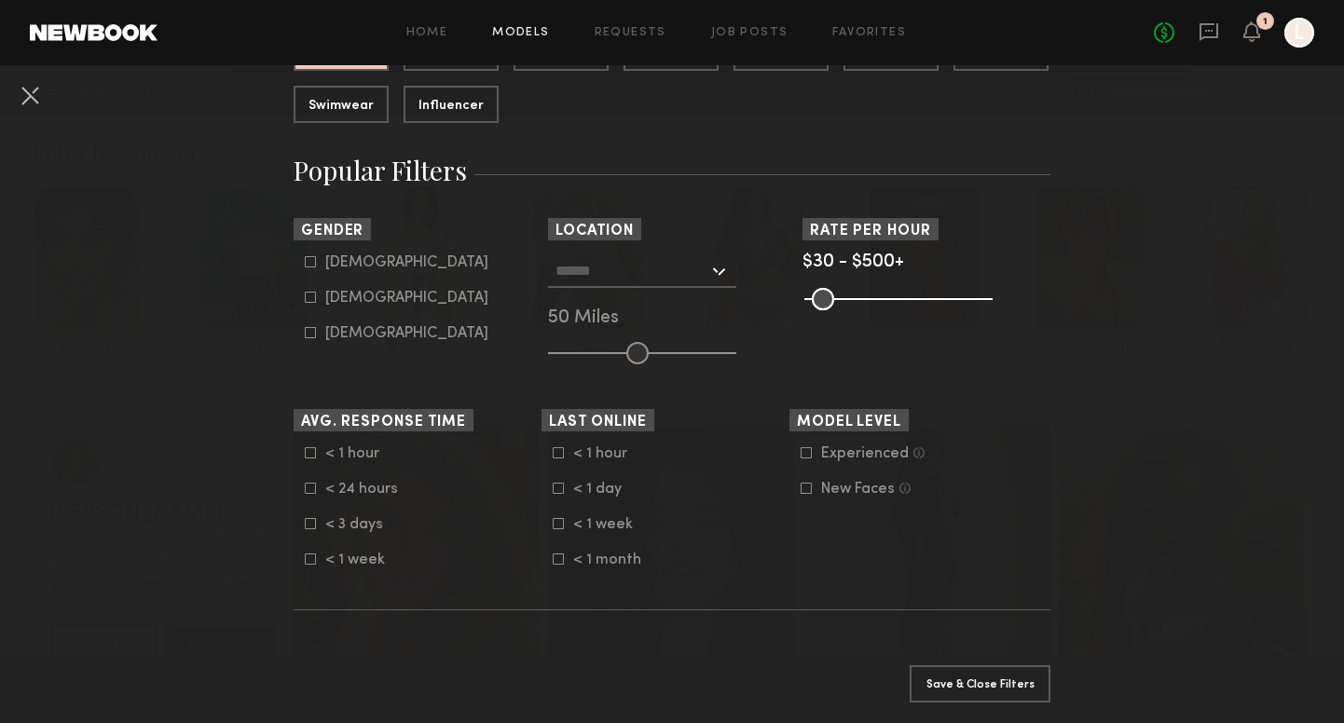
click at [605, 275] on input "text" at bounding box center [632, 271] width 153 height 32
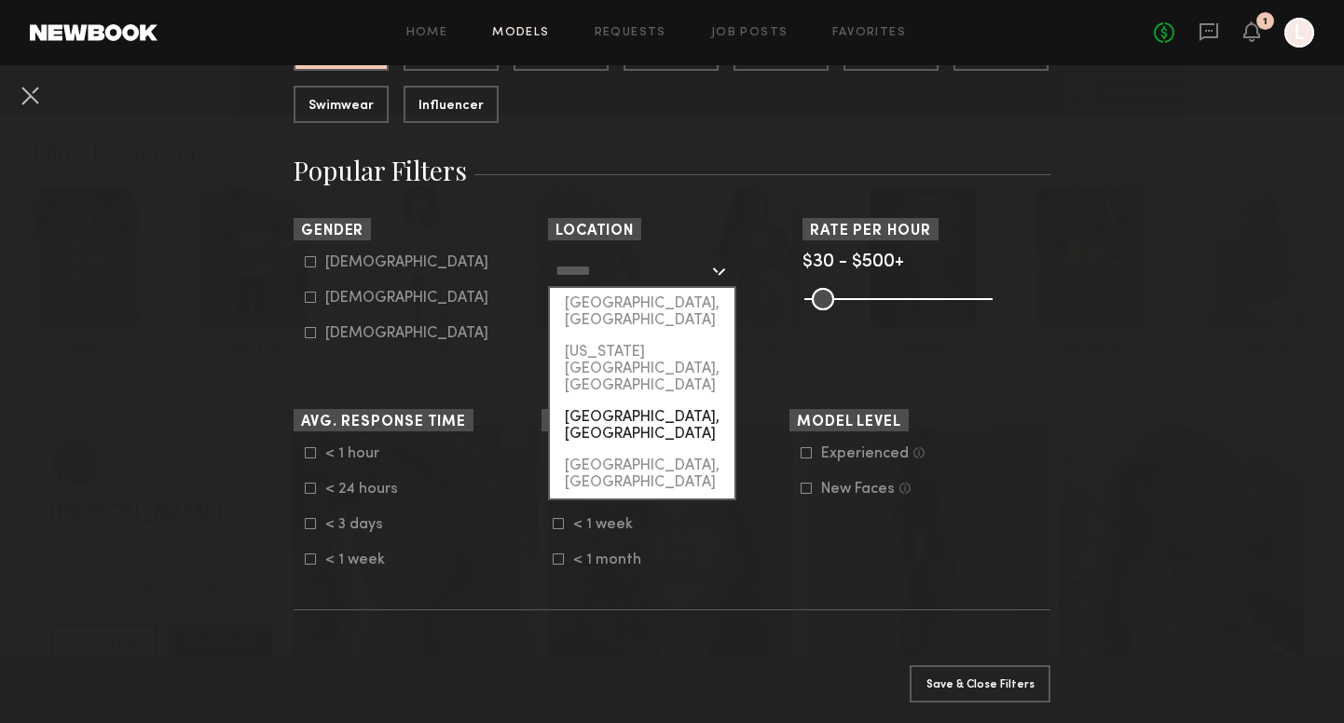
click at [595, 402] on div "Brooklyn, NY" at bounding box center [642, 426] width 185 height 48
type input "**********"
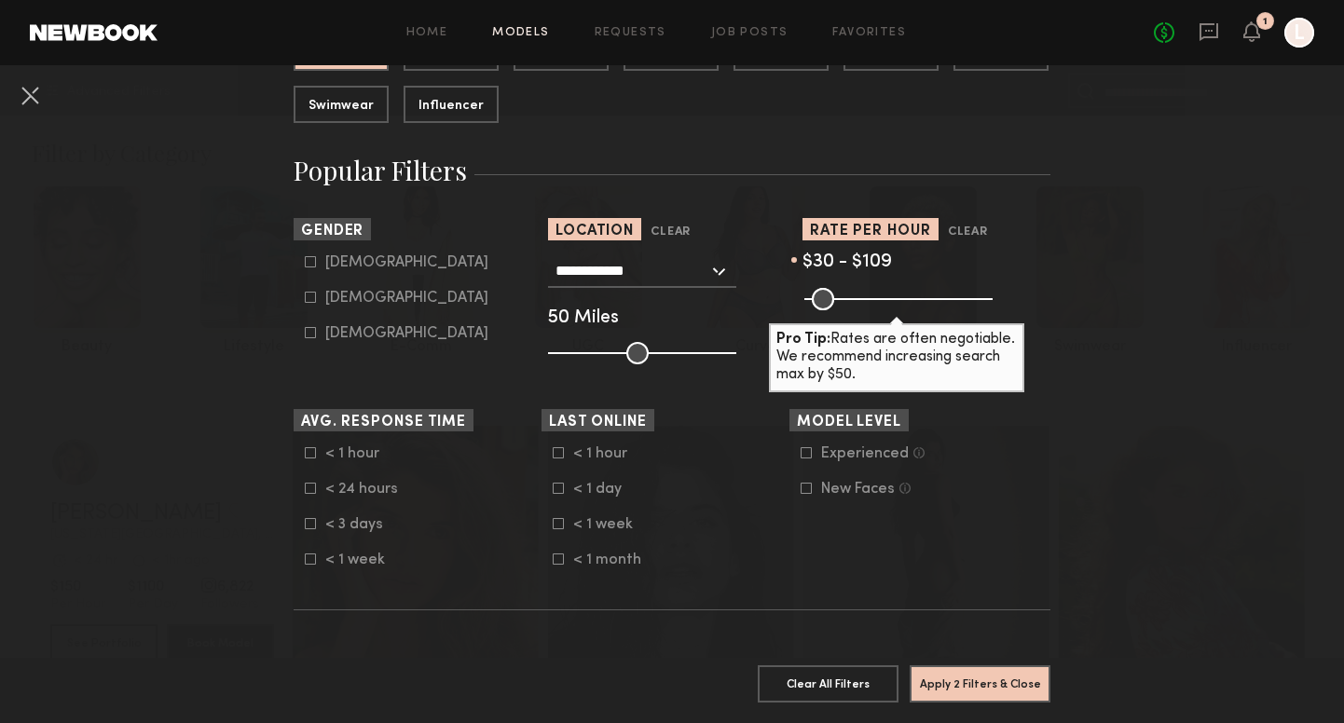
drag, startPoint x: 985, startPoint y: 301, endPoint x: 843, endPoint y: 308, distance: 142.8
type input "***"
click at [843, 308] on input "range" at bounding box center [899, 299] width 188 height 22
click at [955, 684] on button "Apply 2 Filters & Close" at bounding box center [980, 683] width 141 height 37
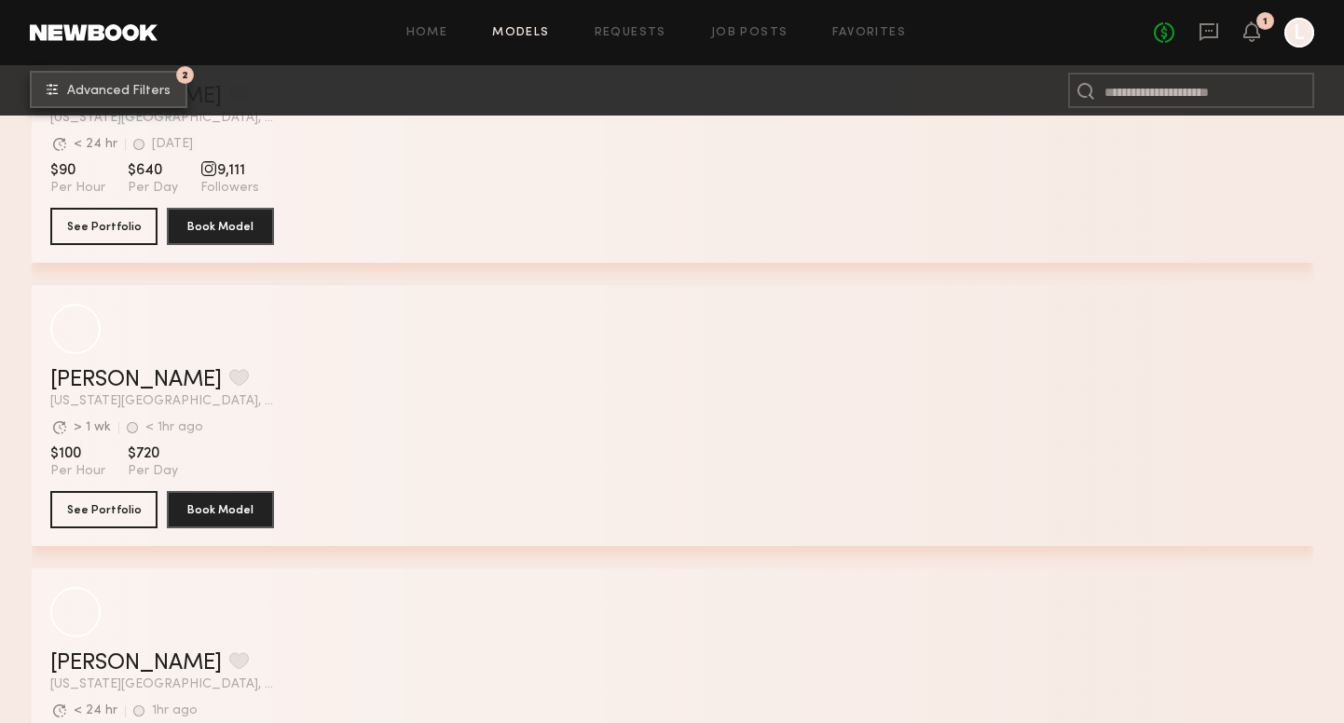
scroll to position [2985, 0]
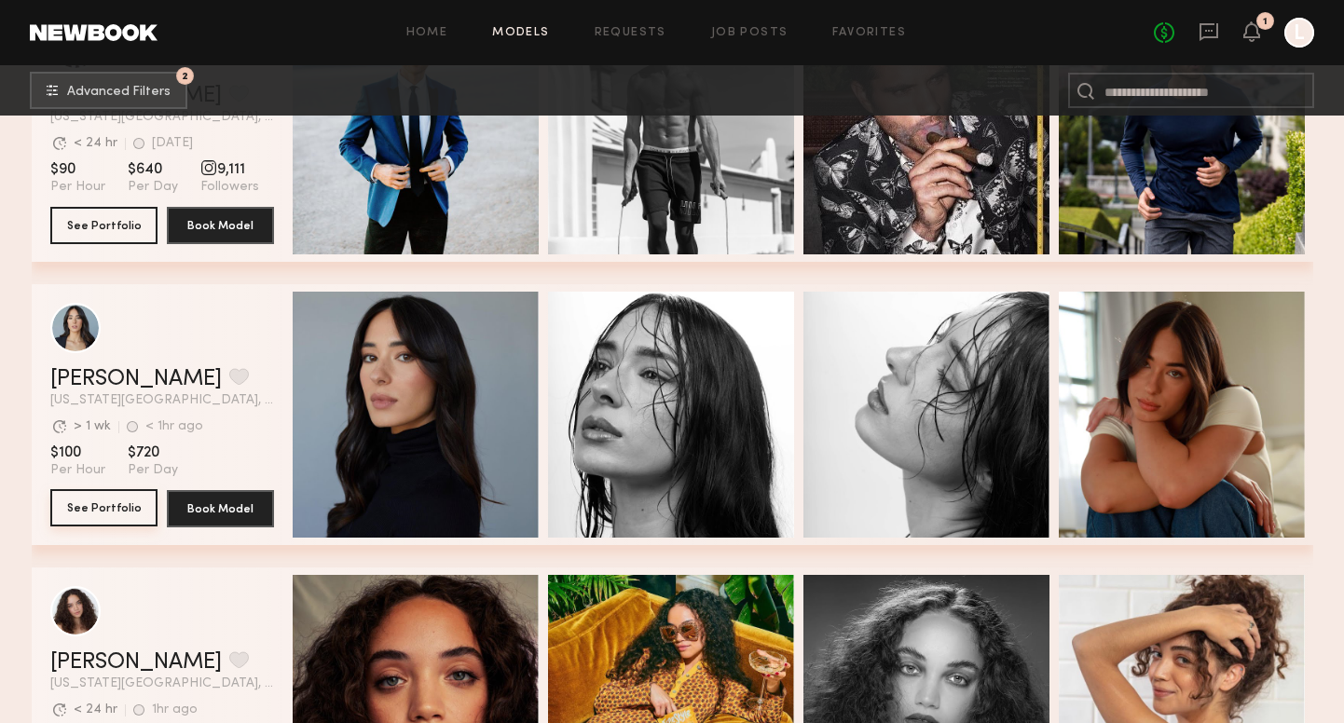
click at [107, 510] on button "See Portfolio" at bounding box center [103, 507] width 107 height 37
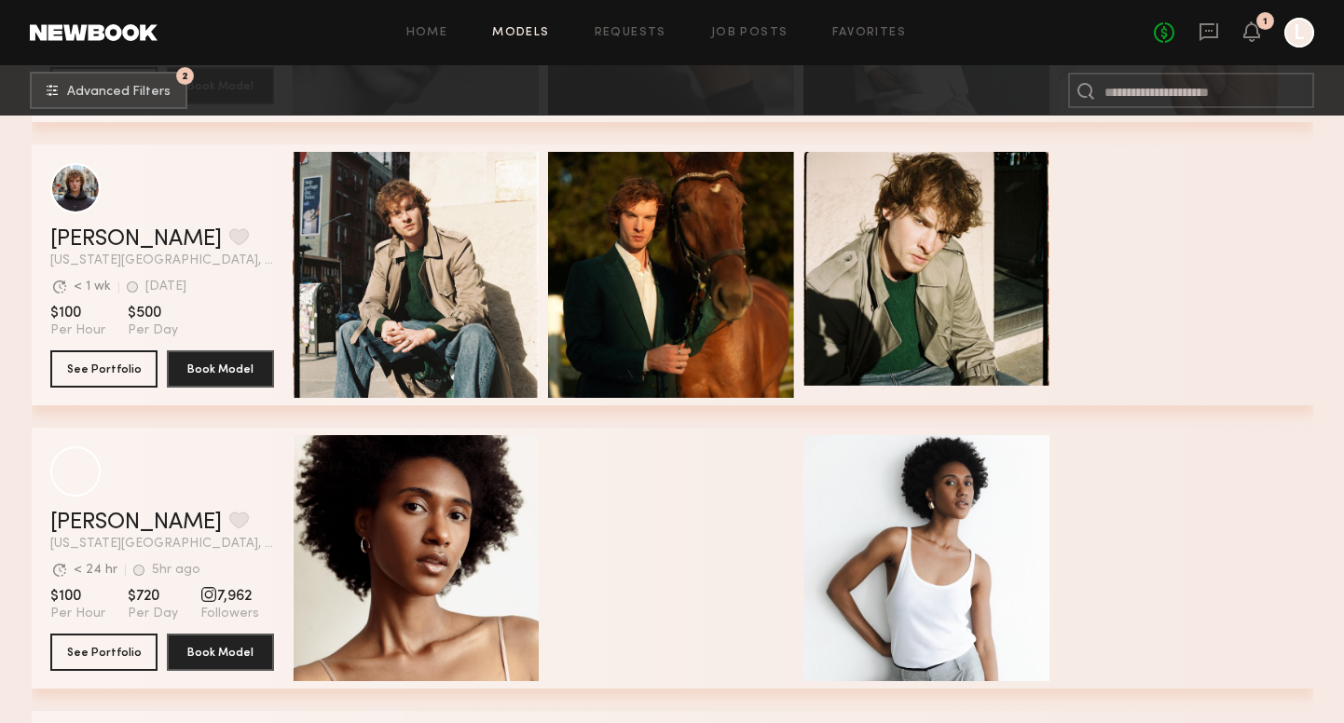
scroll to position [11092, 0]
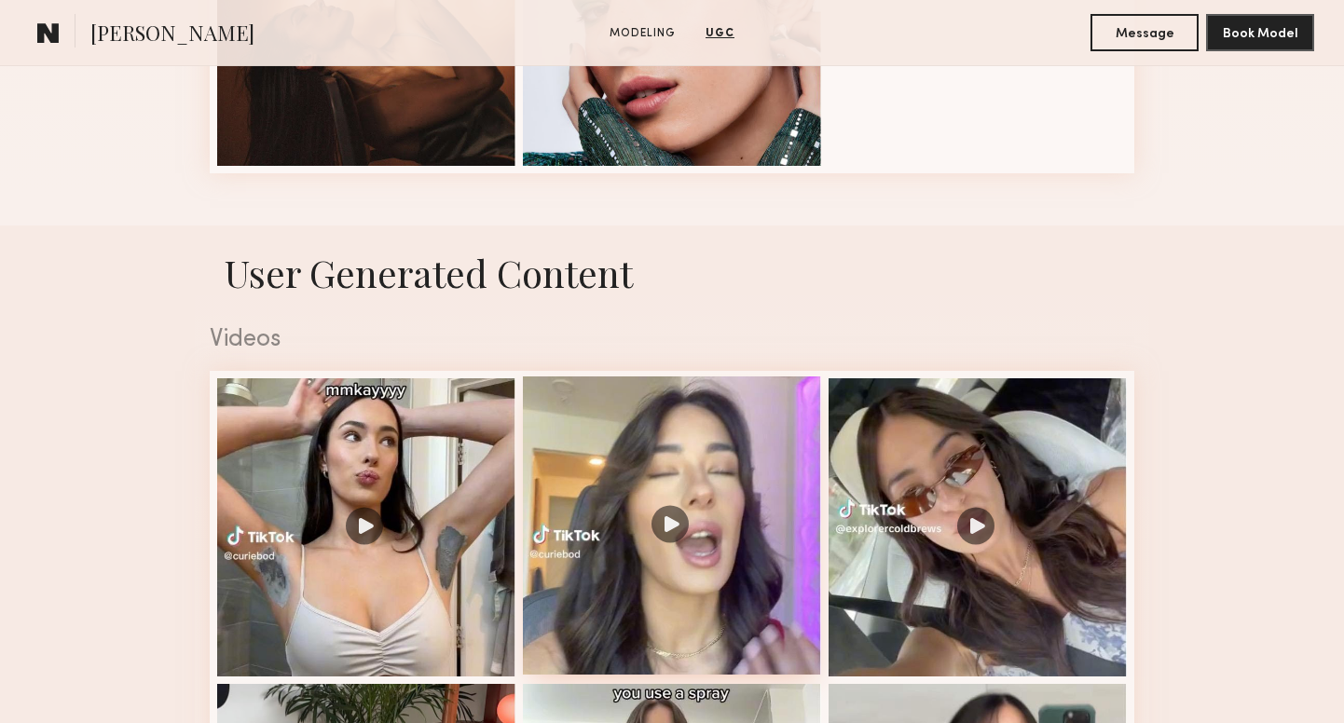
scroll to position [1598, 0]
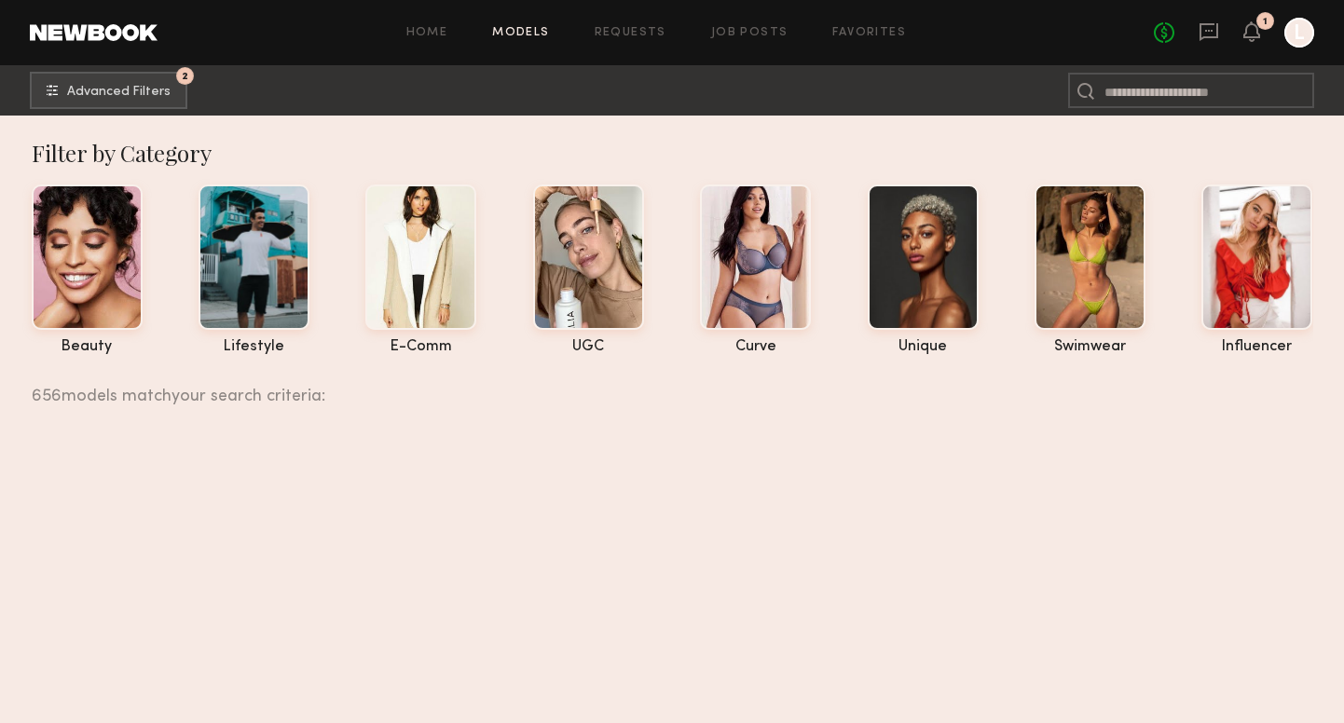
scroll to position [11092, 0]
